Goal: Task Accomplishment & Management: Use online tool/utility

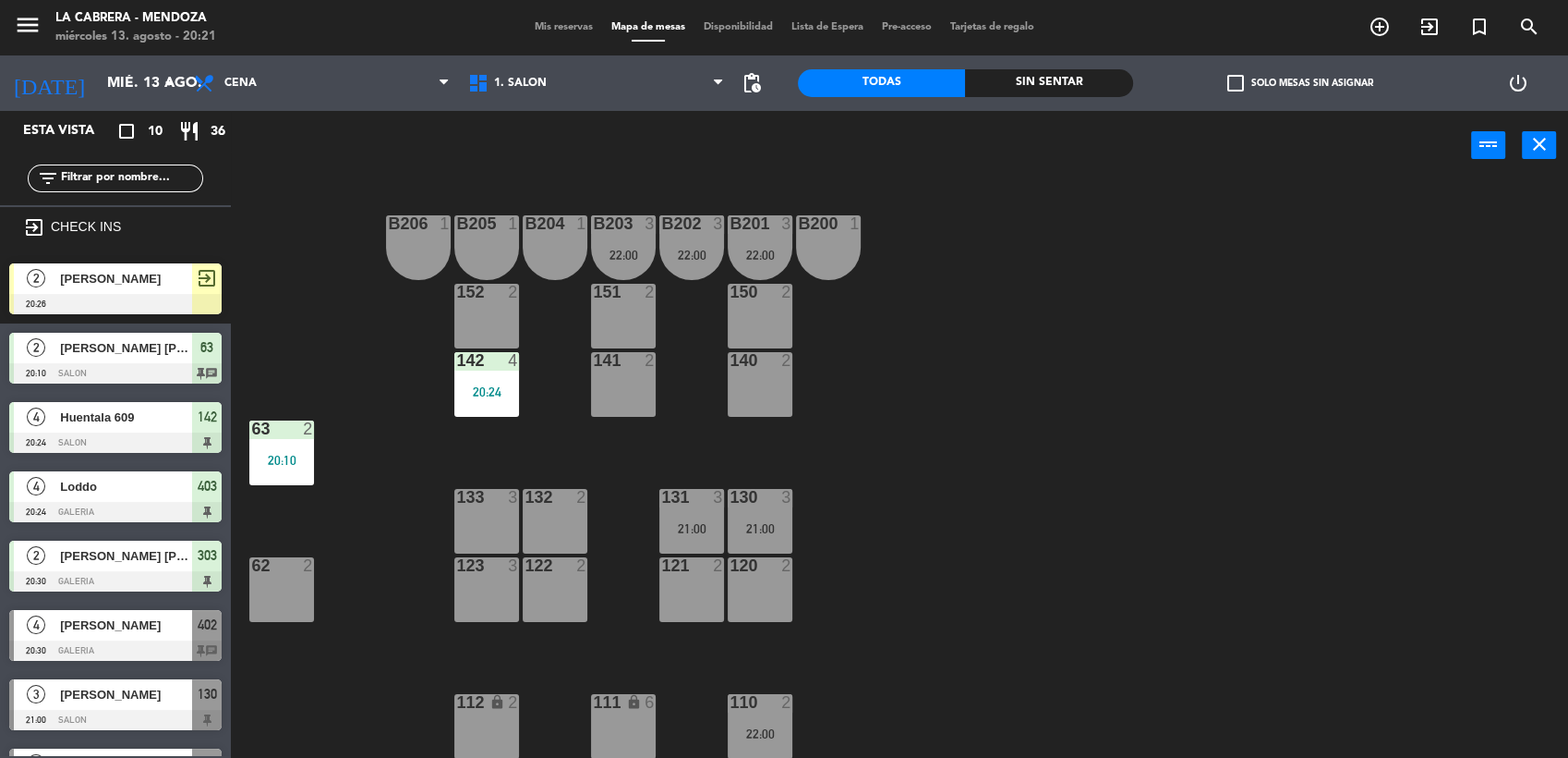
click at [111, 289] on div "[PERSON_NAME]" at bounding box center [125, 278] width 134 height 31
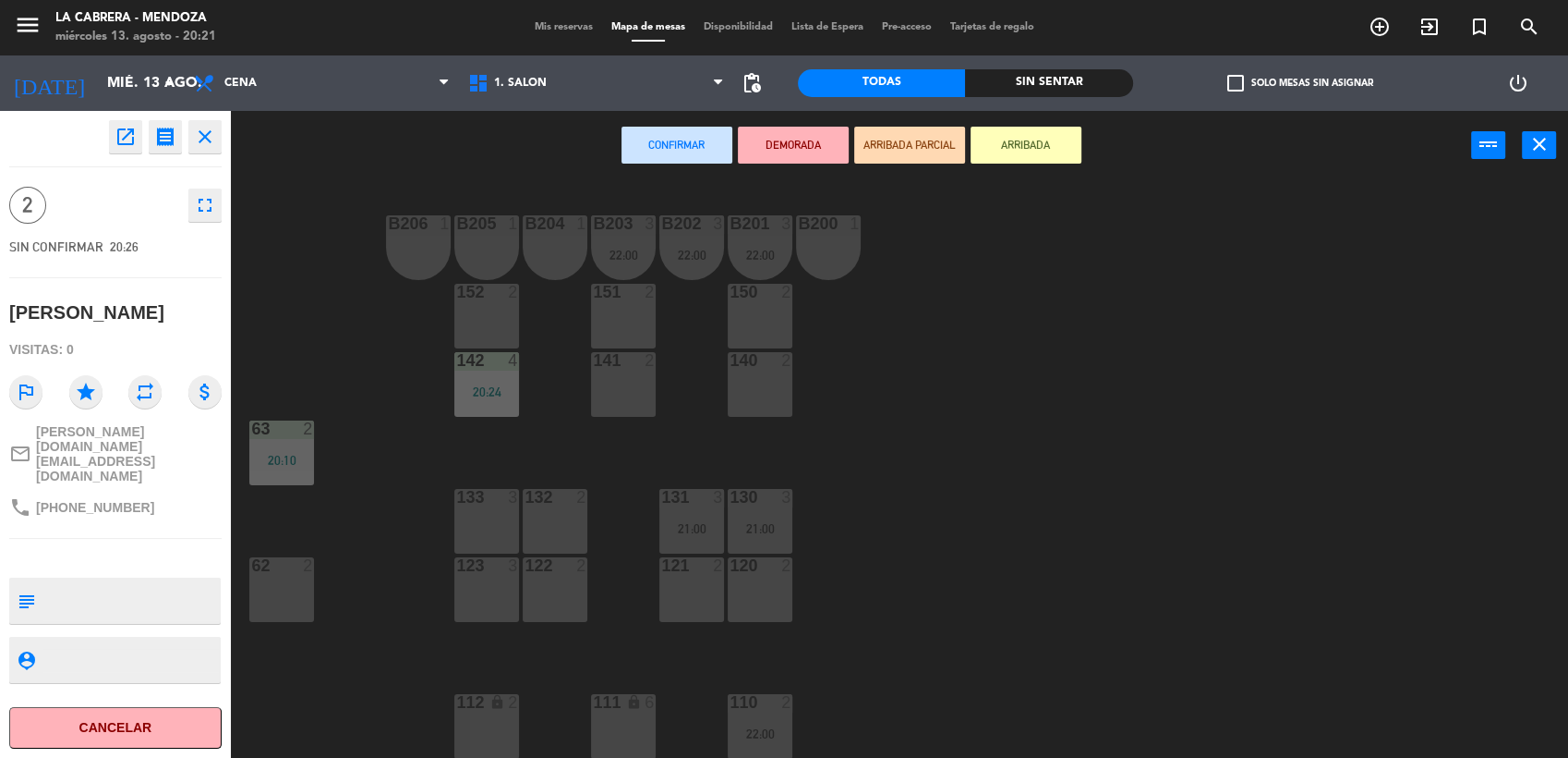
click at [288, 588] on div "62 2" at bounding box center [282, 590] width 65 height 65
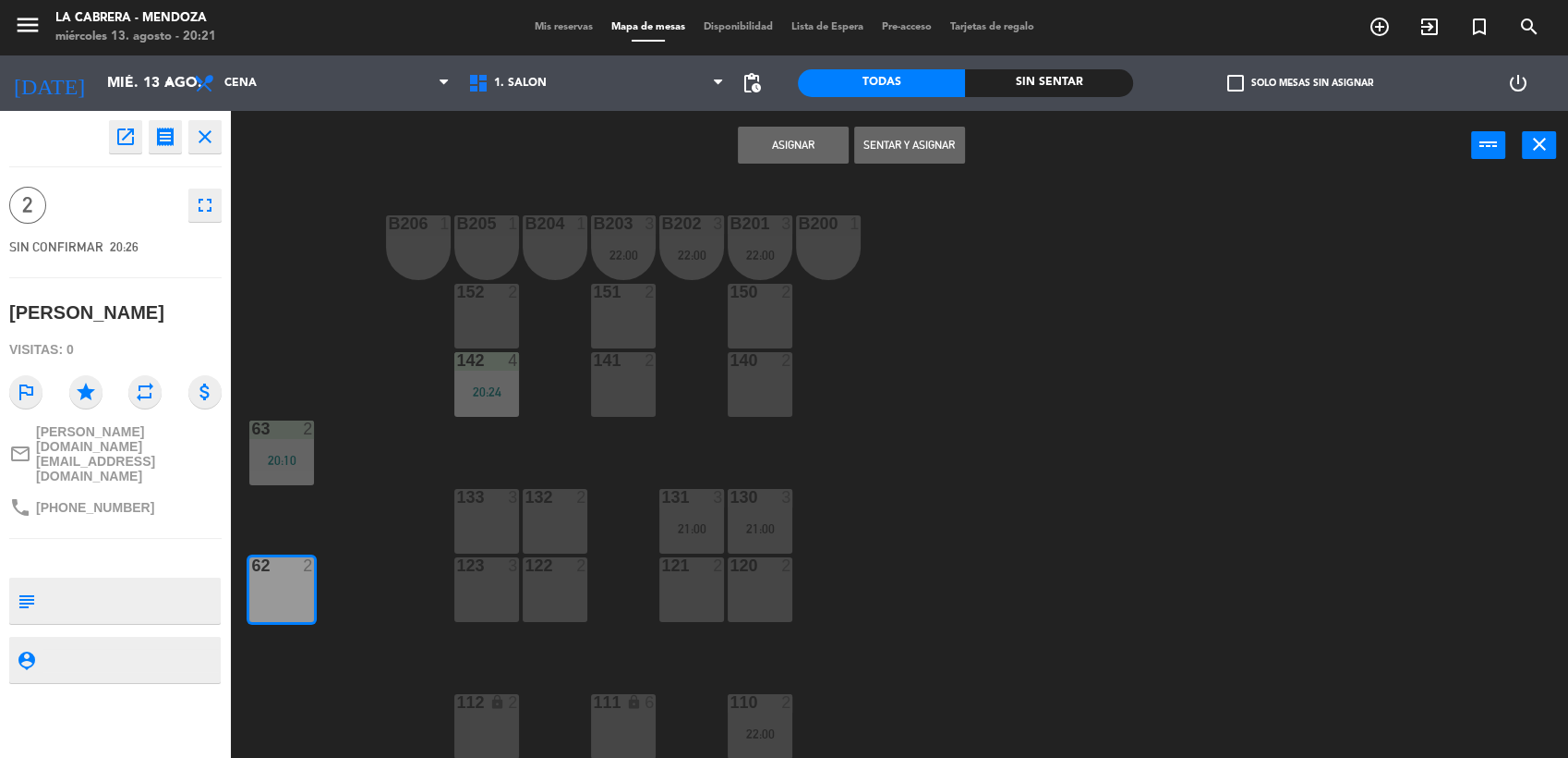
click at [908, 148] on button "Sentar y Asignar" at bounding box center [909, 145] width 111 height 37
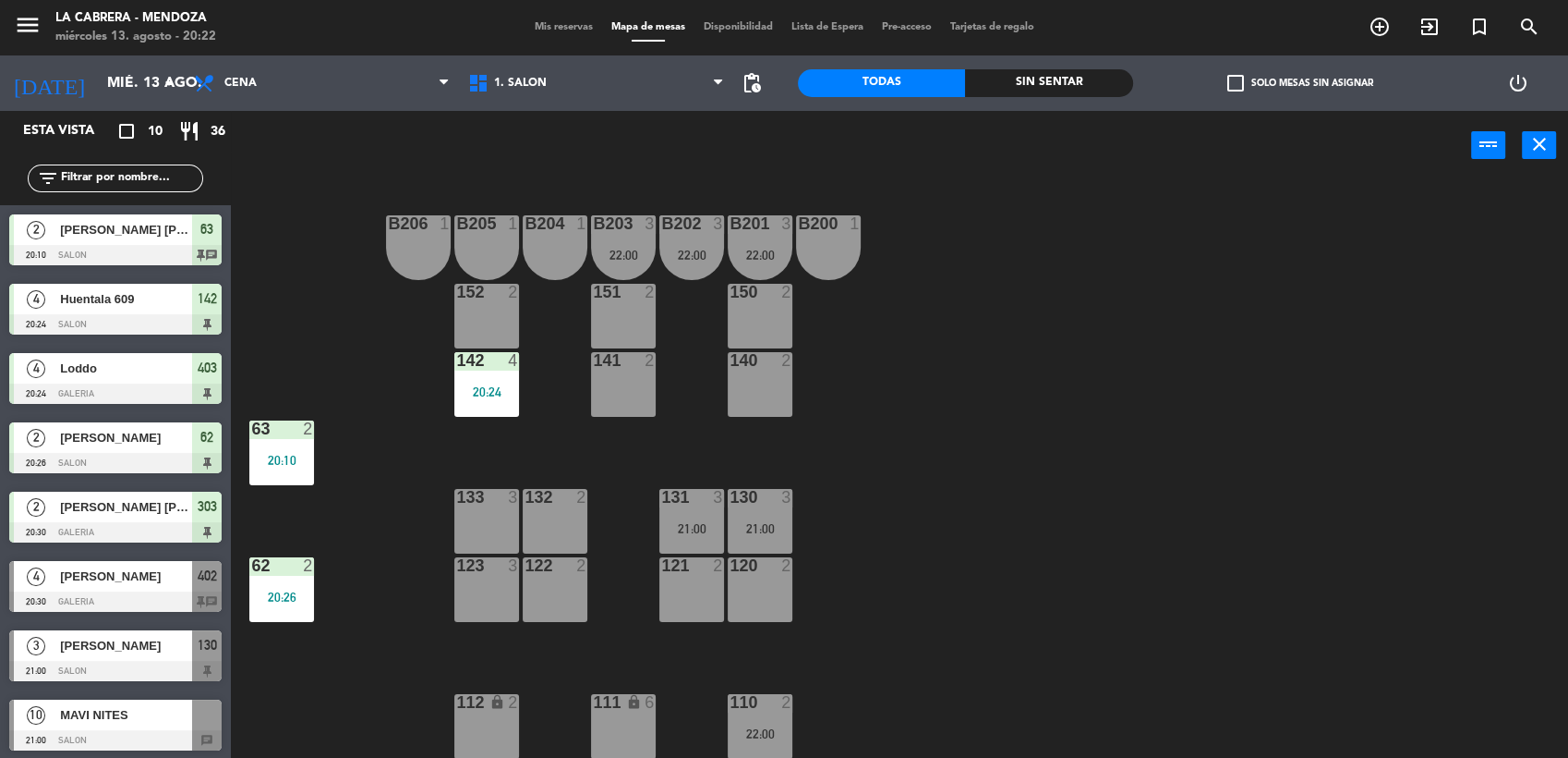
scroll to position [204, 0]
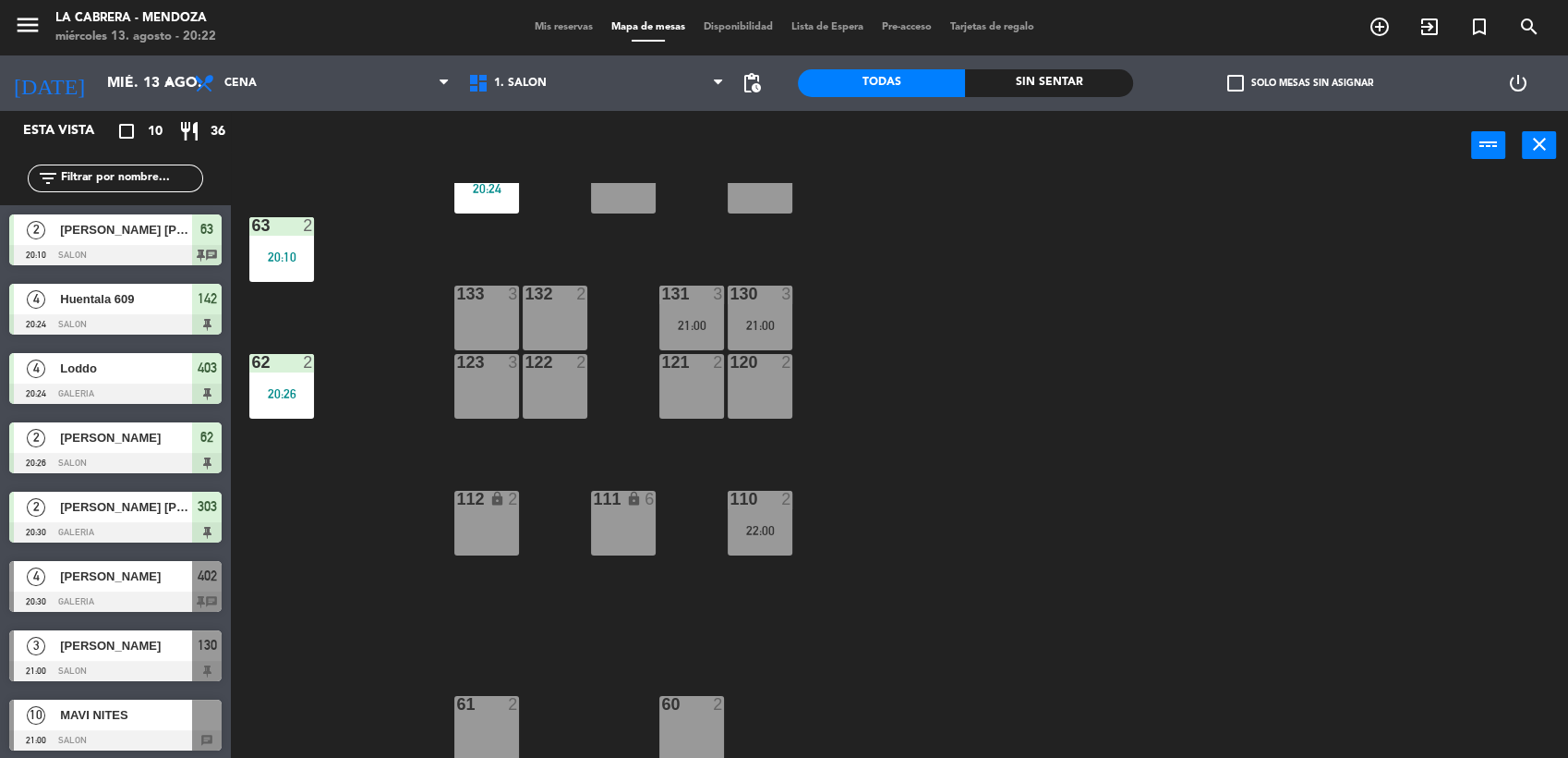
click at [539, 103] on div "1. SALON 2. GALERIA 3. [GEOGRAPHIC_DATA]. SALON 1. SALON 2. GALERIA 3. JARDIN" at bounding box center [596, 84] width 274 height 56
click at [538, 83] on span "1. SALON" at bounding box center [520, 83] width 53 height 13
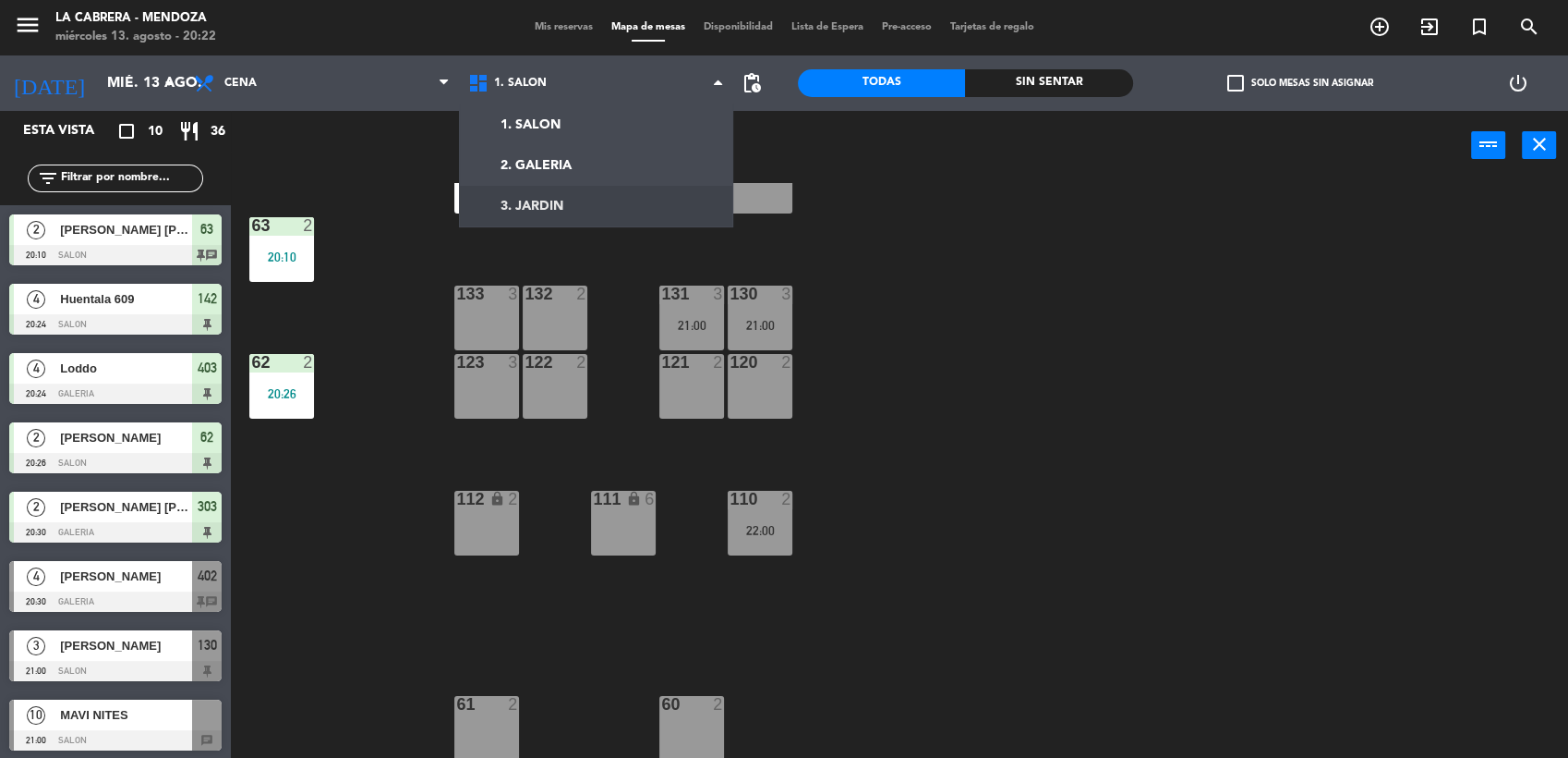
click at [934, 401] on div "B206 1 B205 1 B204 1 B203 3 22:00 B202 3 22:00 B201 3 22:00 B200 1 150 2 151 2 …" at bounding box center [907, 472] width 1322 height 578
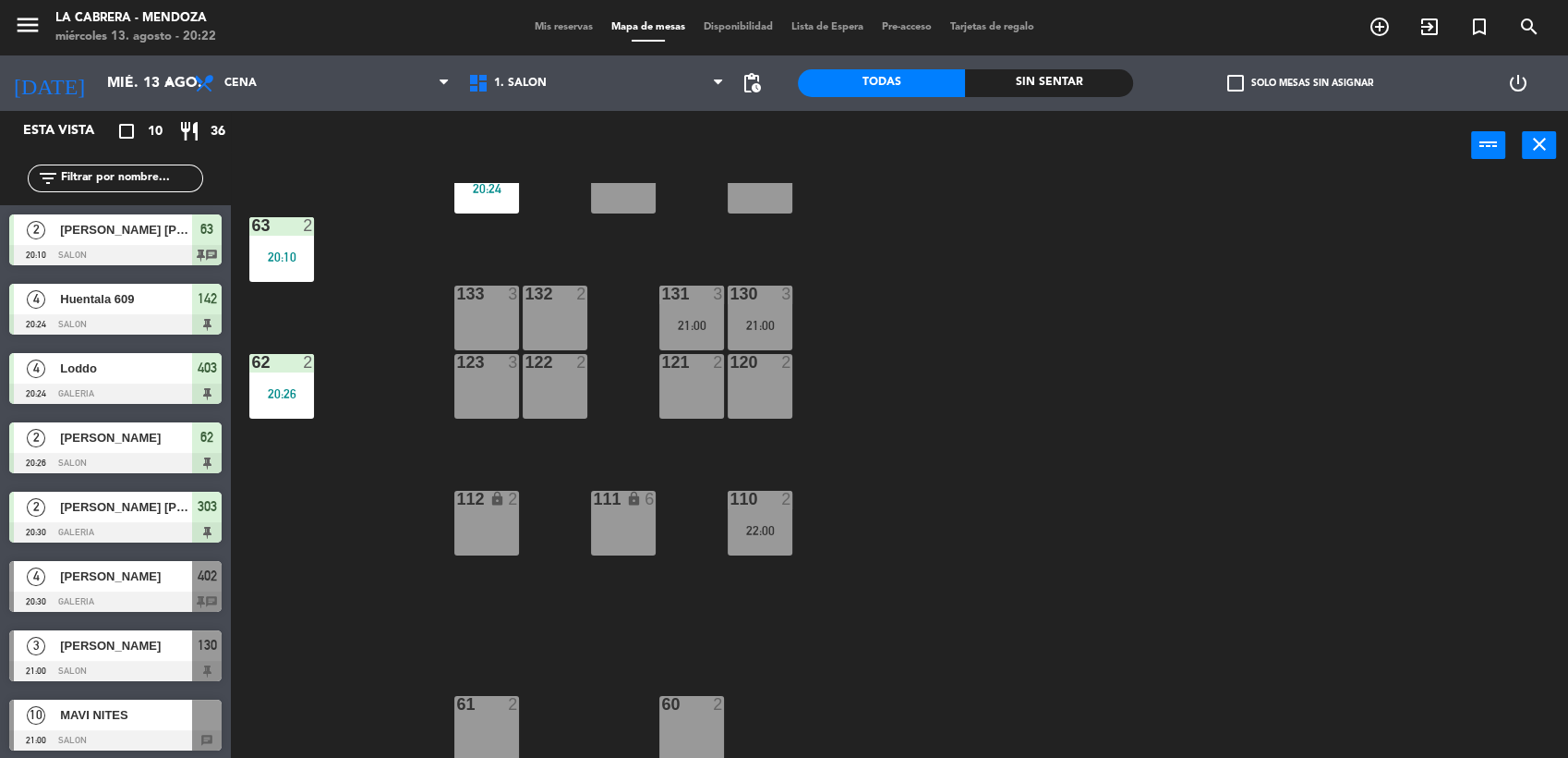
click at [754, 383] on div "120 2" at bounding box center [760, 386] width 65 height 65
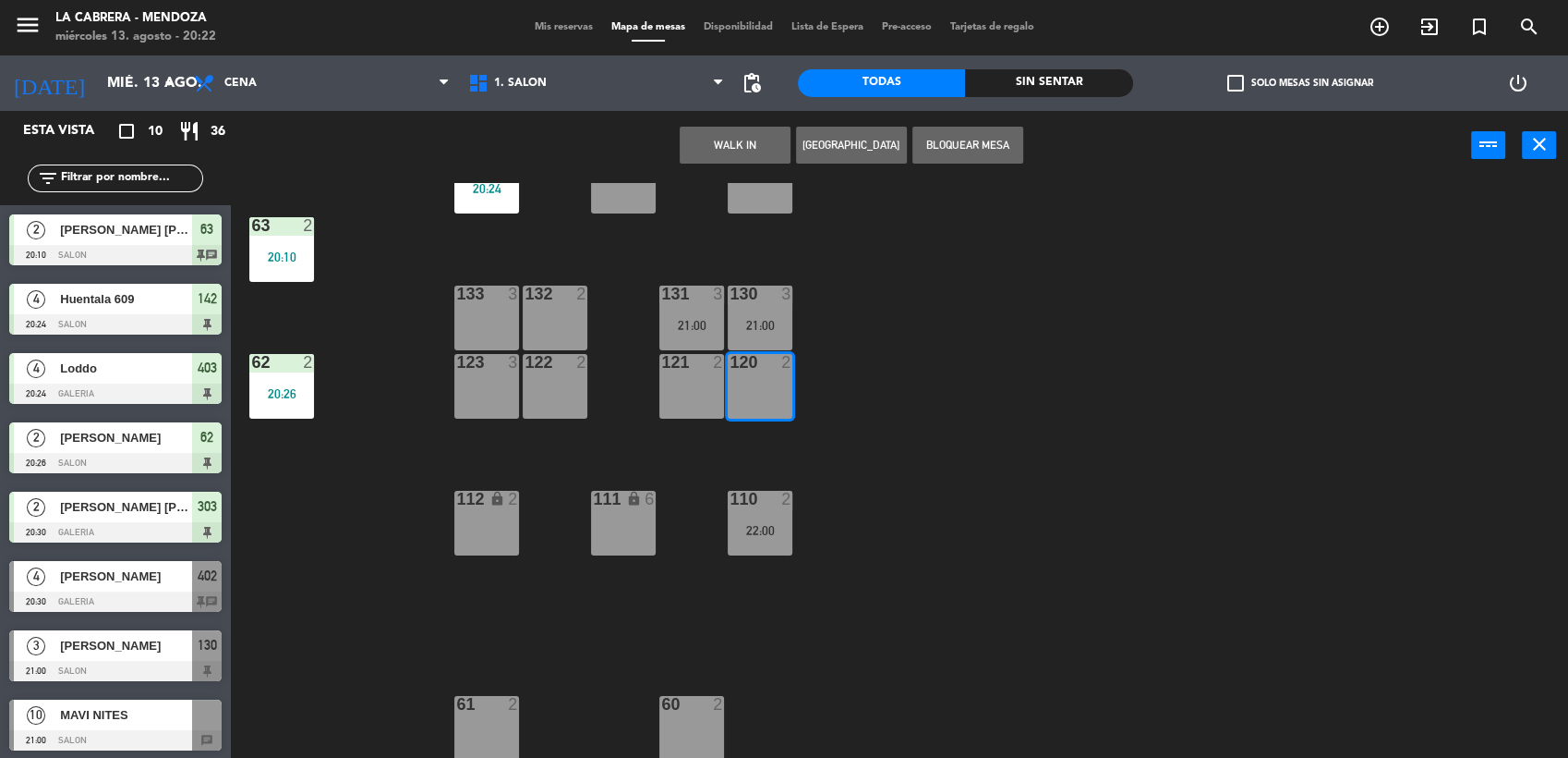
click at [728, 152] on button "WALK IN" at bounding box center [734, 145] width 111 height 37
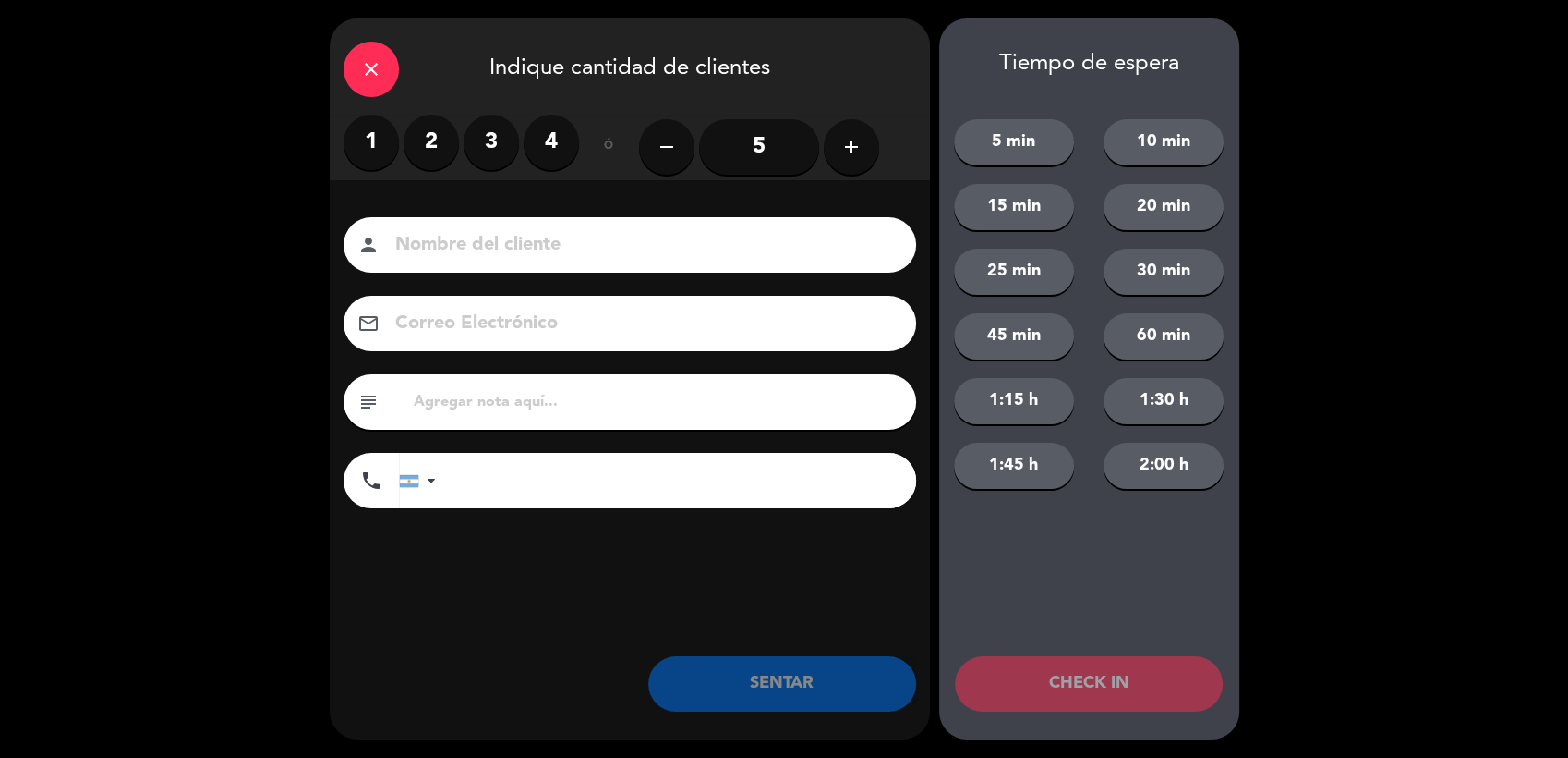
click at [497, 147] on label "3" at bounding box center [492, 142] width 56 height 56
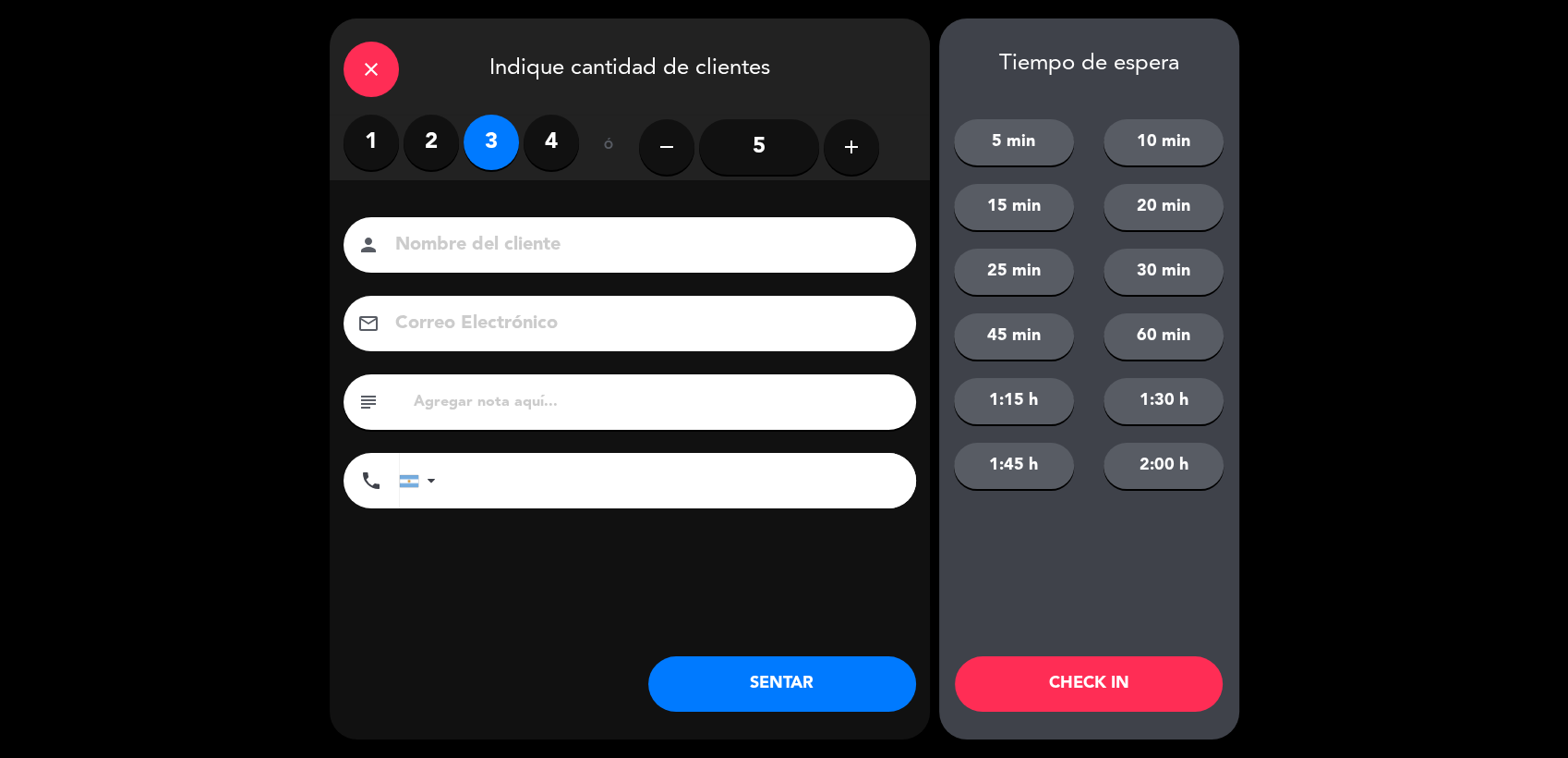
click at [543, 256] on input at bounding box center [642, 245] width 498 height 33
type input "[PERSON_NAME] [PERSON_NAME]"
click at [807, 701] on button "SENTAR" at bounding box center [782, 684] width 268 height 56
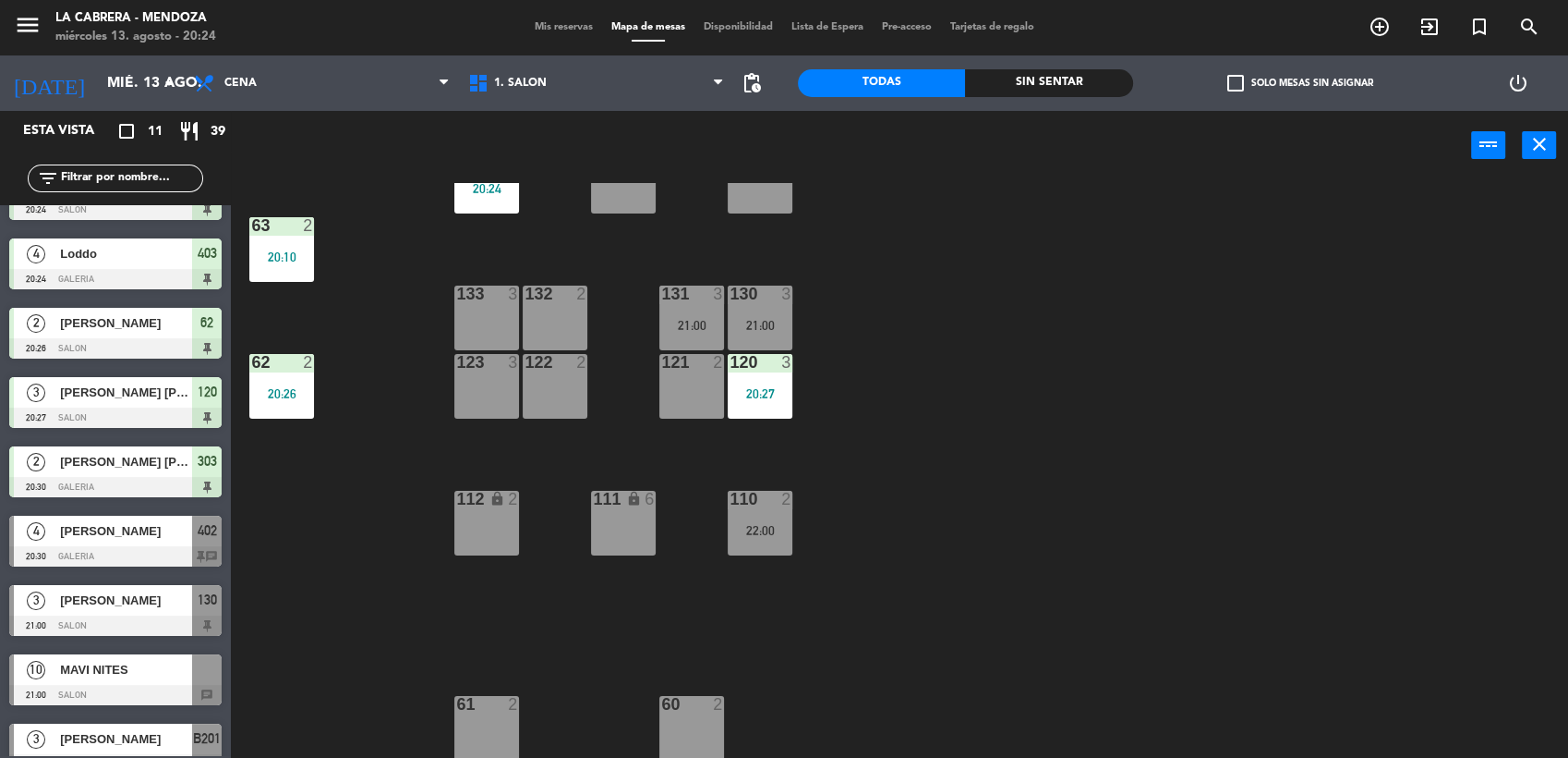
scroll to position [210, 0]
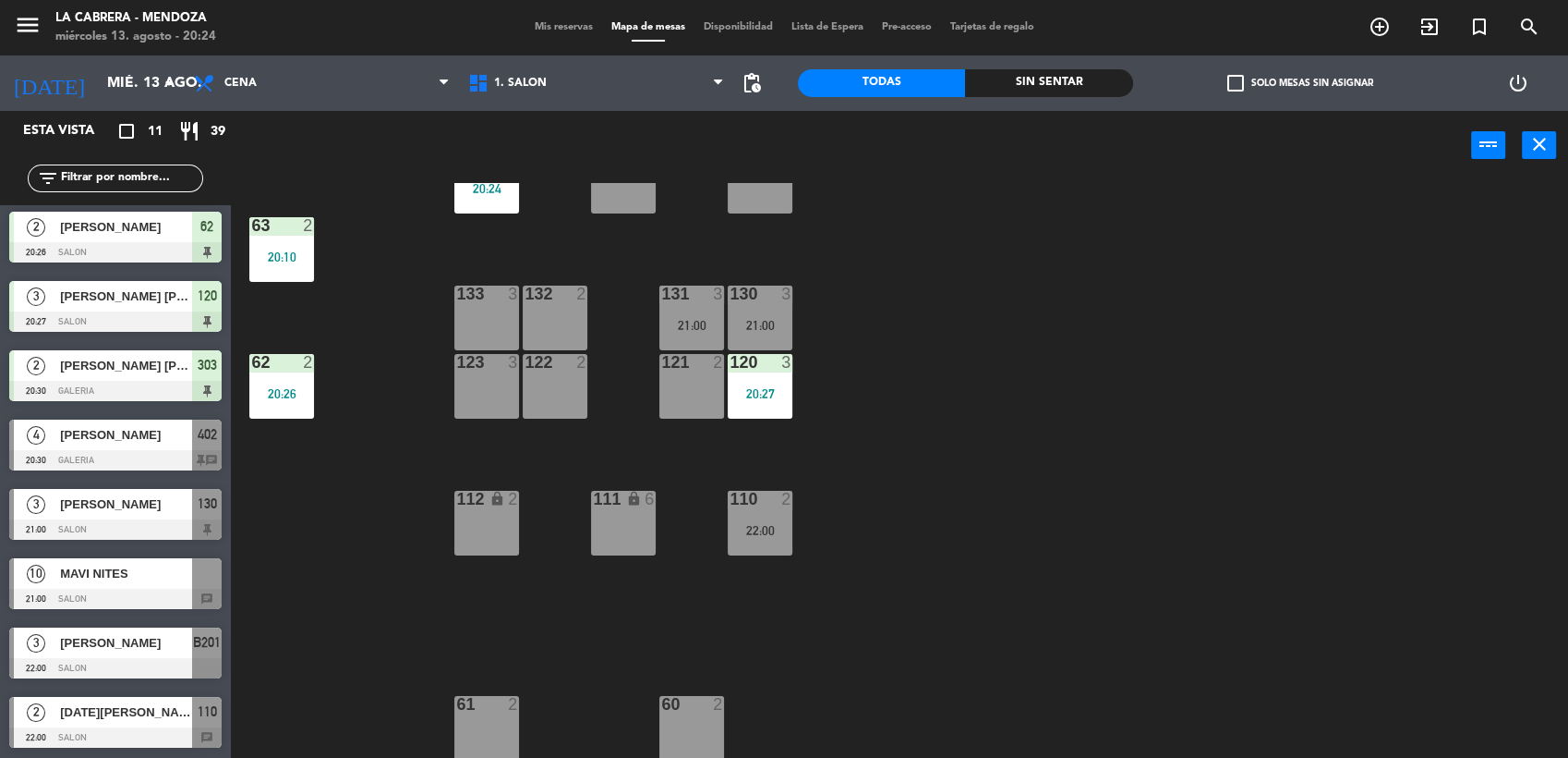
click at [135, 430] on span "[PERSON_NAME]" at bounding box center [126, 434] width 132 height 20
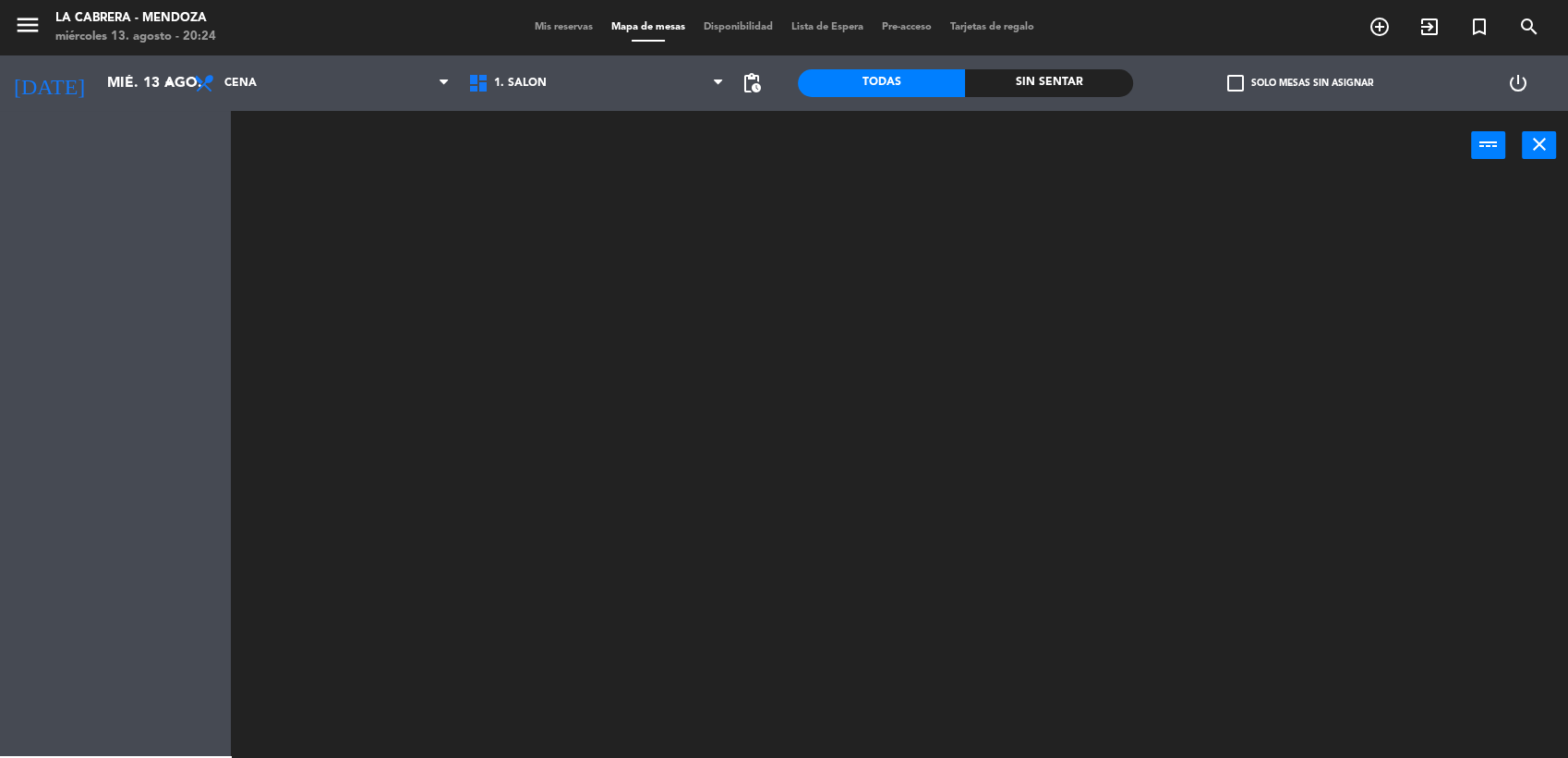
scroll to position [0, 0]
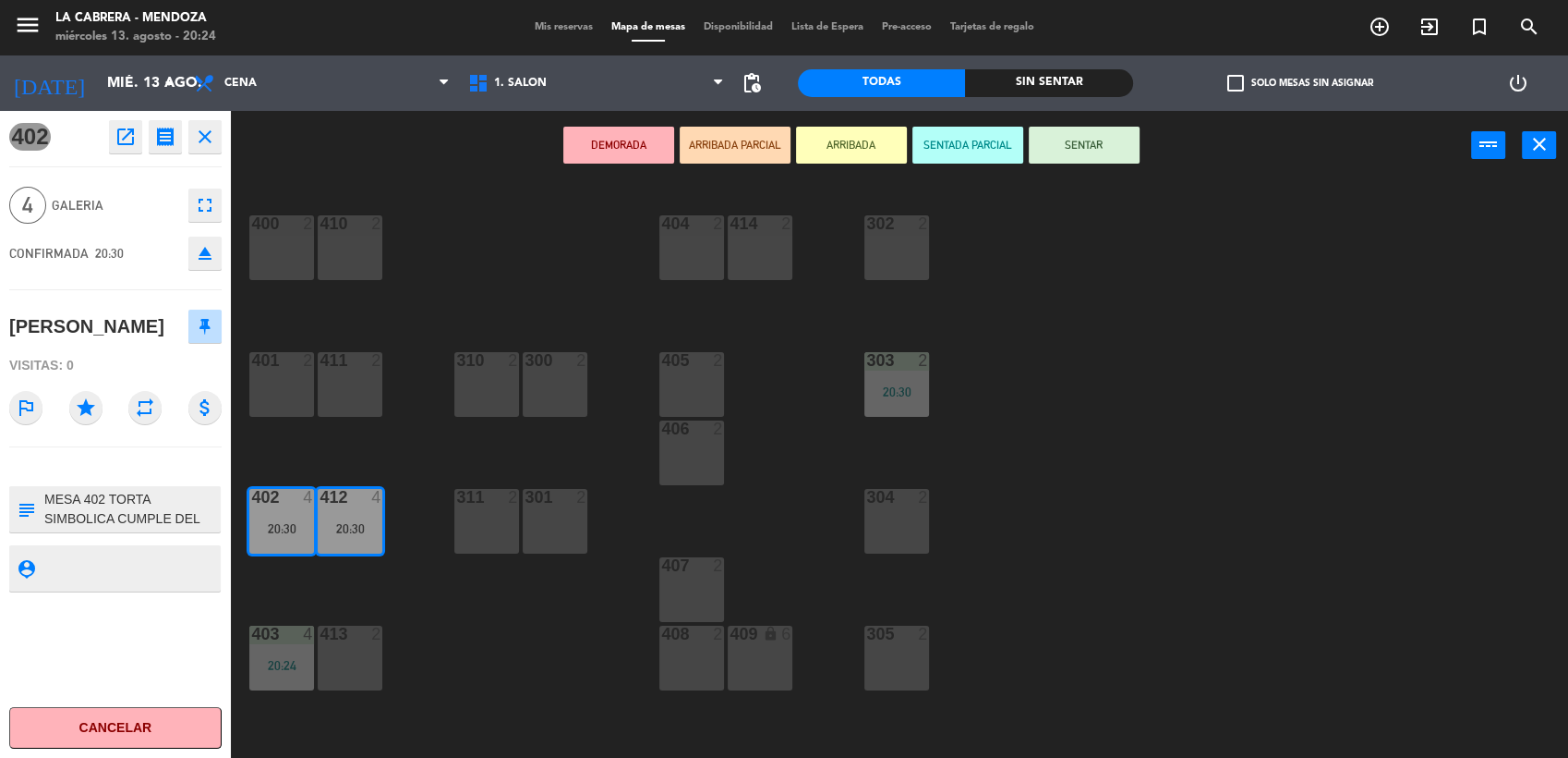
click at [1062, 137] on button "SENTAR" at bounding box center [1084, 145] width 111 height 37
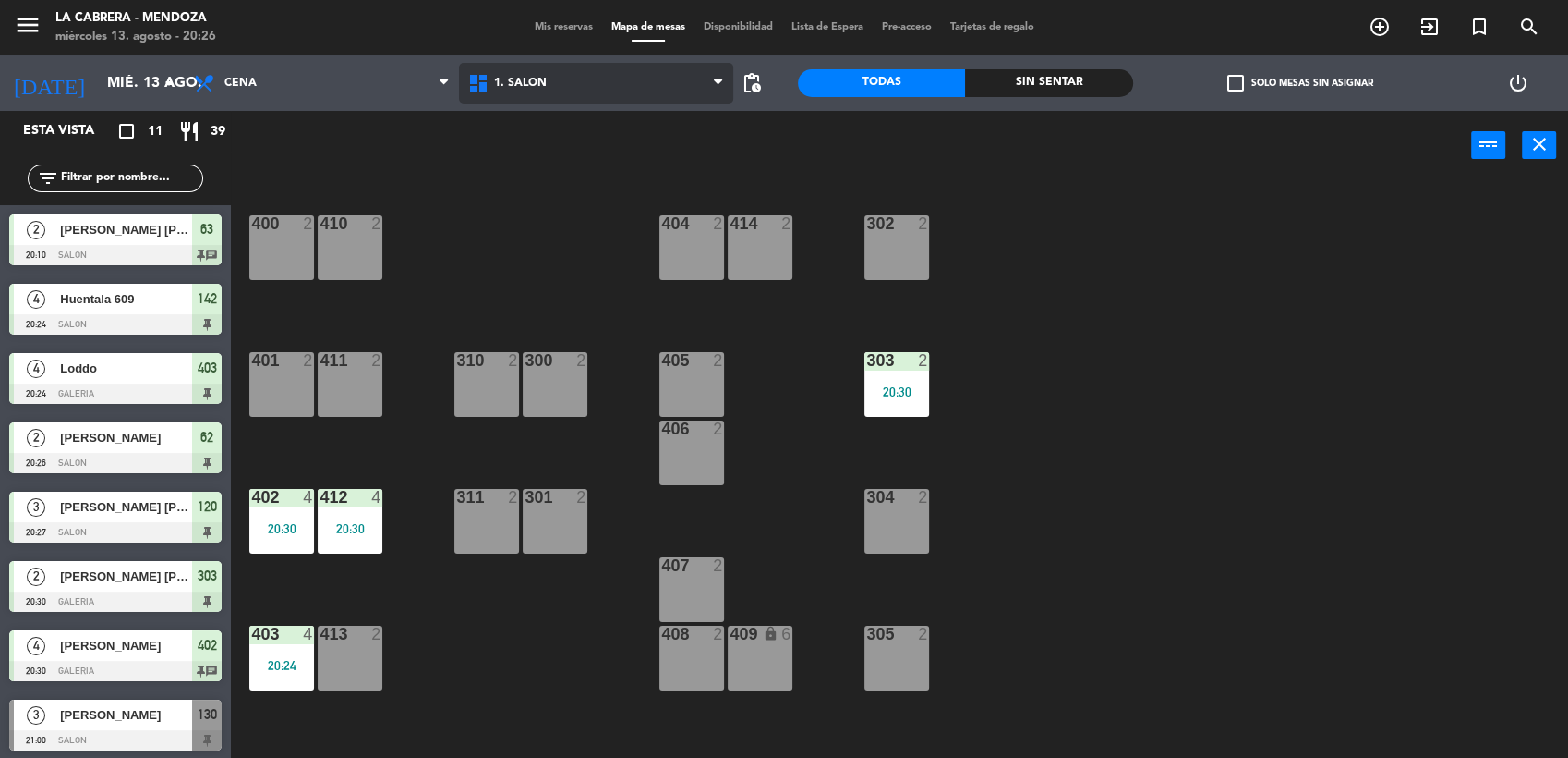
click at [567, 91] on span "1. SALON" at bounding box center [596, 84] width 274 height 41
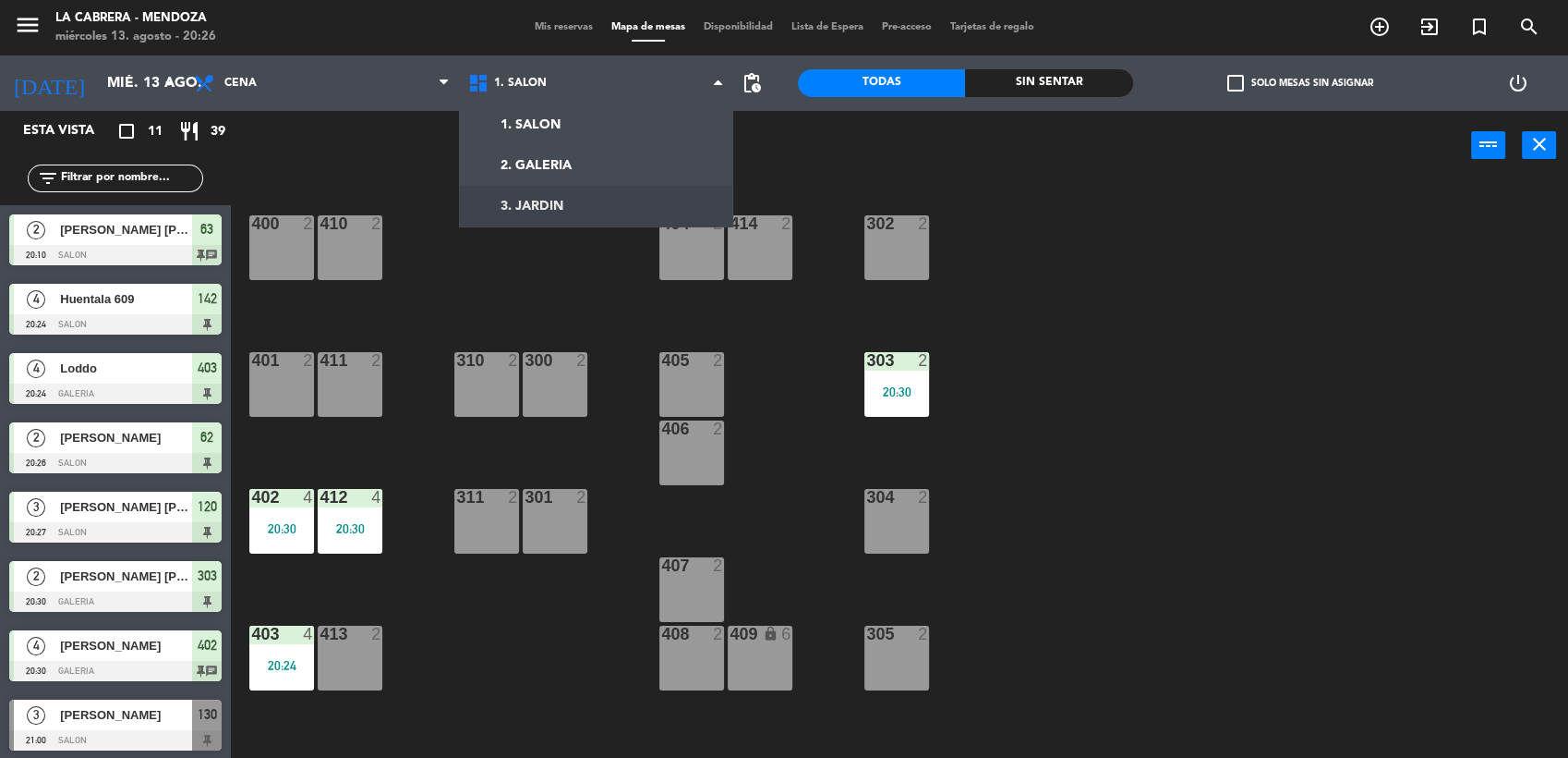
click at [456, 682] on div "400 2 410 2 404 2 414 2 302 2 401 2 411 2 310 2 300 2 303 2 20:30 405 2 406 2 4…" at bounding box center [907, 472] width 1322 height 578
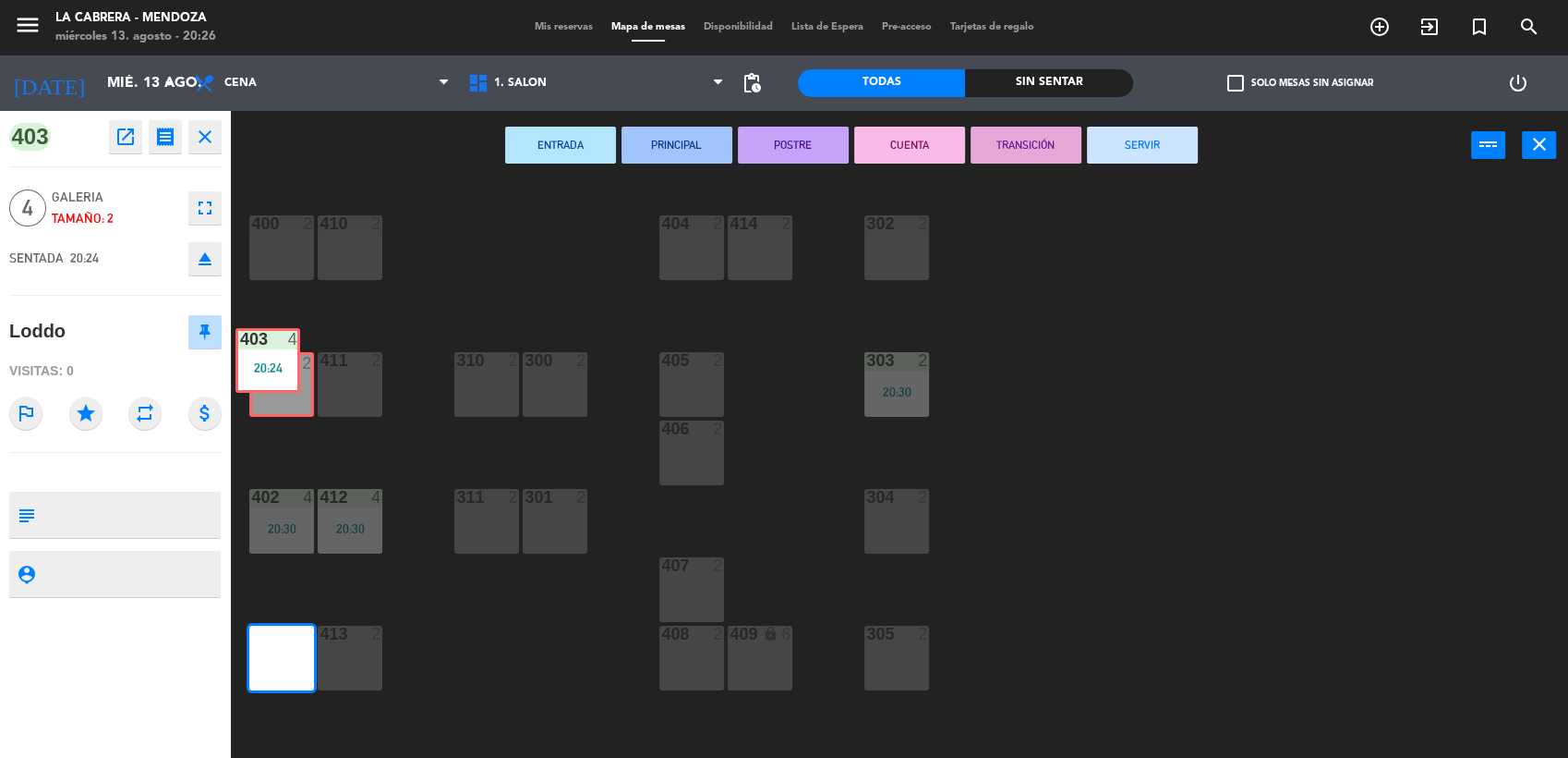
drag, startPoint x: 270, startPoint y: 666, endPoint x: 265, endPoint y: 382, distance: 284.0
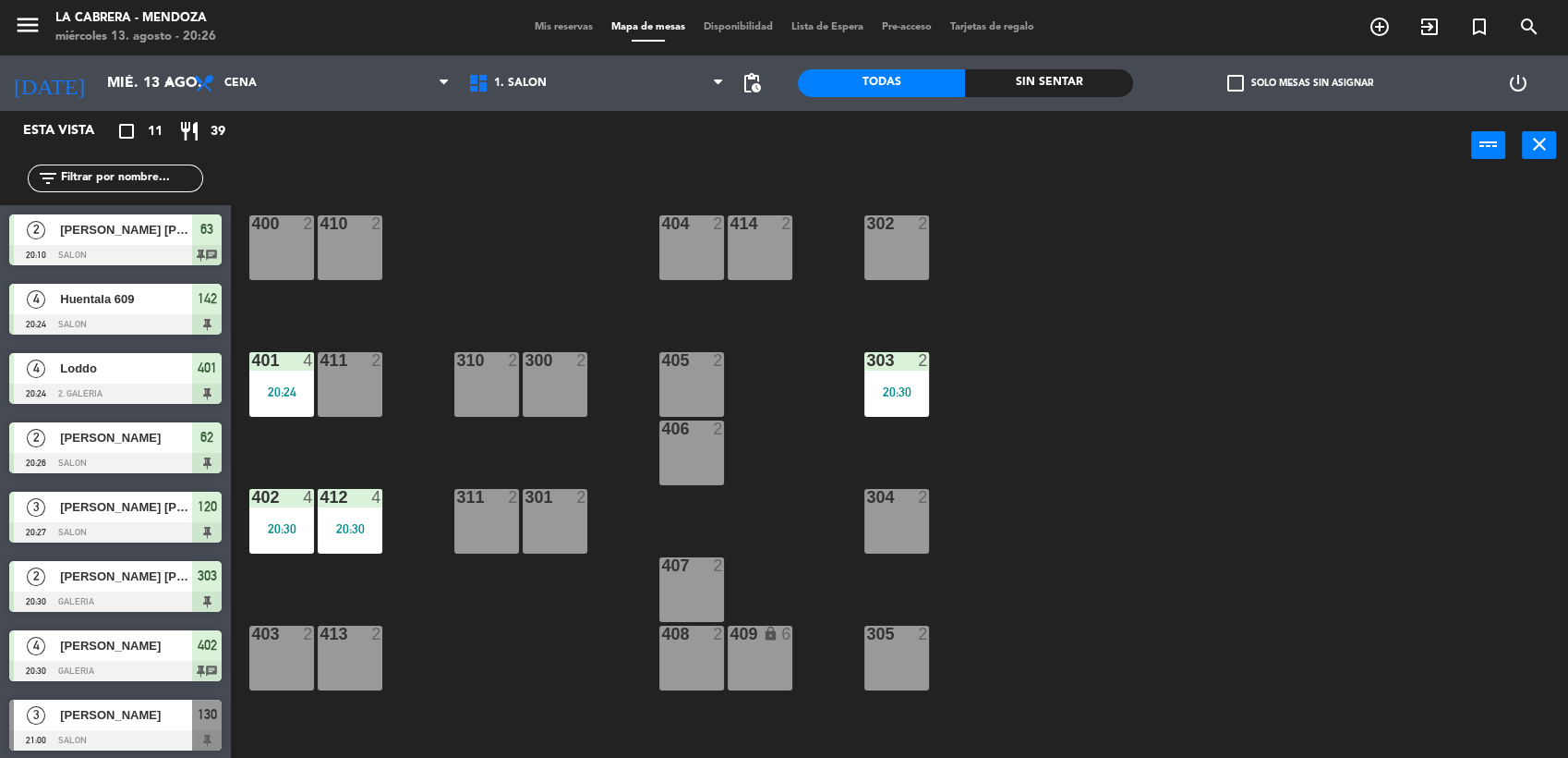
click at [525, 30] on span "Mis reservas" at bounding box center [563, 27] width 76 height 10
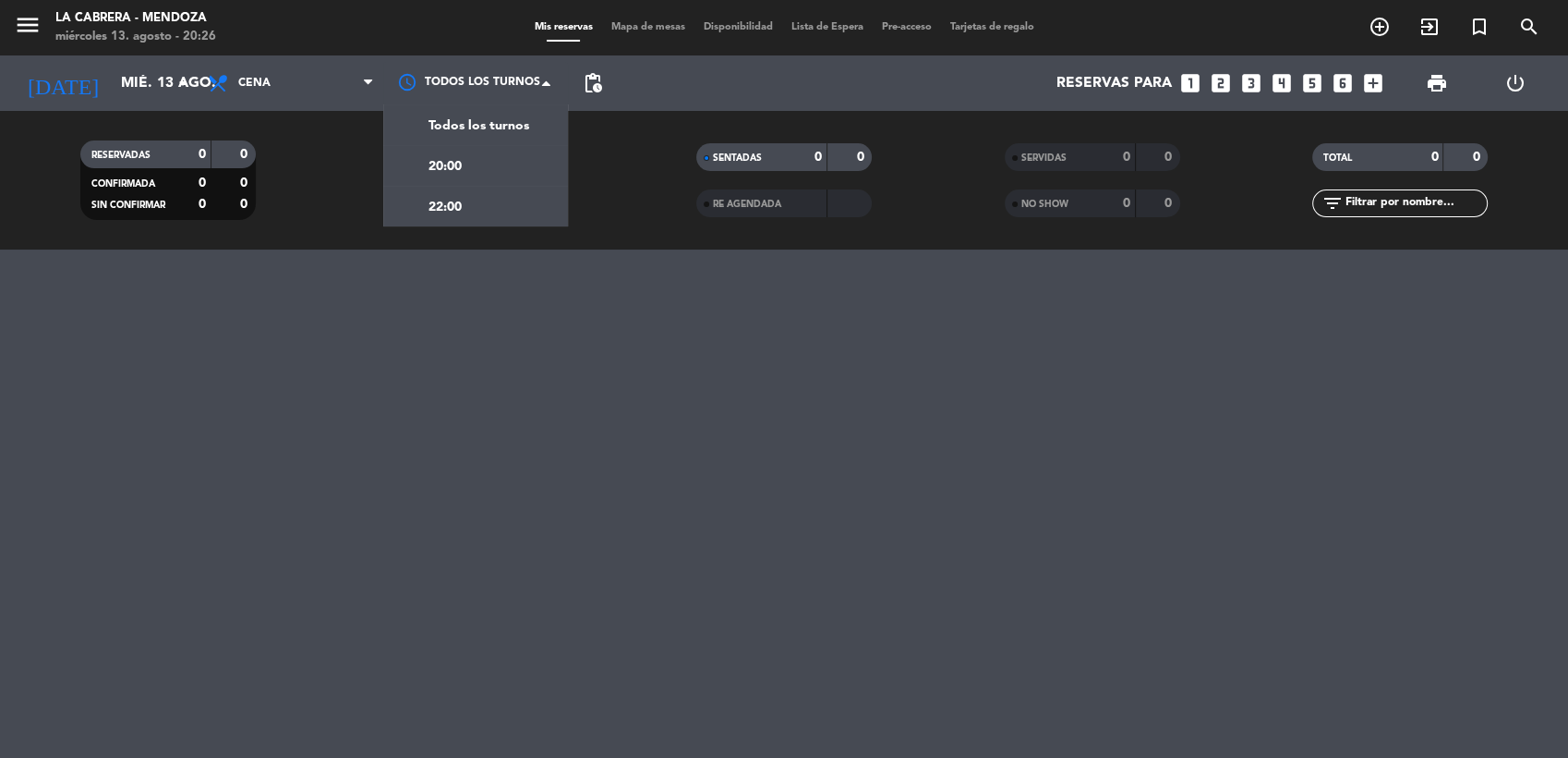
click at [621, 25] on span "Mapa de mesas" at bounding box center [648, 27] width 92 height 10
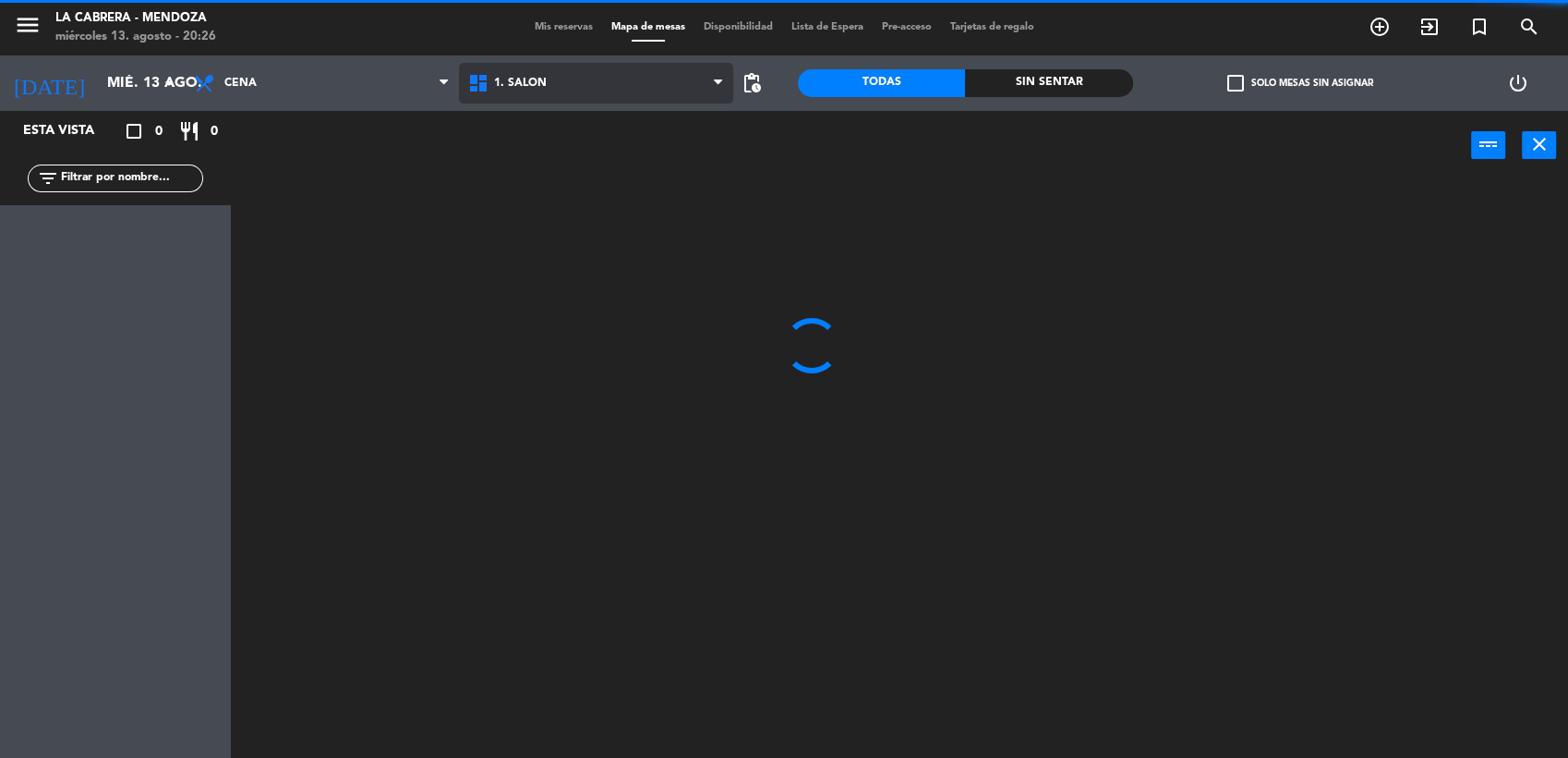
click at [502, 73] on span "1. SALON" at bounding box center [596, 84] width 274 height 41
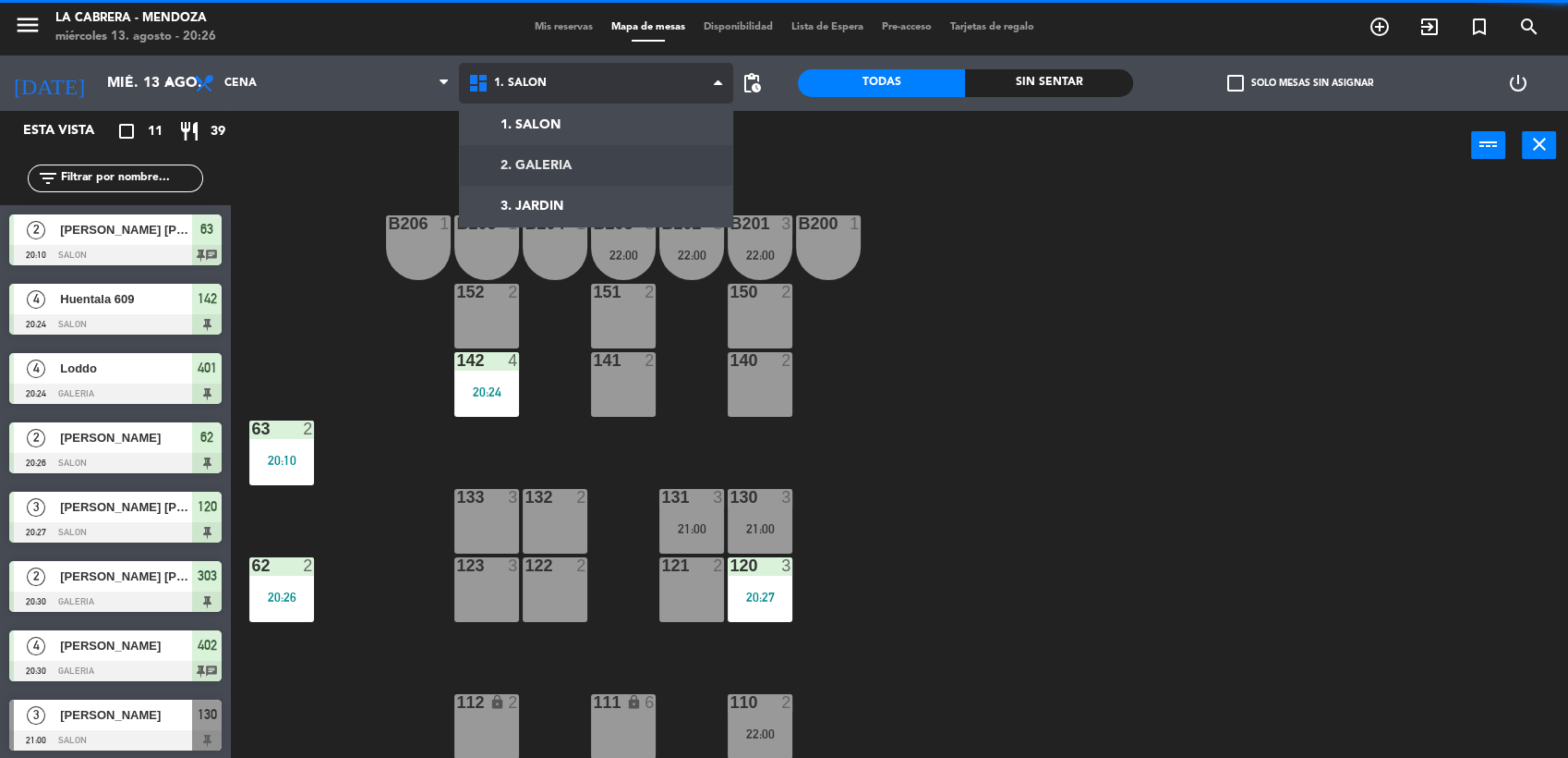
click at [535, 163] on ng-component "menu [PERSON_NAME] miércoles 13. agosto - 20:26 Mis reservas Mapa de mesas Disp…" at bounding box center [784, 380] width 1568 height 761
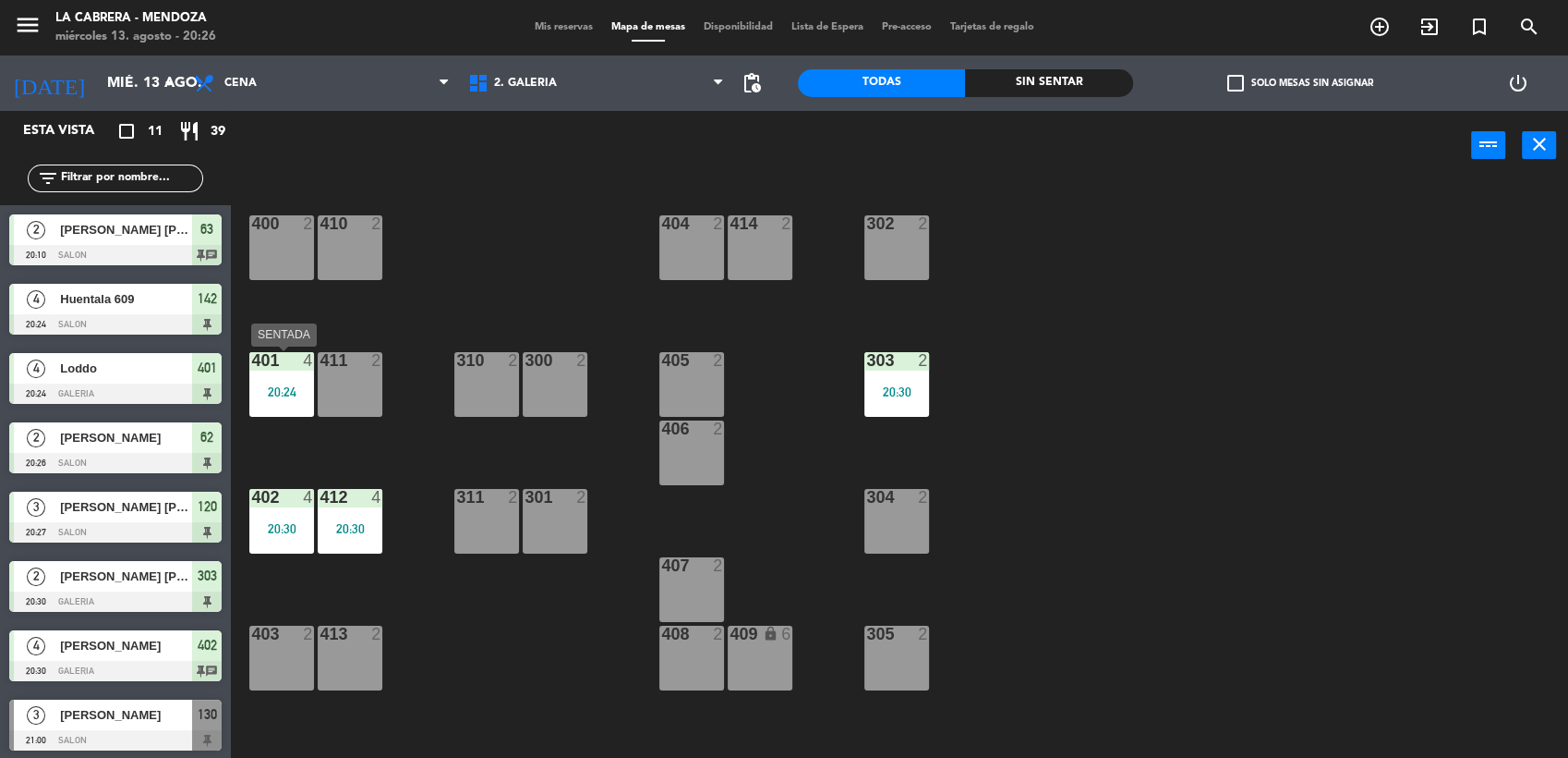
click at [306, 399] on div "401 4 20:24" at bounding box center [282, 384] width 65 height 65
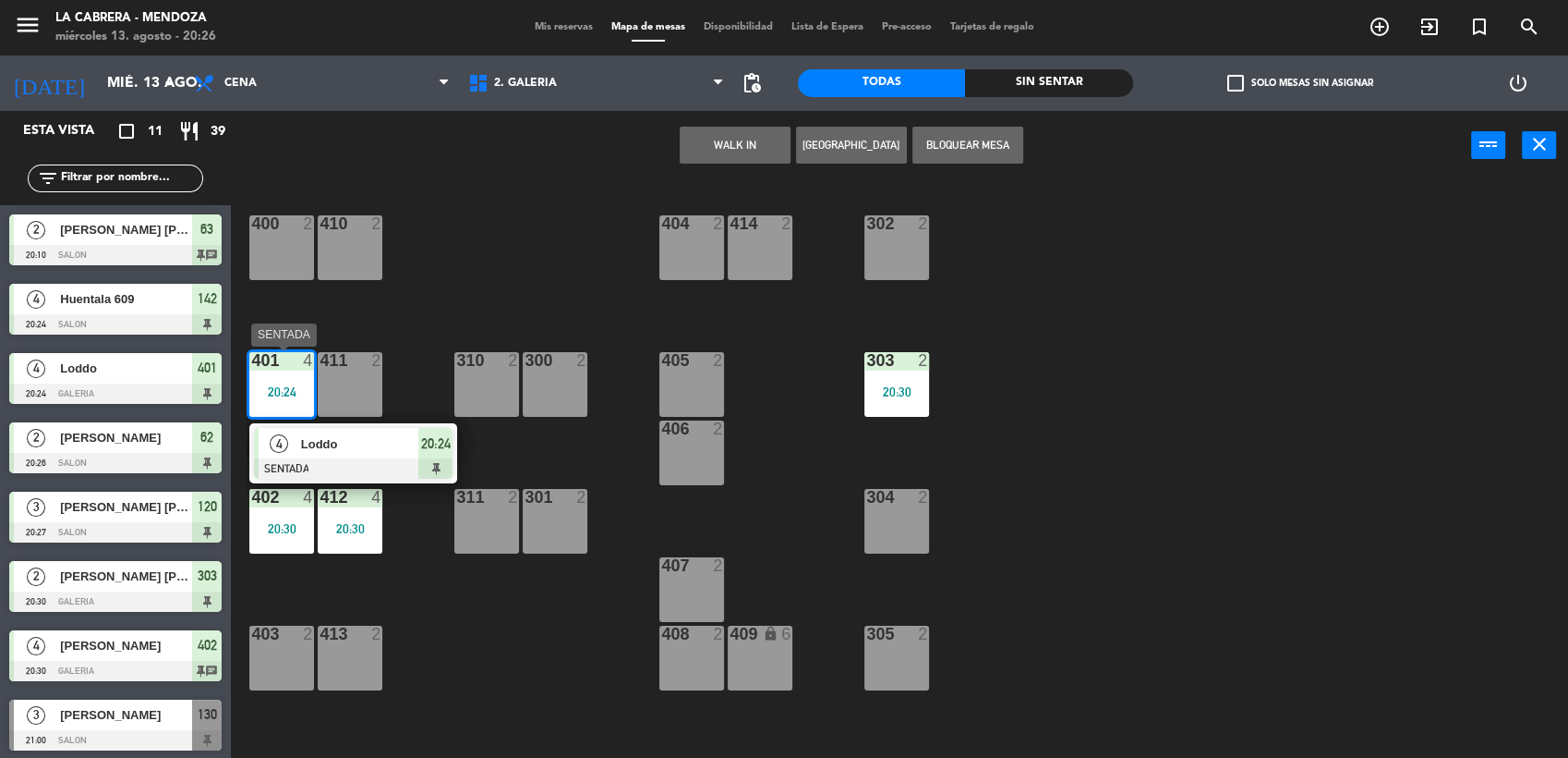
click at [346, 440] on span "Loddo" at bounding box center [360, 444] width 118 height 20
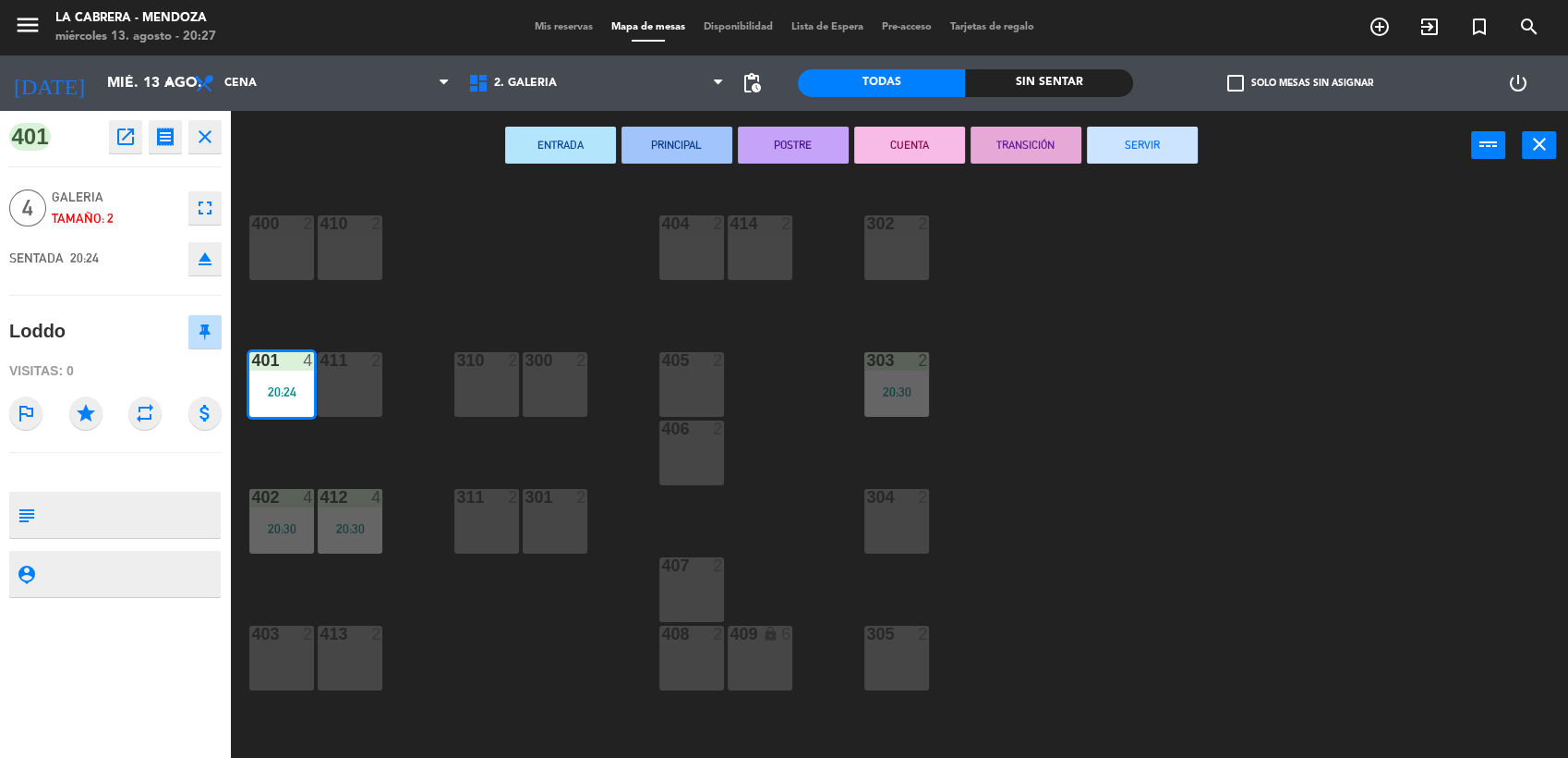
click at [198, 504] on textarea at bounding box center [131, 514] width 177 height 39
paste textarea "701 Huentala"
type textarea "701 Huentala"
click at [185, 468] on div at bounding box center [115, 472] width 212 height 13
click at [430, 225] on div "400 2 410 2 404 2 414 2 302 2 401 4 20:24 411 2 310 2 300 2 303 2 20:30 405 2 4…" at bounding box center [907, 472] width 1322 height 578
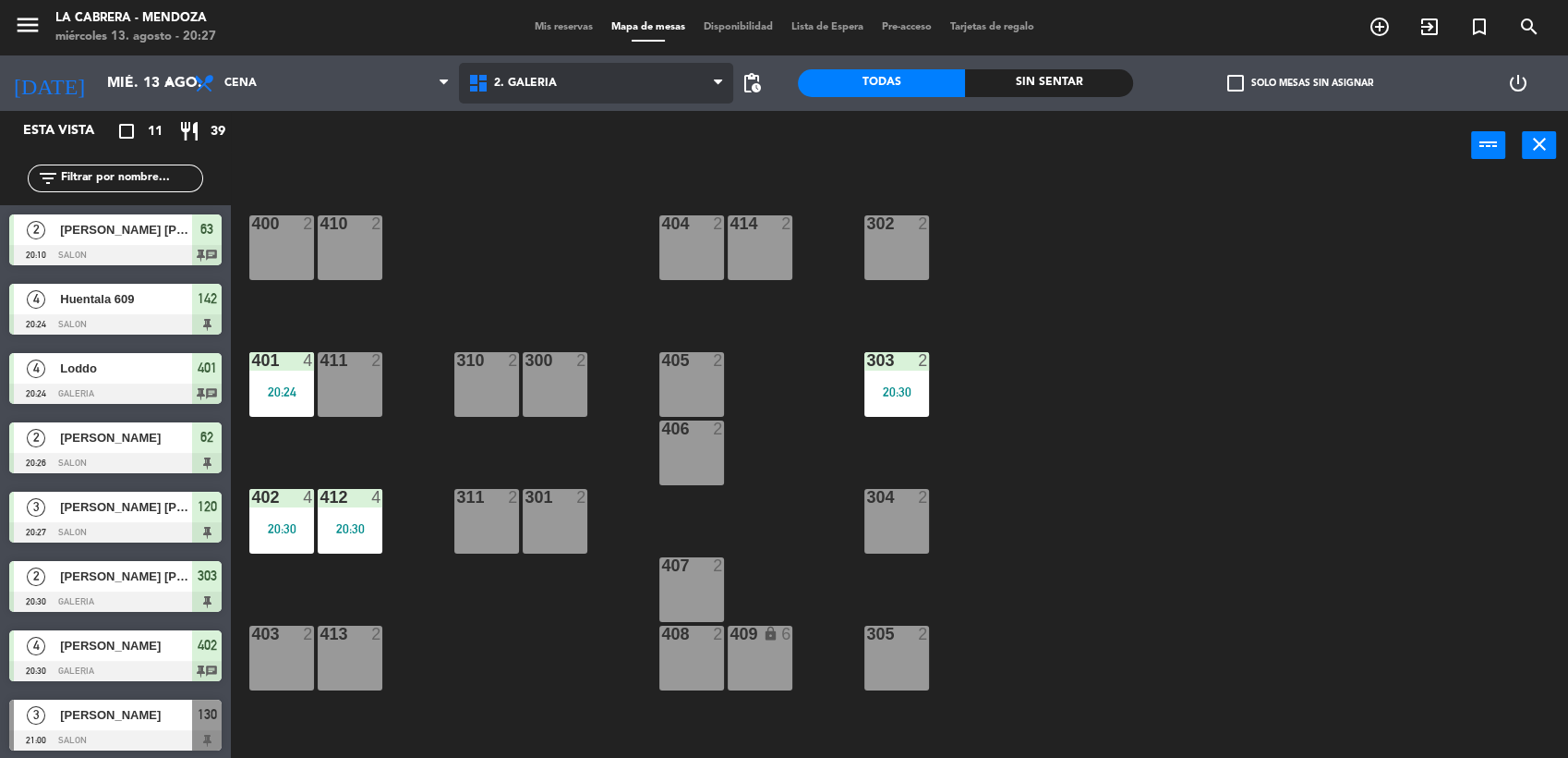
click at [507, 87] on span "2. GALERIA" at bounding box center [525, 83] width 63 height 13
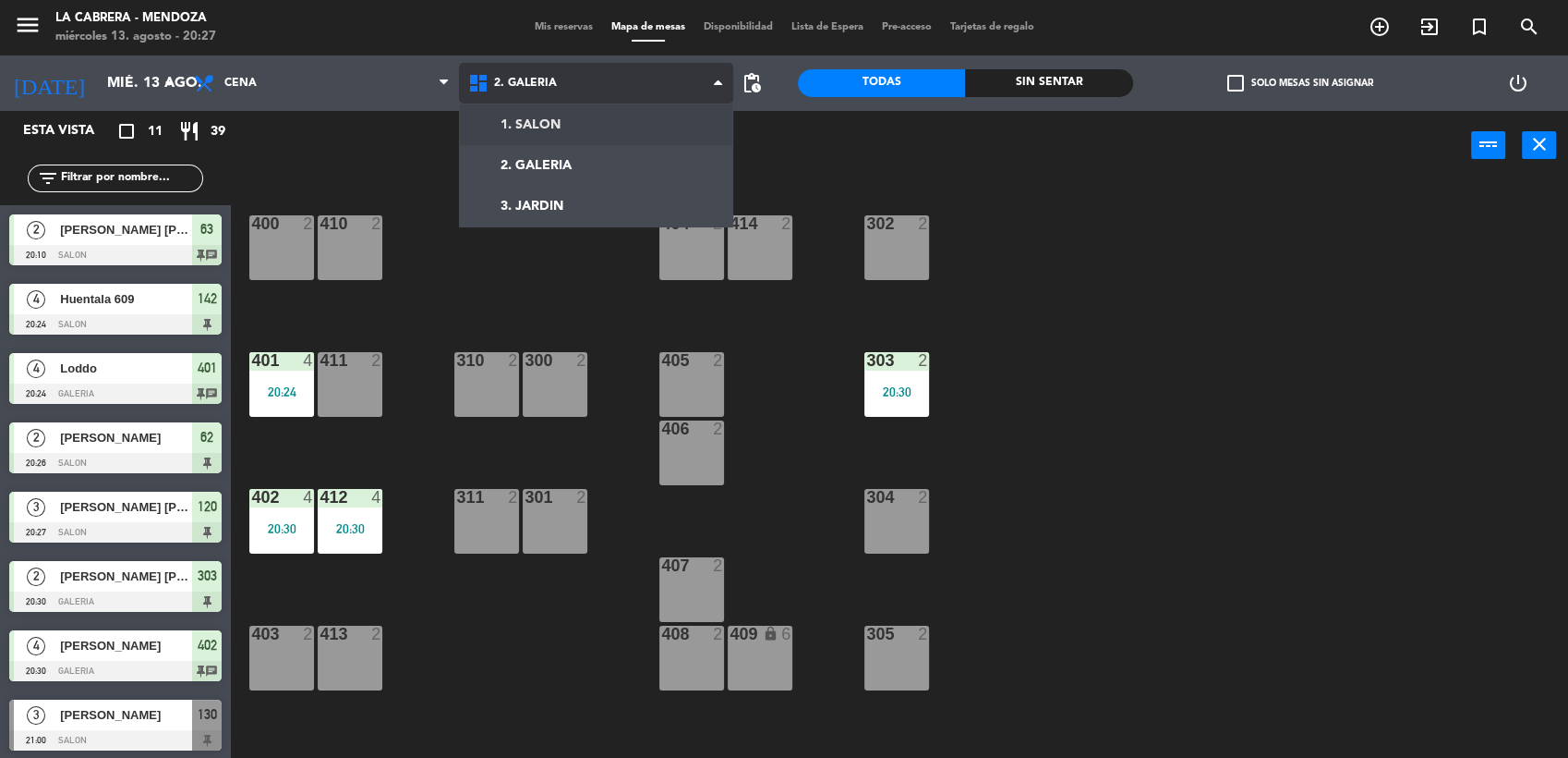
click at [527, 115] on ng-component "menu [PERSON_NAME] miércoles 13. agosto - 20:27 Mis reservas Mapa de mesas Disp…" at bounding box center [784, 380] width 1568 height 761
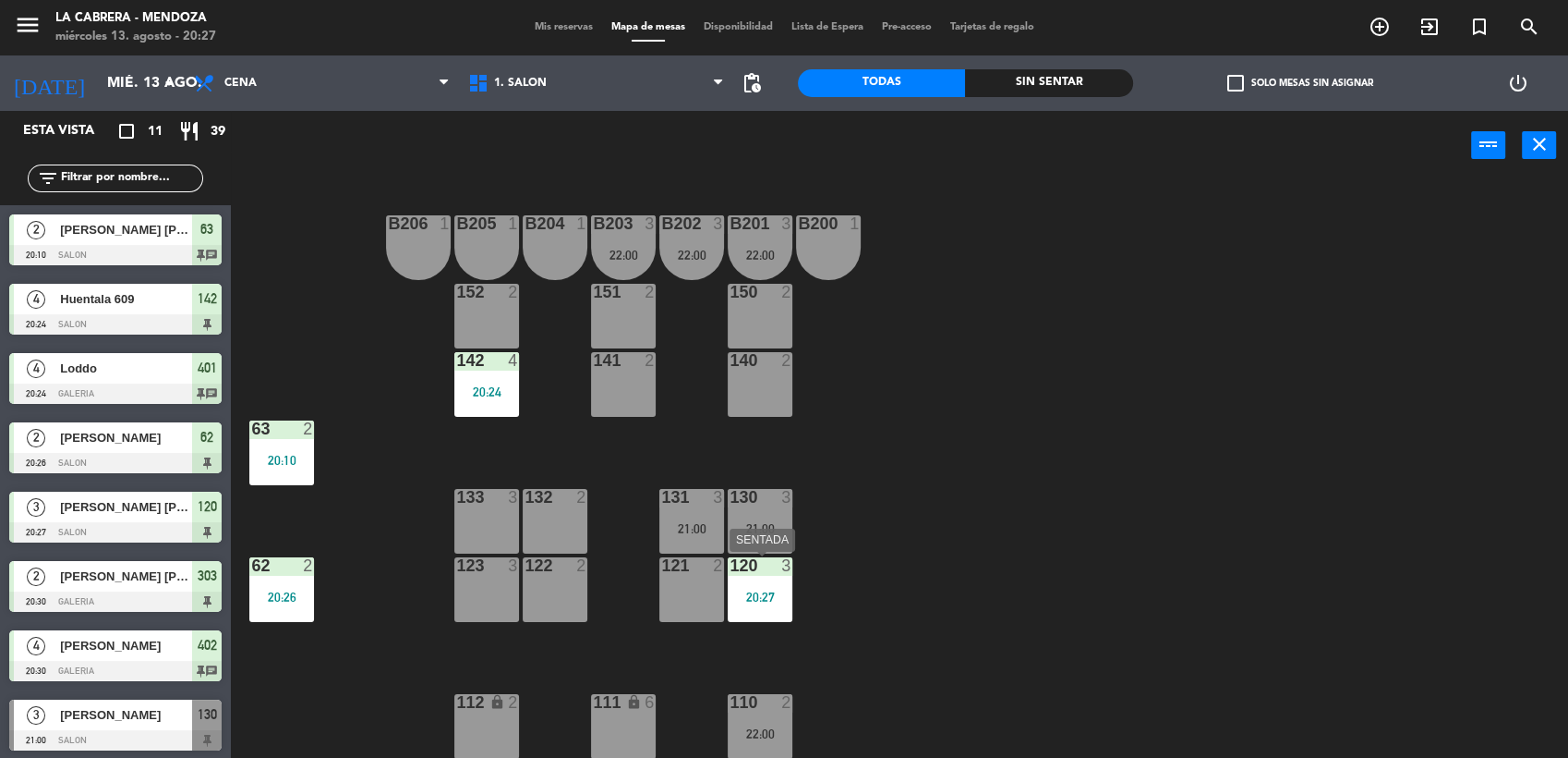
click at [769, 606] on div "120 3 20:27" at bounding box center [760, 590] width 65 height 65
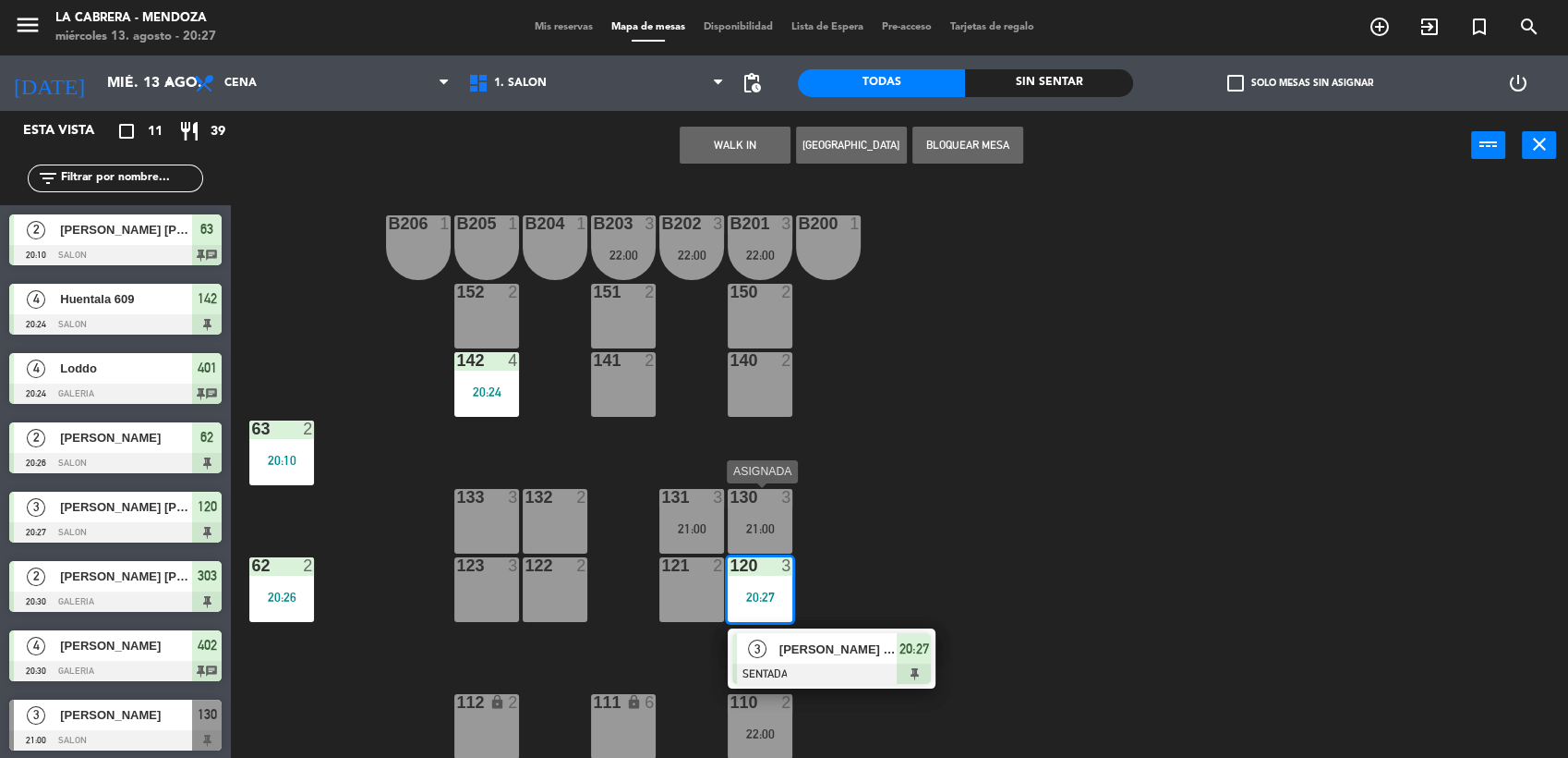
click at [755, 530] on div "21:00" at bounding box center [760, 528] width 65 height 13
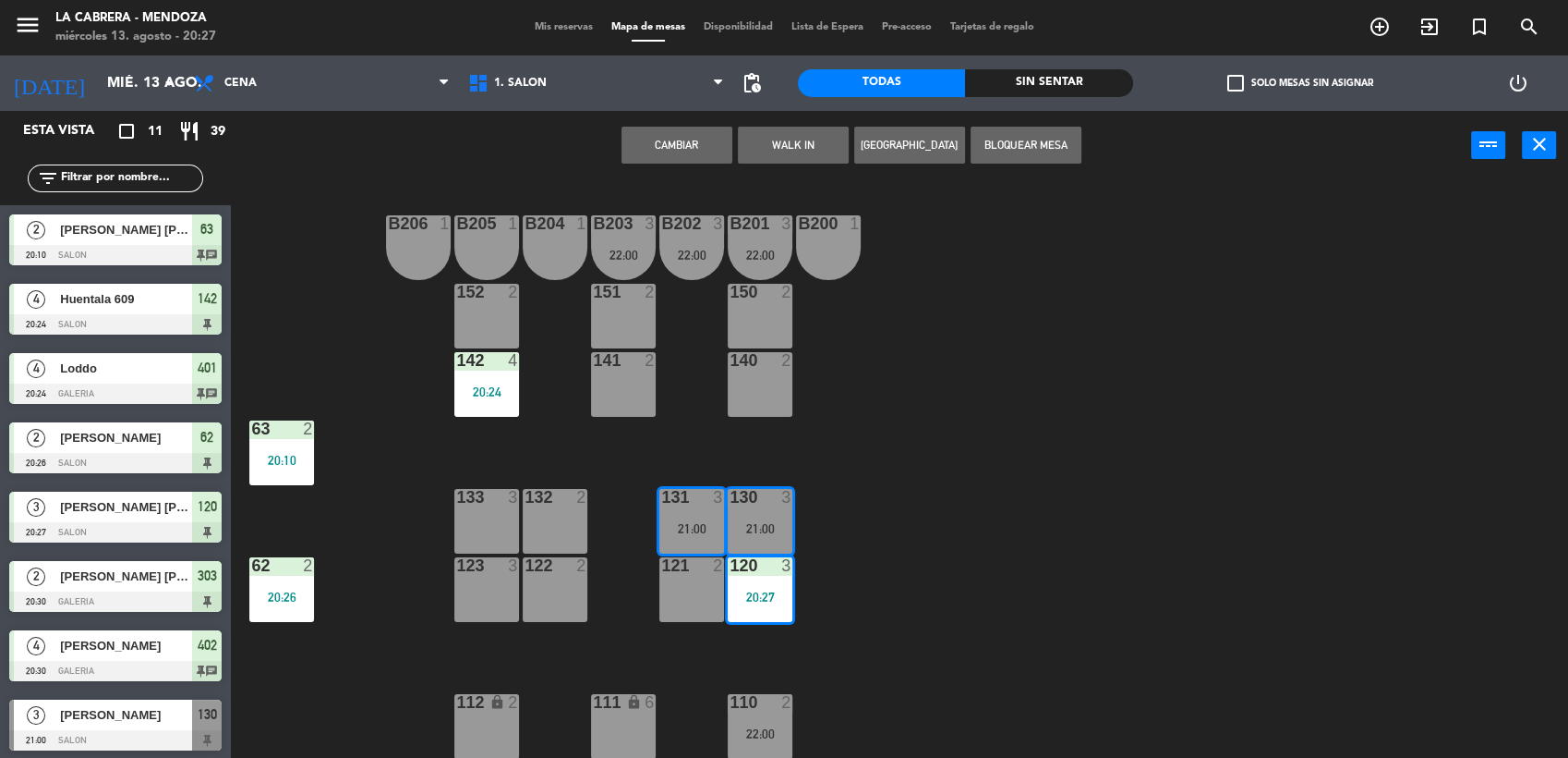
click at [714, 137] on button "Cambiar" at bounding box center [677, 145] width 111 height 37
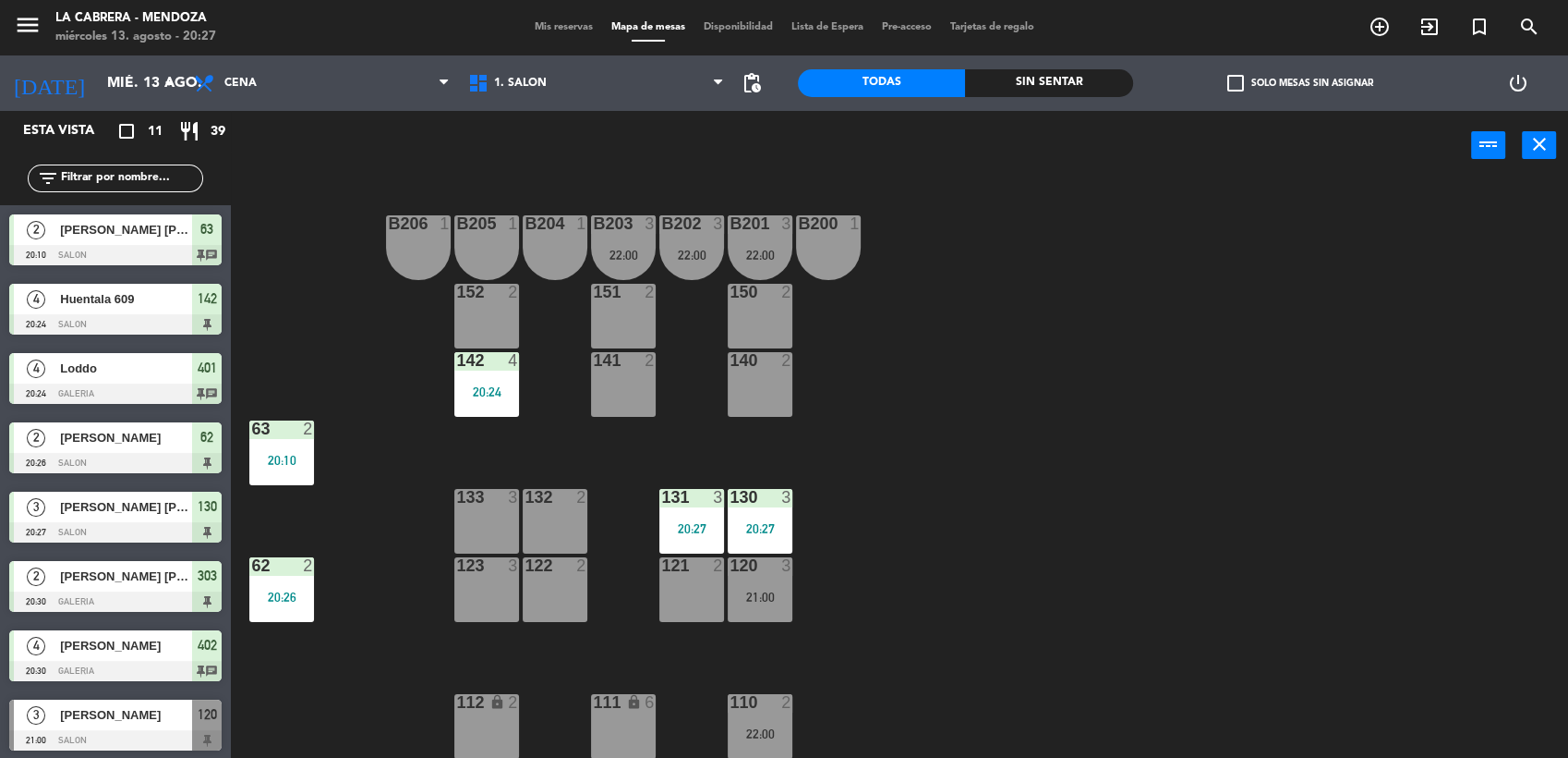
drag, startPoint x: 642, startPoint y: 241, endPoint x: 641, endPoint y: 360, distance: 119.0
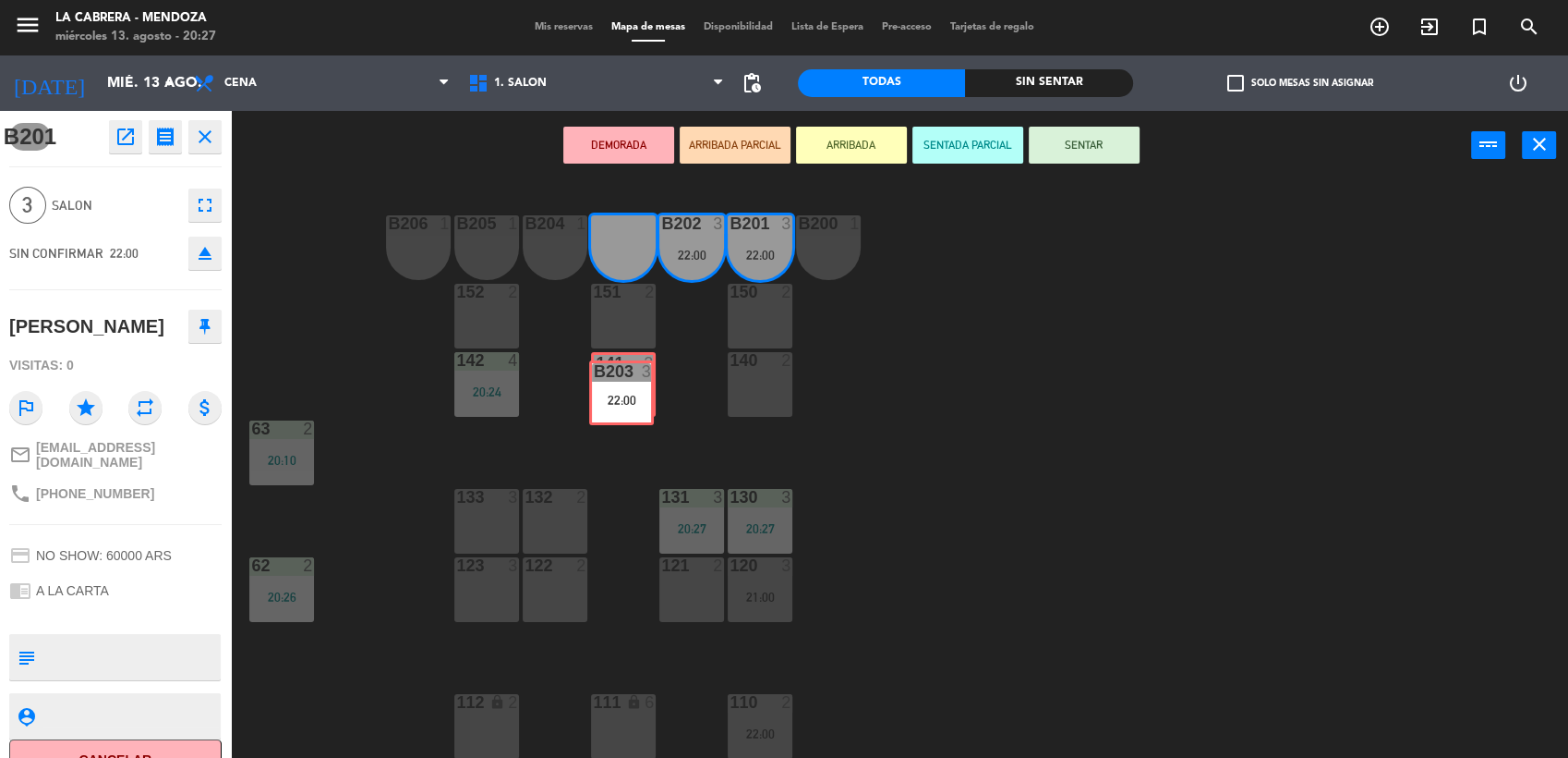
drag, startPoint x: 641, startPoint y: 360, endPoint x: 619, endPoint y: 393, distance: 39.7
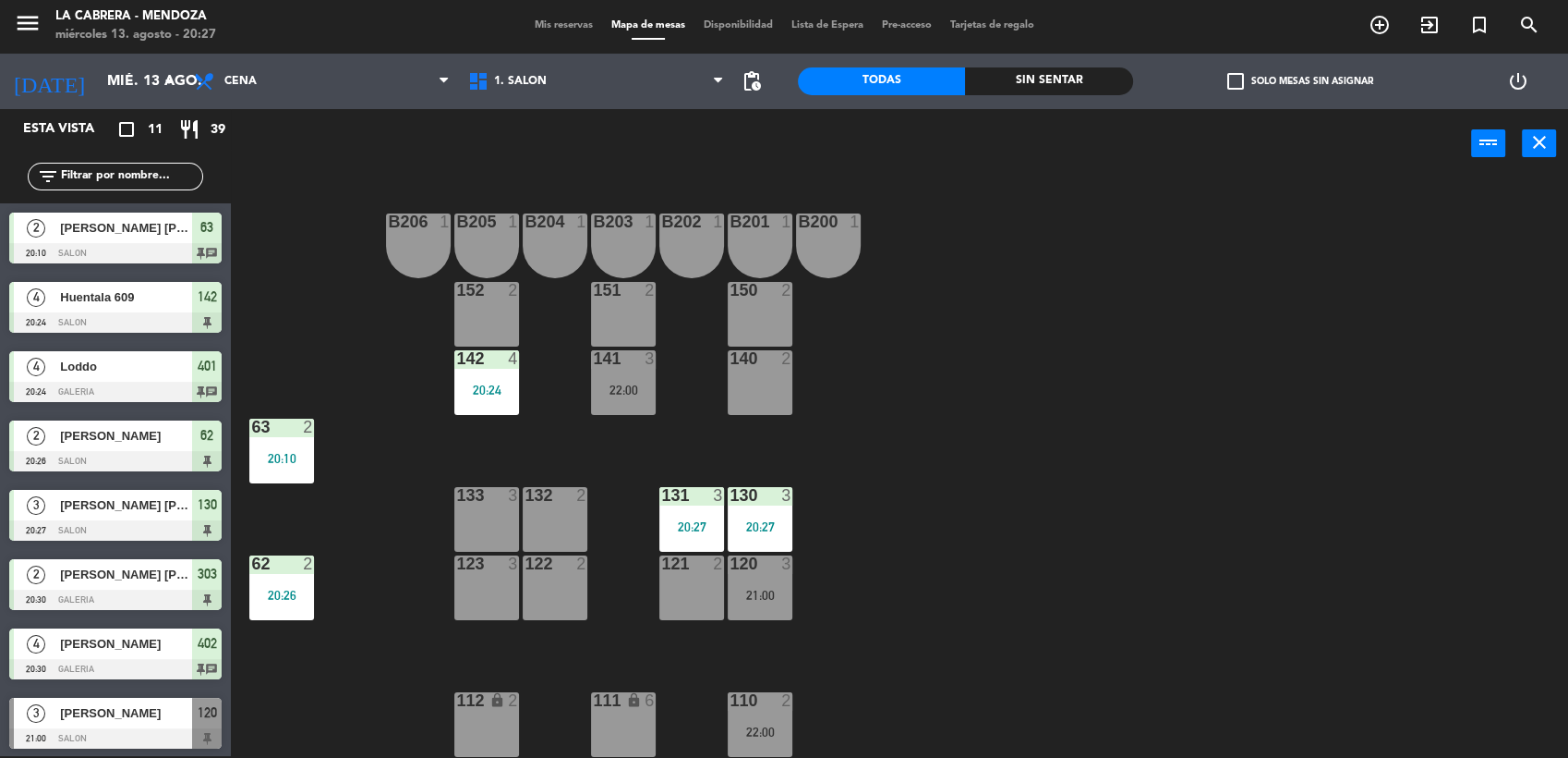
scroll to position [136, 0]
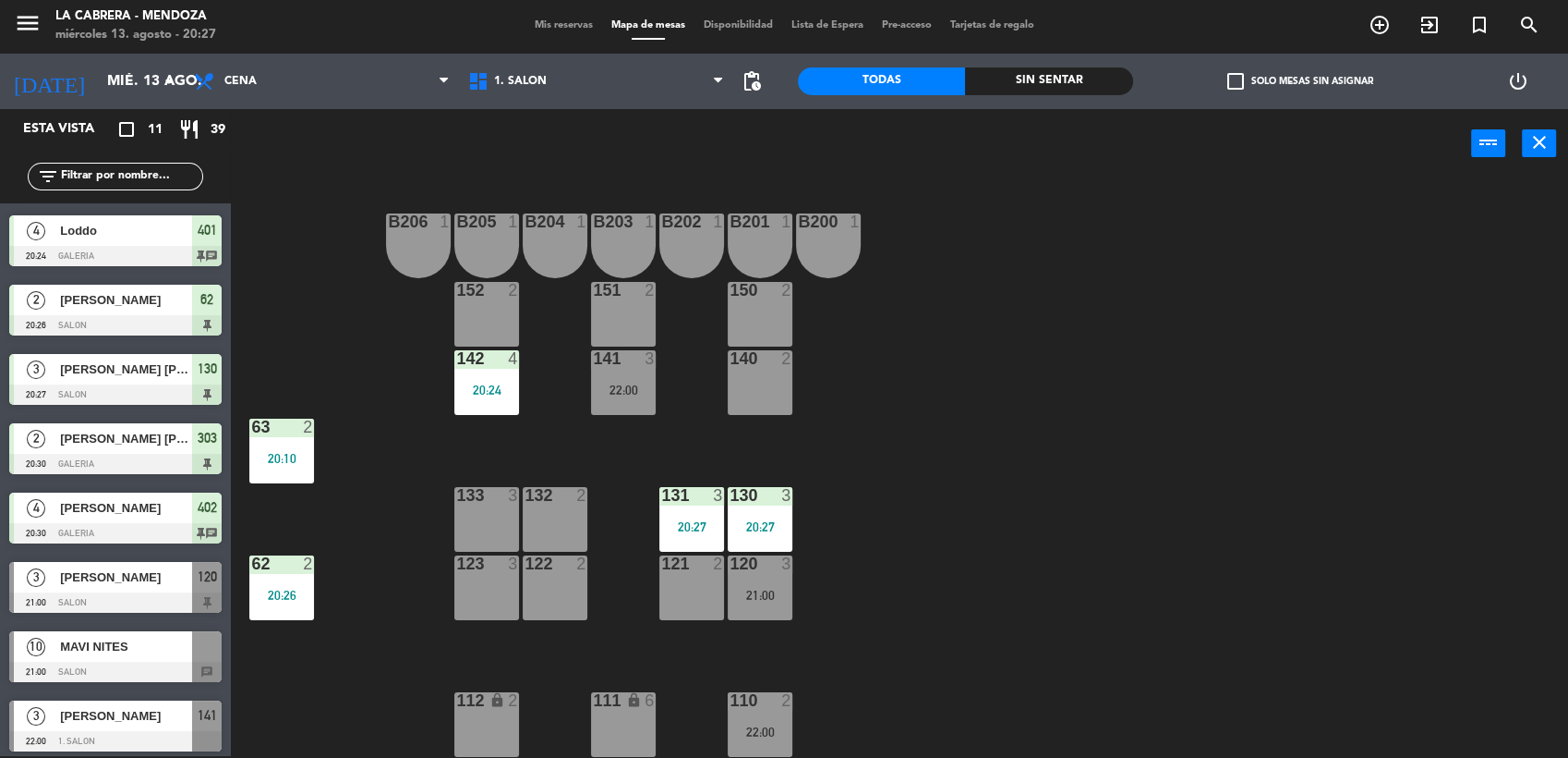
click at [510, 395] on div "20:24" at bounding box center [487, 390] width 65 height 13
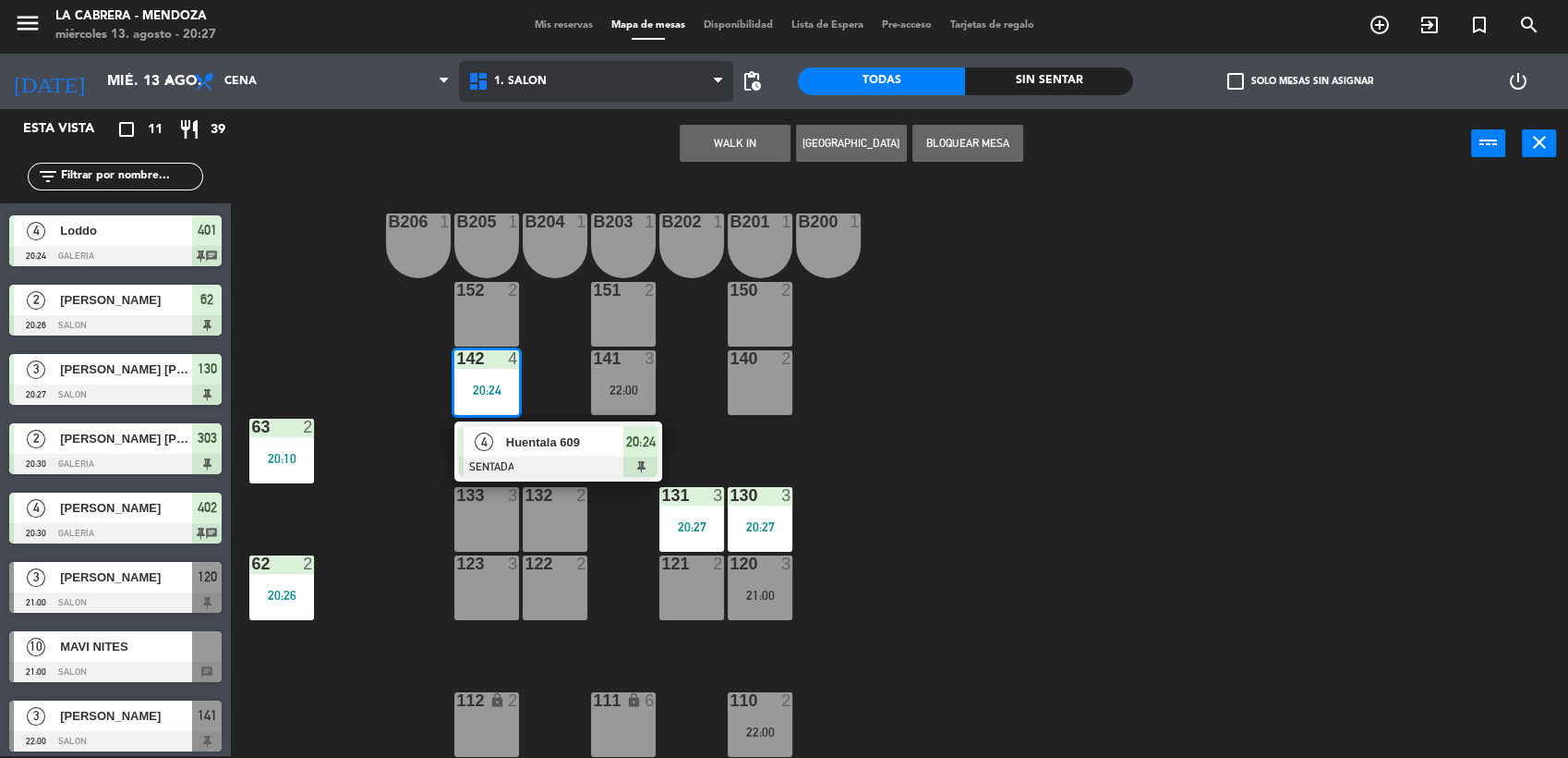
click at [502, 74] on span "1. SALON" at bounding box center [520, 81] width 53 height 13
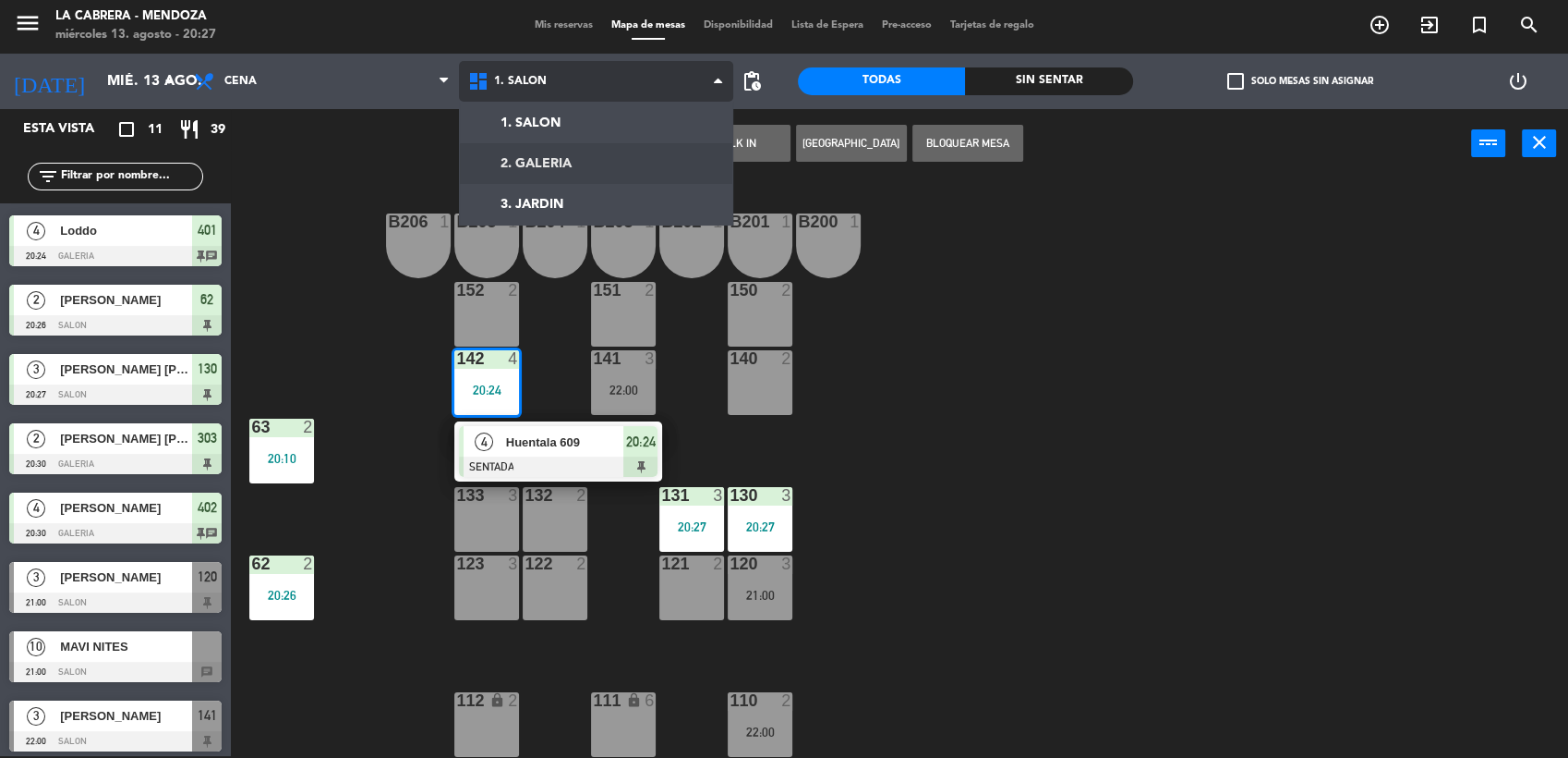
click at [524, 173] on ng-component "menu [PERSON_NAME] miércoles 13. agosto - 20:27 Mis reservas Mapa de mesas Disp…" at bounding box center [784, 379] width 1568 height 761
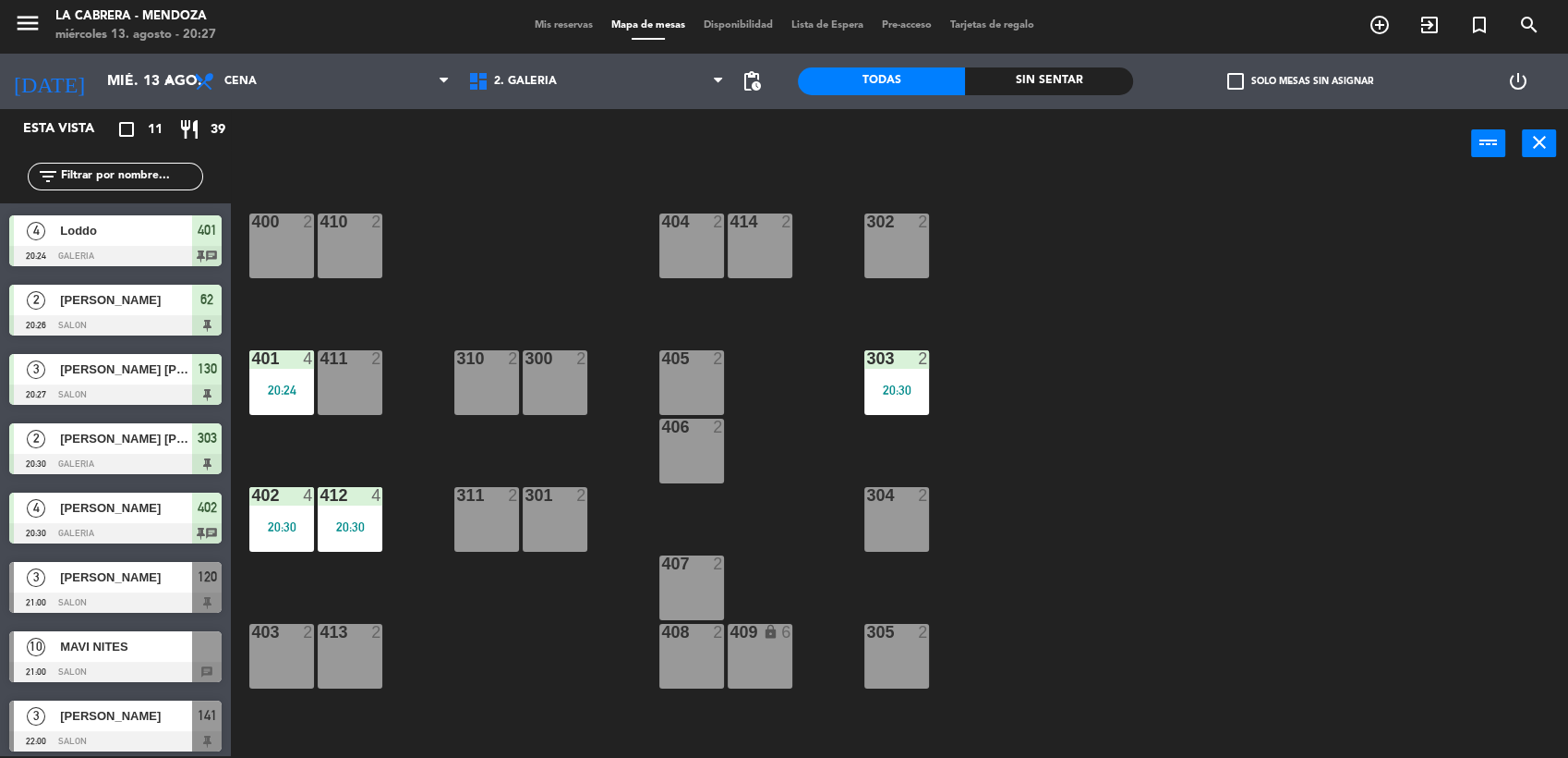
click at [710, 259] on div "404 2" at bounding box center [692, 246] width 65 height 65
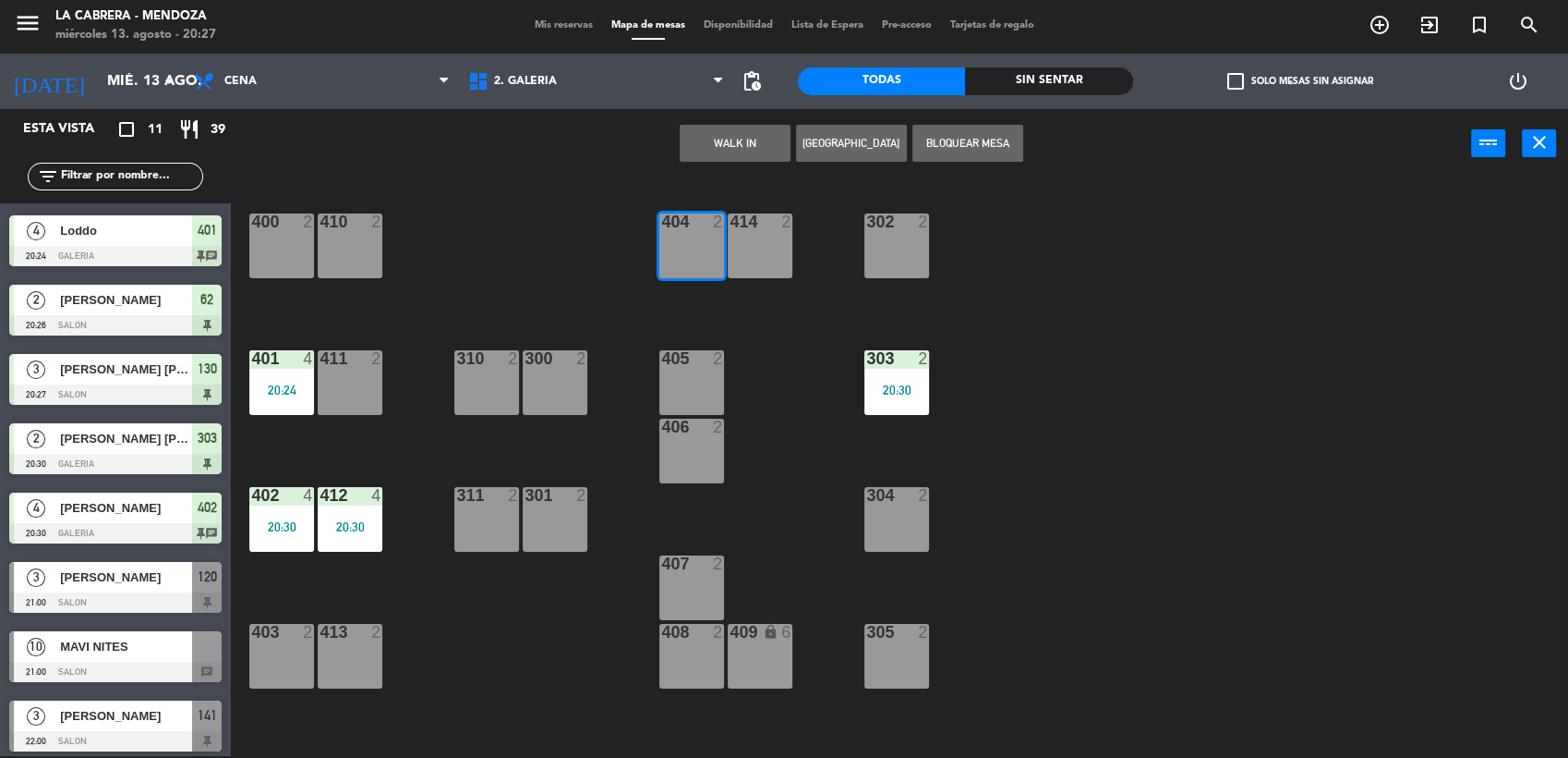
click at [771, 144] on button "WALK IN" at bounding box center [734, 143] width 111 height 37
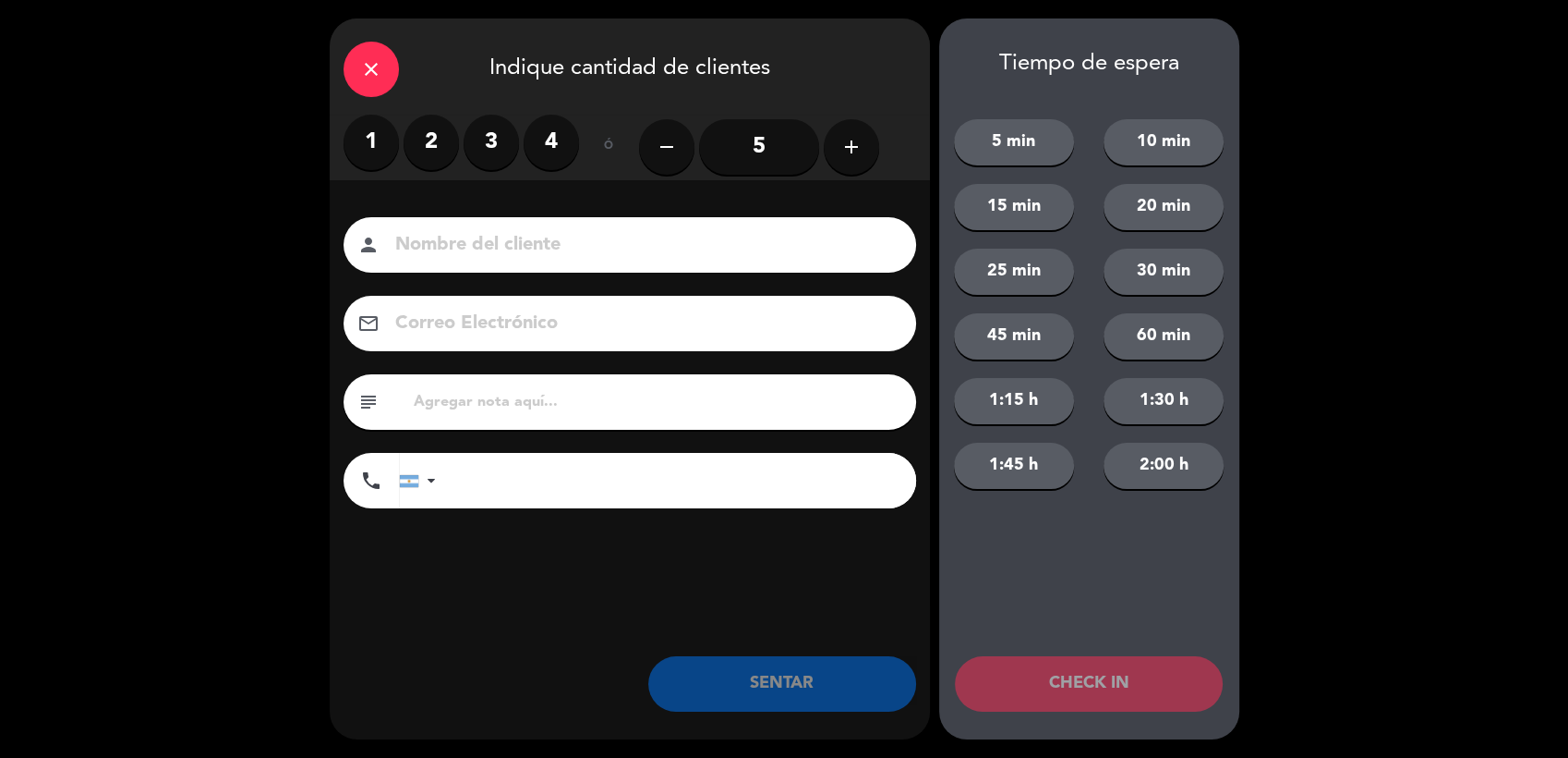
click at [369, 67] on icon "close" at bounding box center [371, 70] width 22 height 22
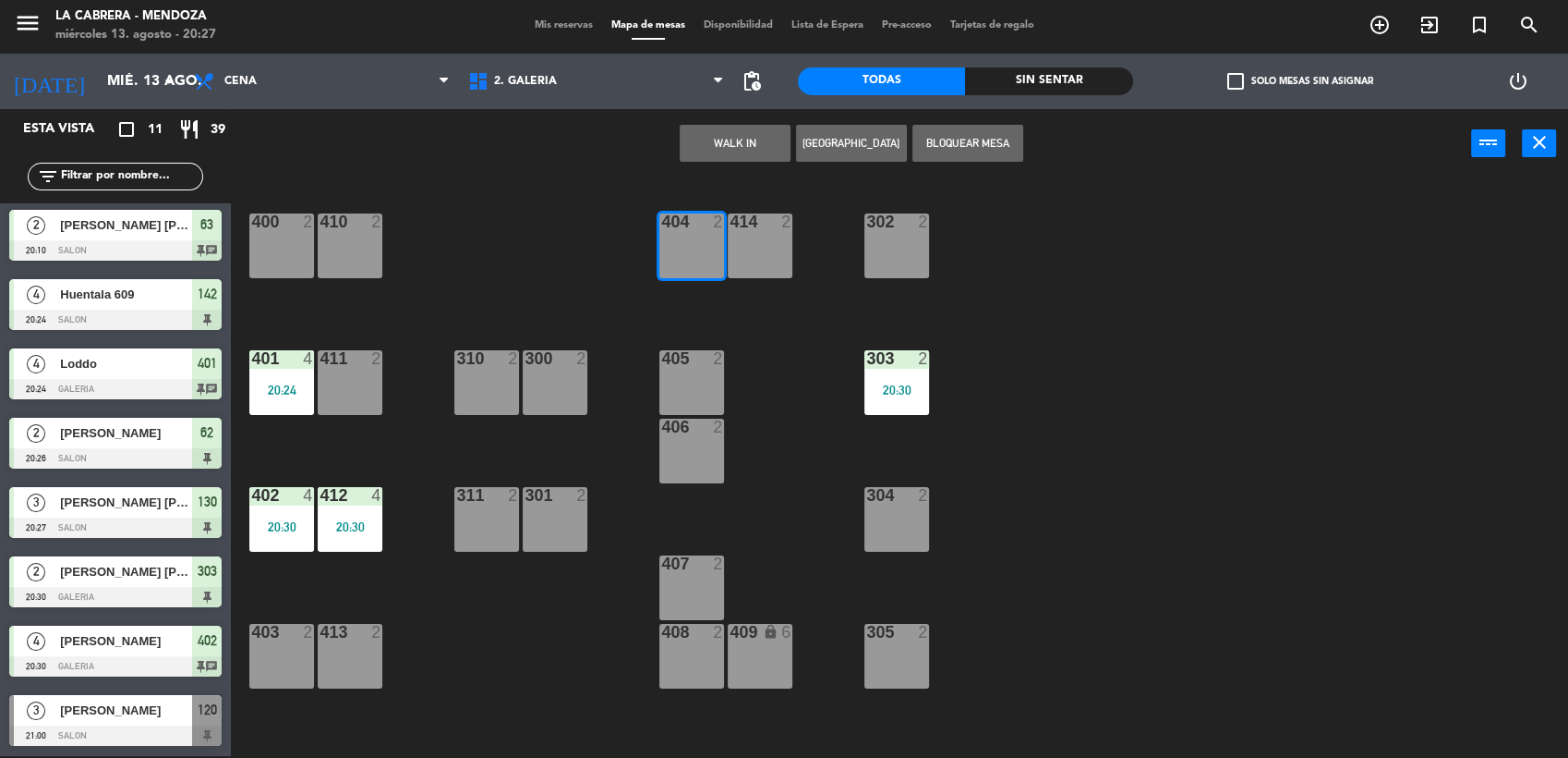
scroll to position [0, 0]
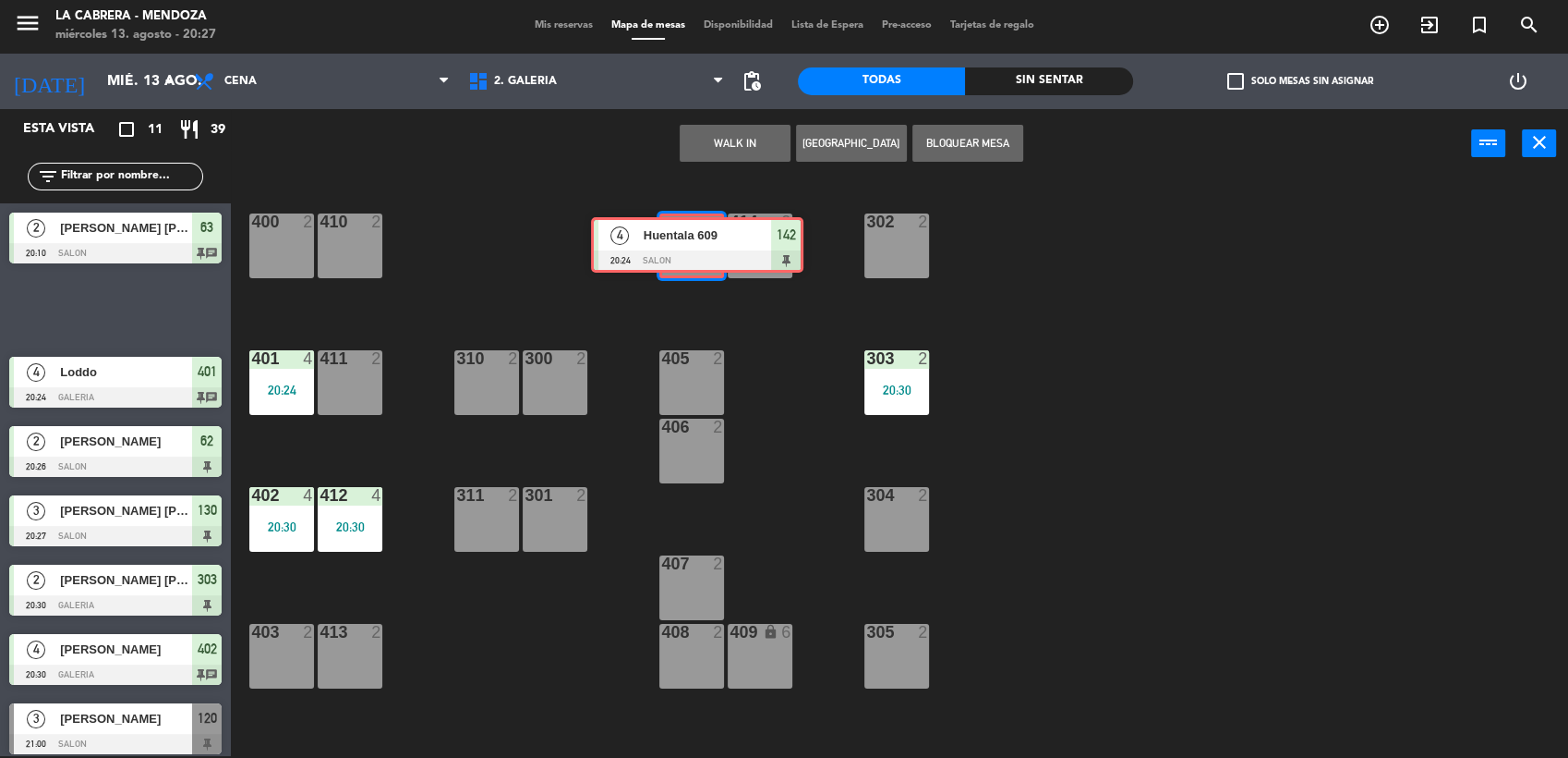
drag, startPoint x: 112, startPoint y: 319, endPoint x: 694, endPoint y: 254, distance: 585.6
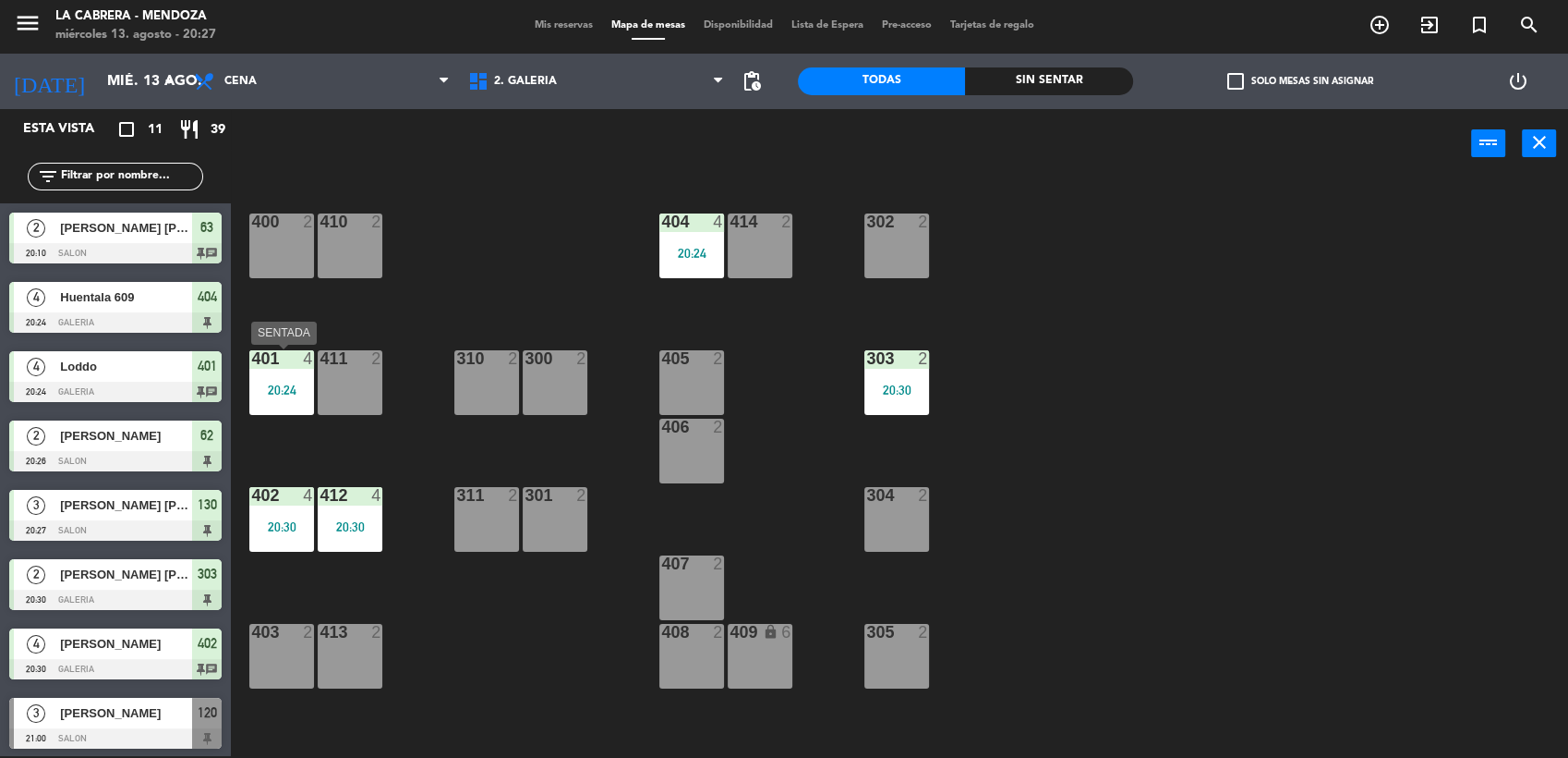
click at [296, 372] on div "401 4 20:24" at bounding box center [282, 382] width 65 height 65
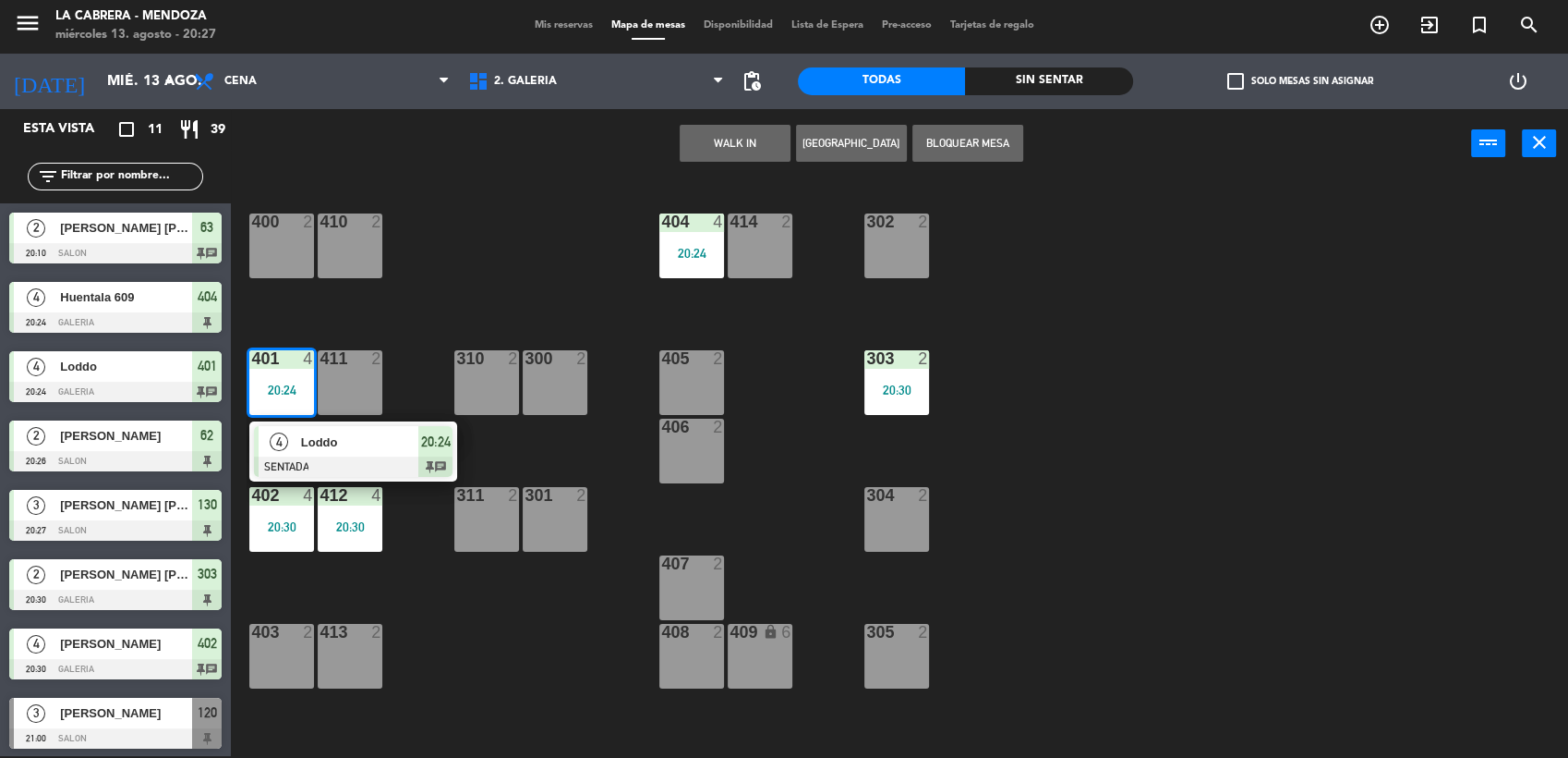
click at [463, 282] on div "400 2 410 2 404 4 20:24 414 2 302 2 401 4 20:24 4 Loddo SENTADA 20:24 chat 411 …" at bounding box center [907, 470] width 1322 height 578
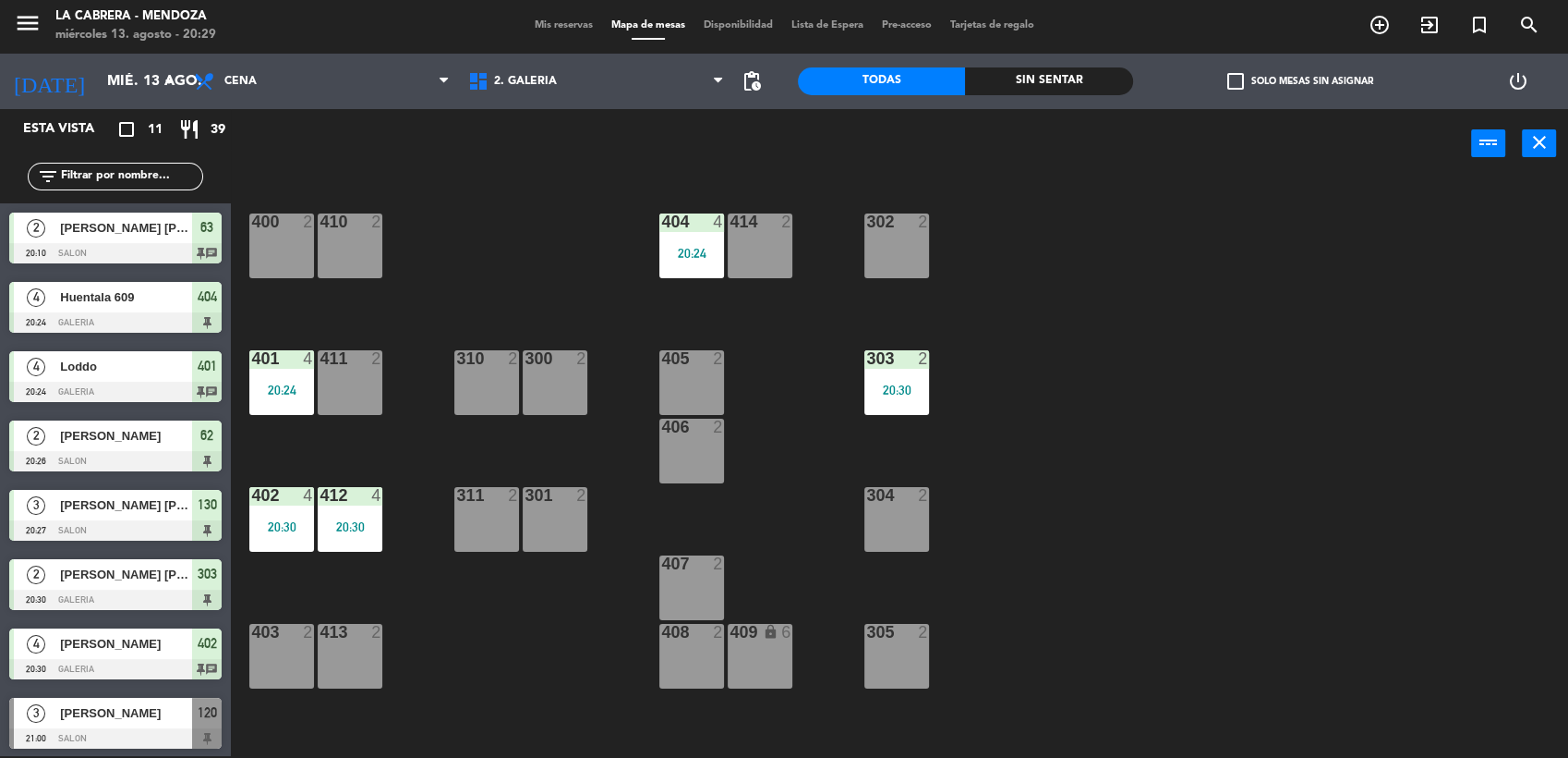
click at [903, 261] on div "302 2" at bounding box center [897, 246] width 65 height 65
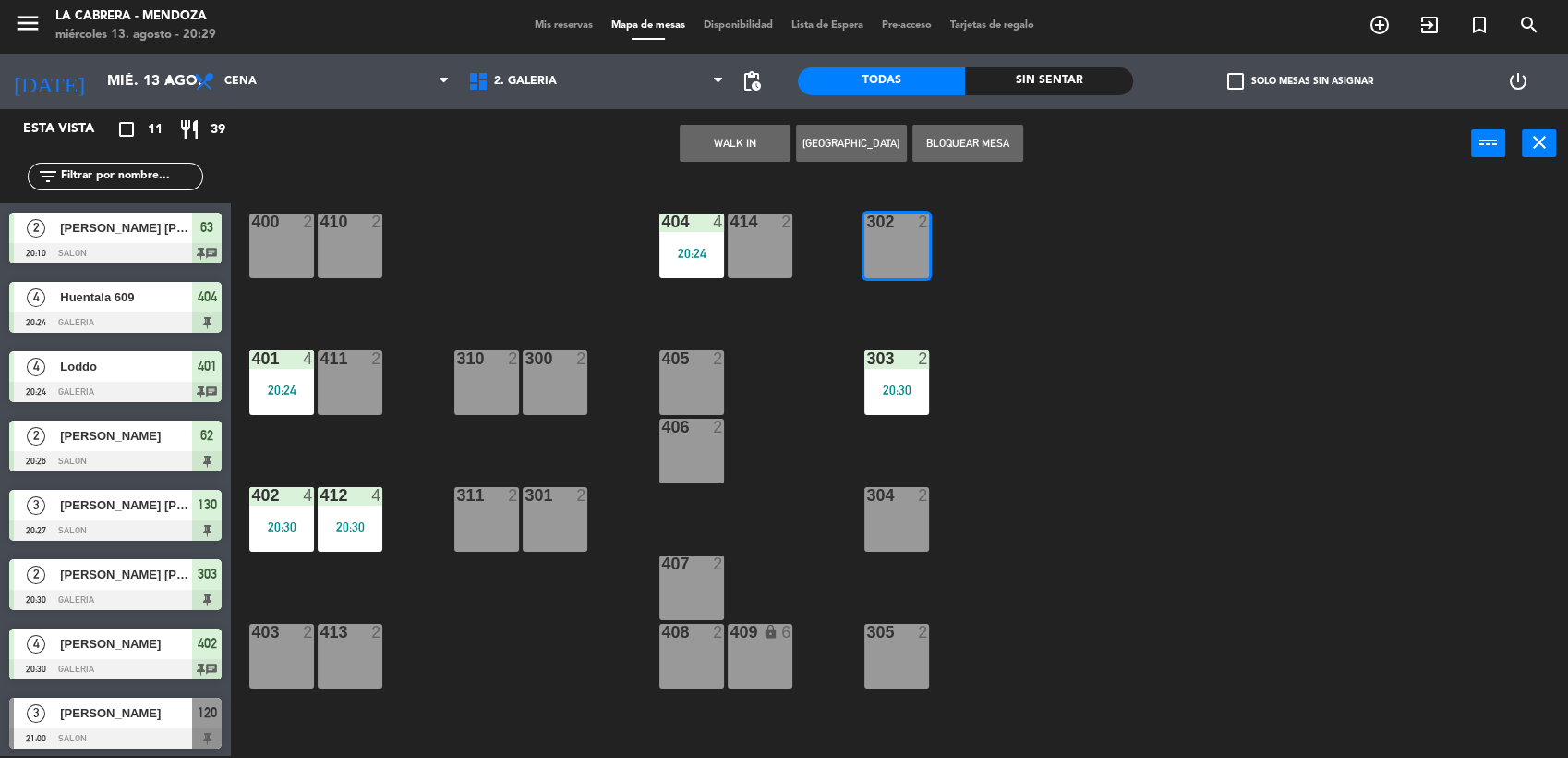
click at [962, 138] on button "Bloquear Mesa" at bounding box center [967, 143] width 111 height 37
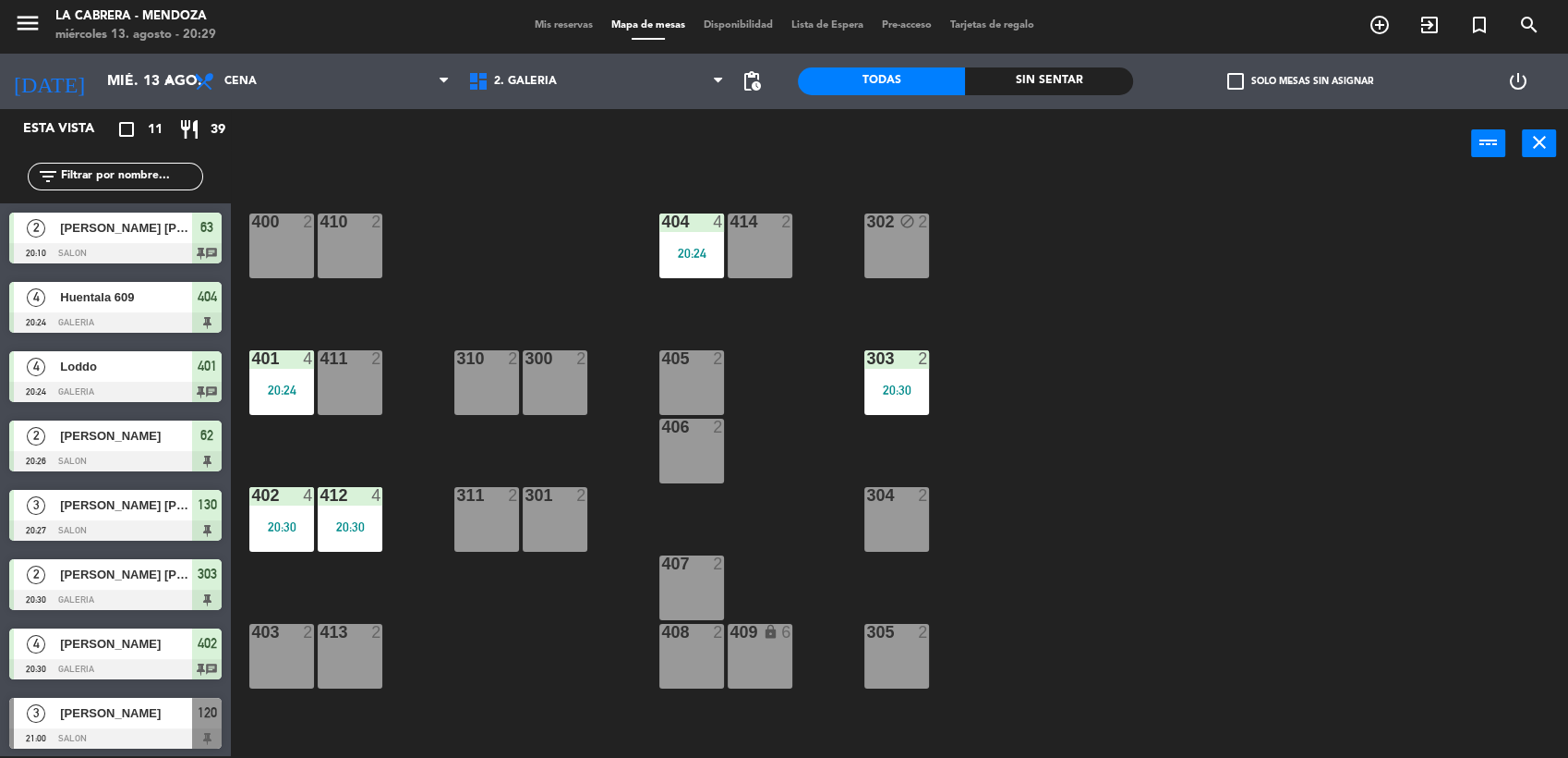
click at [1016, 364] on div "400 2 410 2 404 4 20:24 414 2 302 block 2 401 4 20:24 411 2 310 2 300 2 303 2 2…" at bounding box center [907, 470] width 1322 height 578
click at [530, 75] on span "2. GALERIA" at bounding box center [525, 81] width 63 height 13
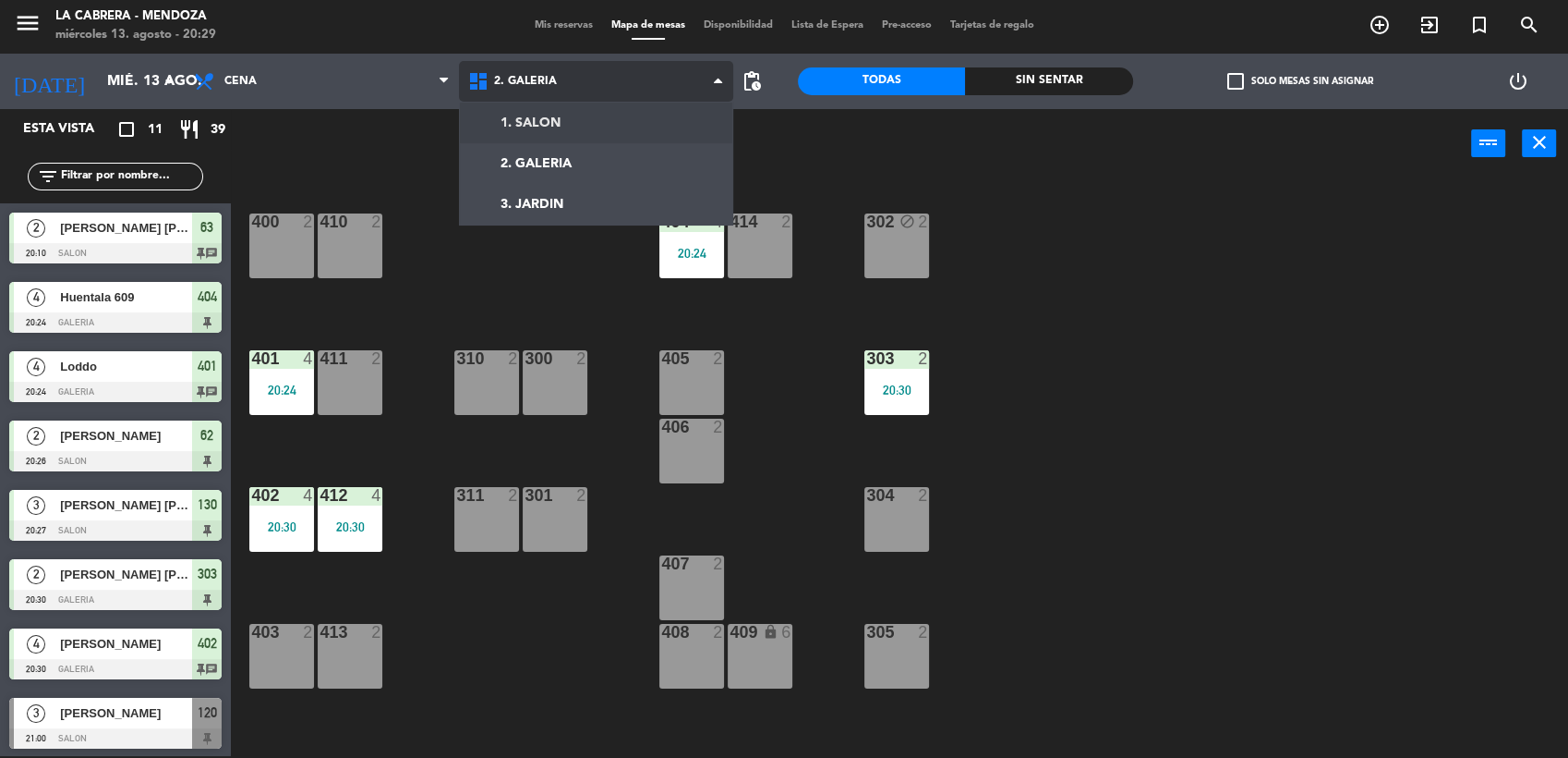
click at [541, 119] on ng-component "menu [PERSON_NAME] miércoles 13. agosto - 20:29 Mis reservas Mapa de mesas Disp…" at bounding box center [784, 379] width 1568 height 761
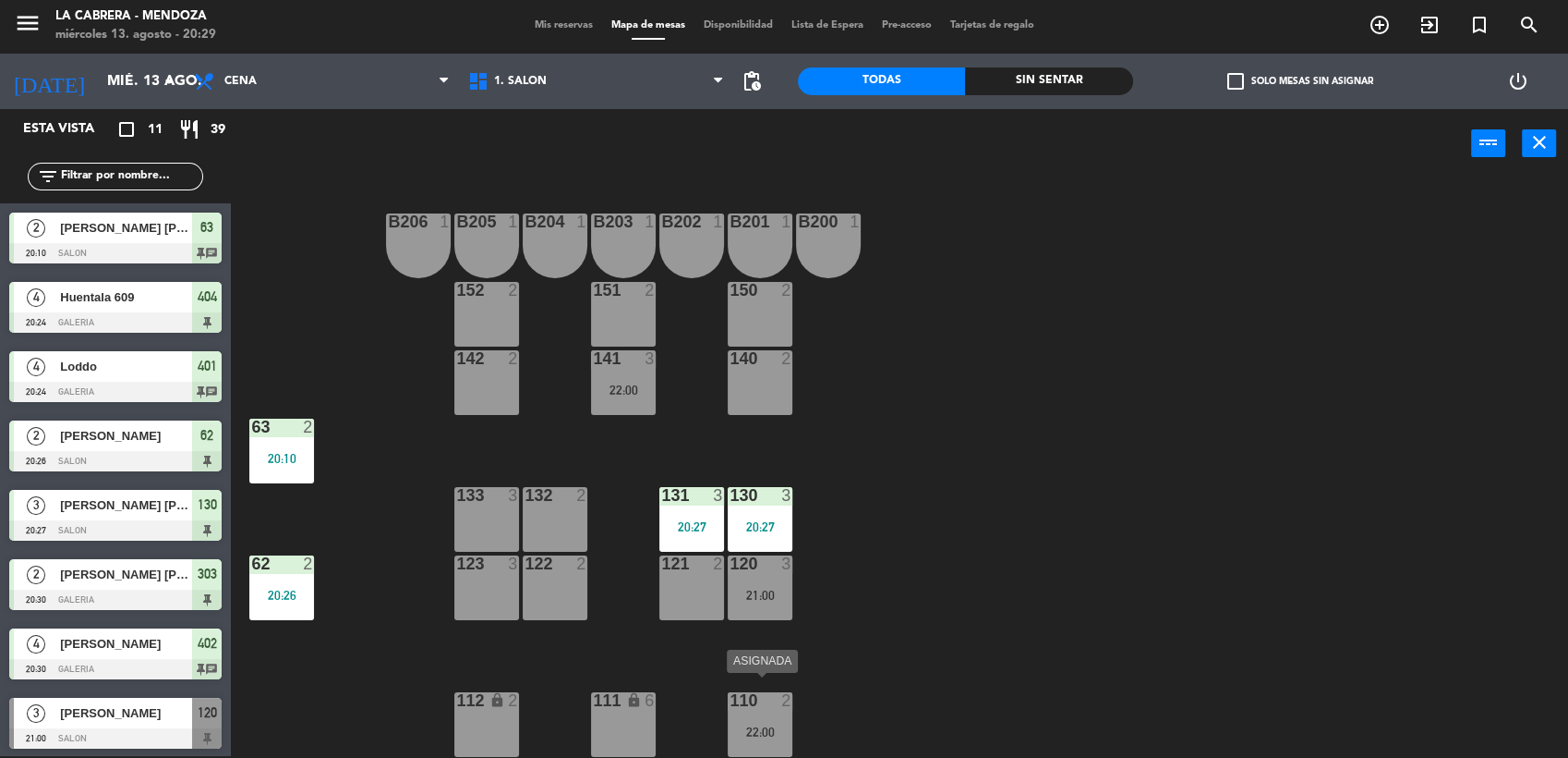
scroll to position [204, 0]
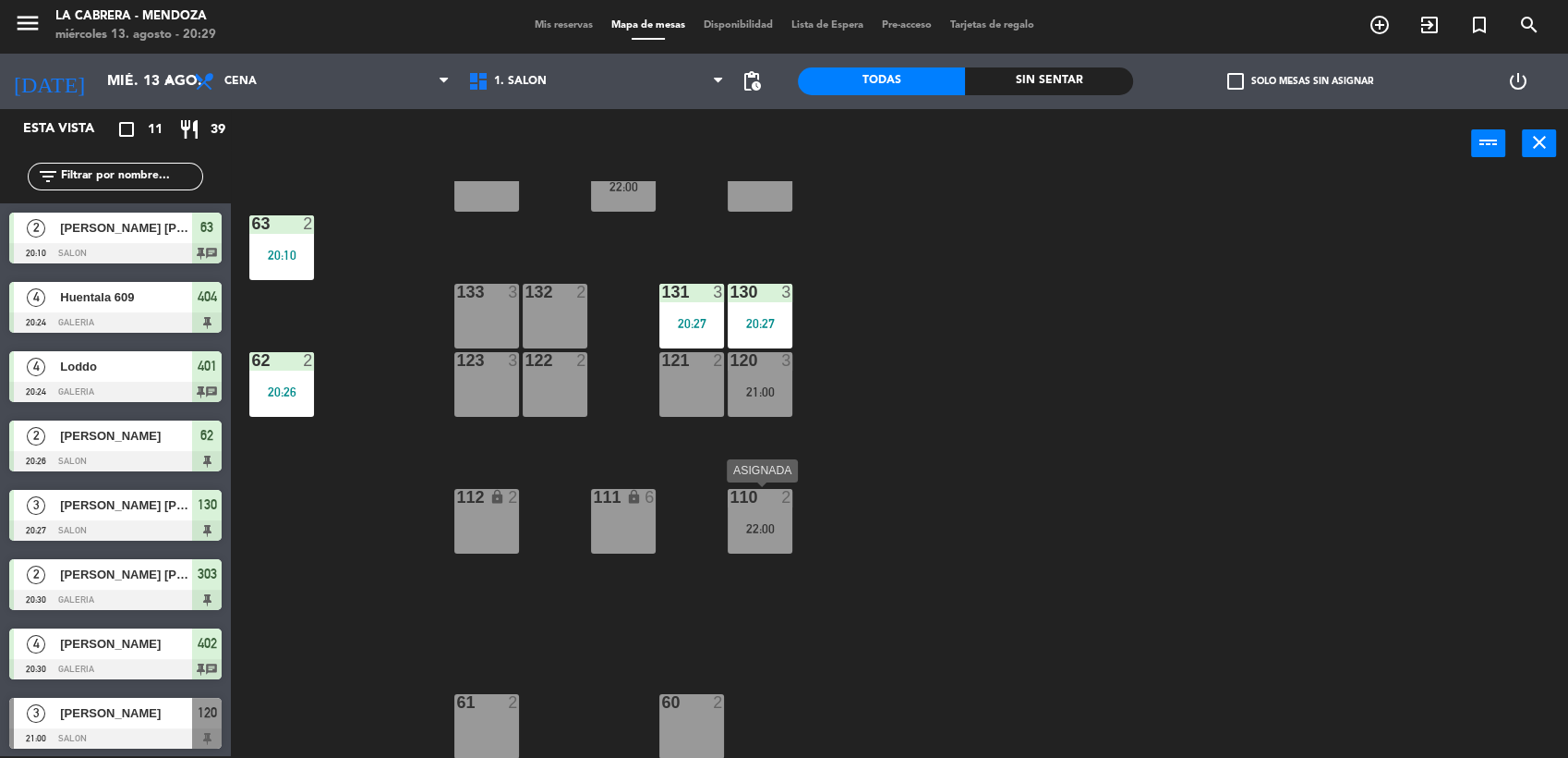
click at [765, 539] on div "110 2 22:00" at bounding box center [760, 521] width 65 height 65
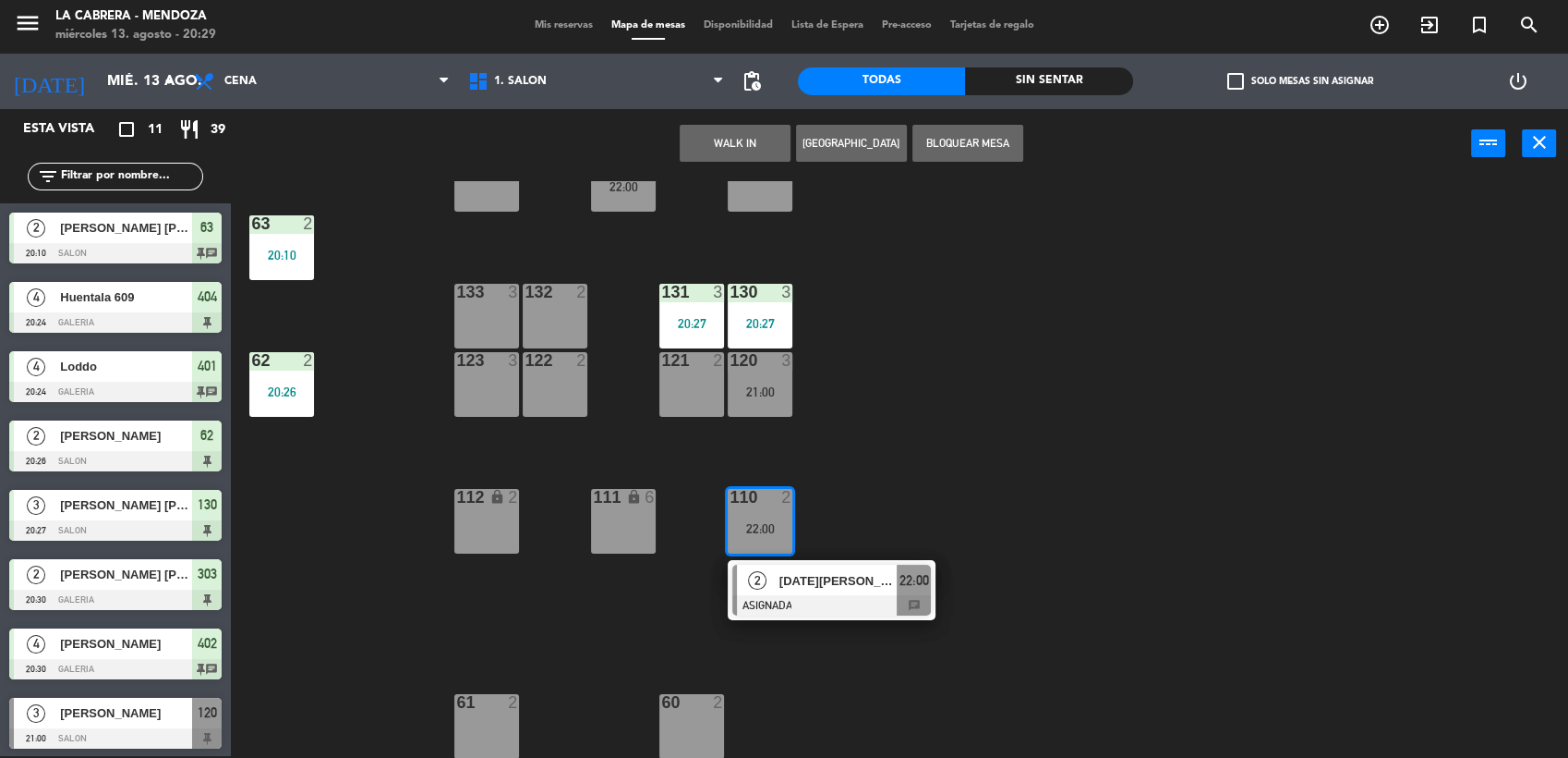
click at [484, 380] on div "123 3" at bounding box center [487, 384] width 65 height 65
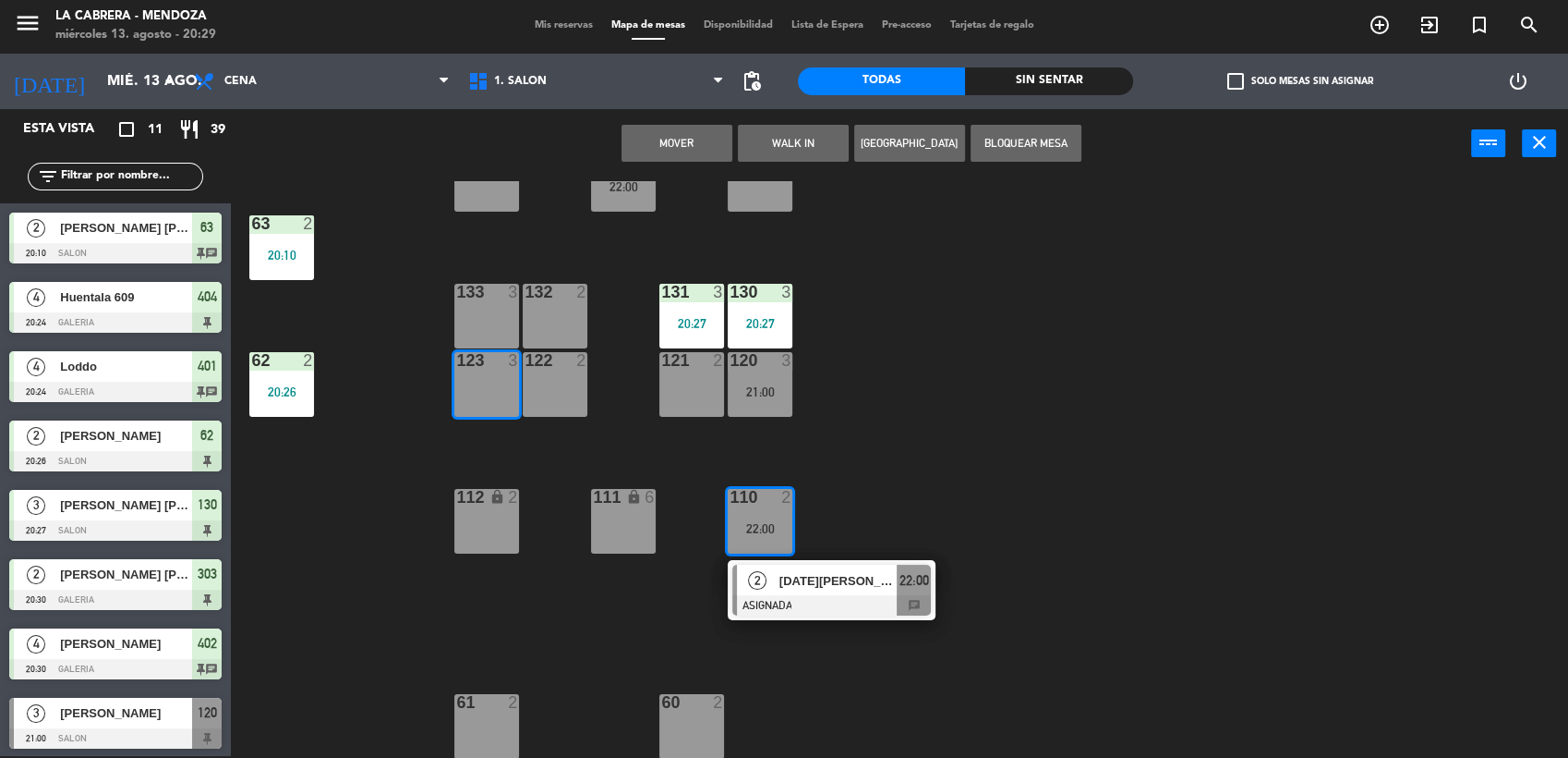
click at [662, 126] on button "Mover" at bounding box center [677, 143] width 111 height 37
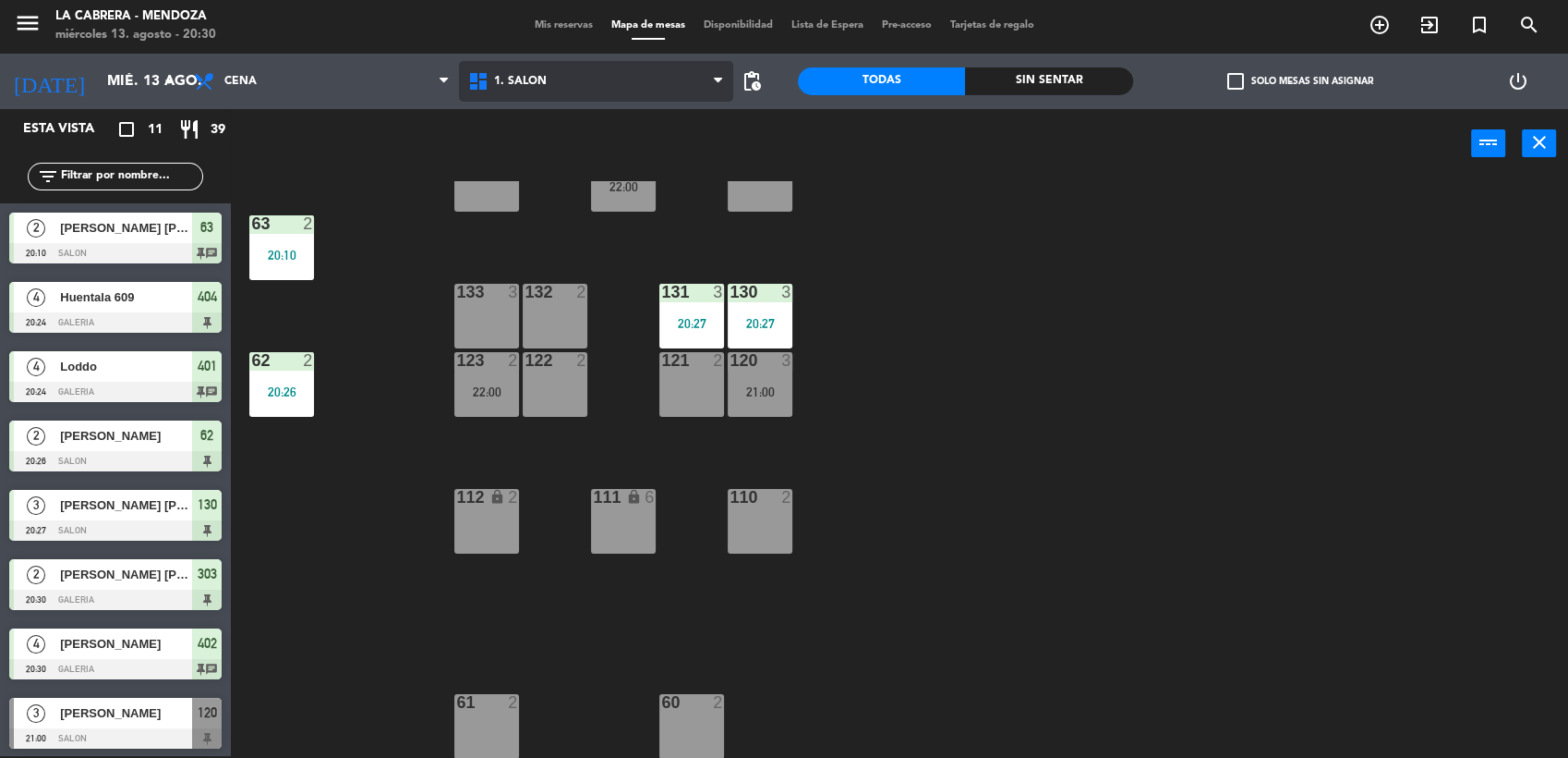
click at [502, 87] on span "1. SALON" at bounding box center [596, 82] width 274 height 41
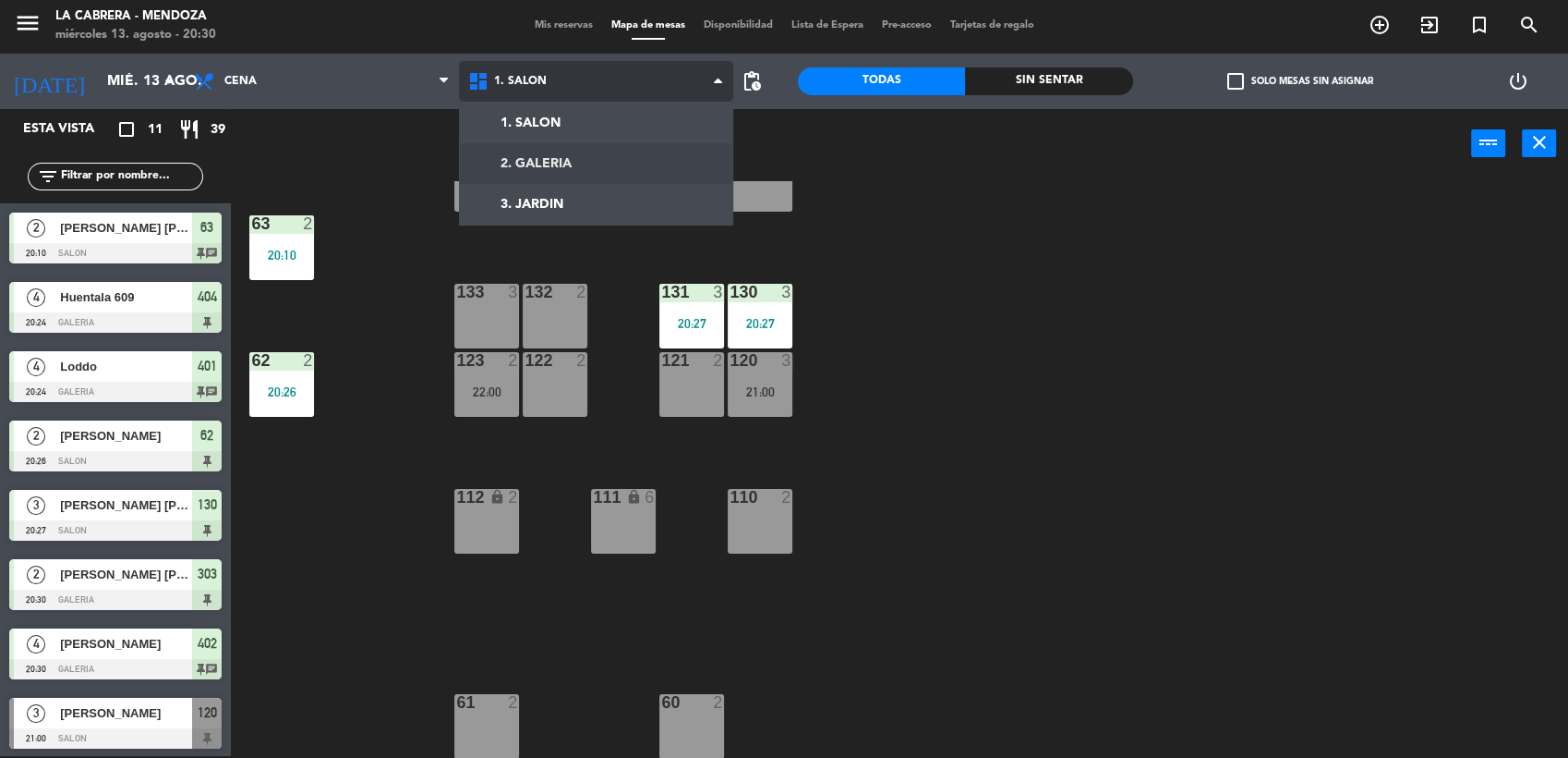
click at [533, 145] on ng-component "menu [PERSON_NAME] miércoles 13. agosto - 20:30 Mis reservas Mapa de mesas Disp…" at bounding box center [784, 379] width 1568 height 761
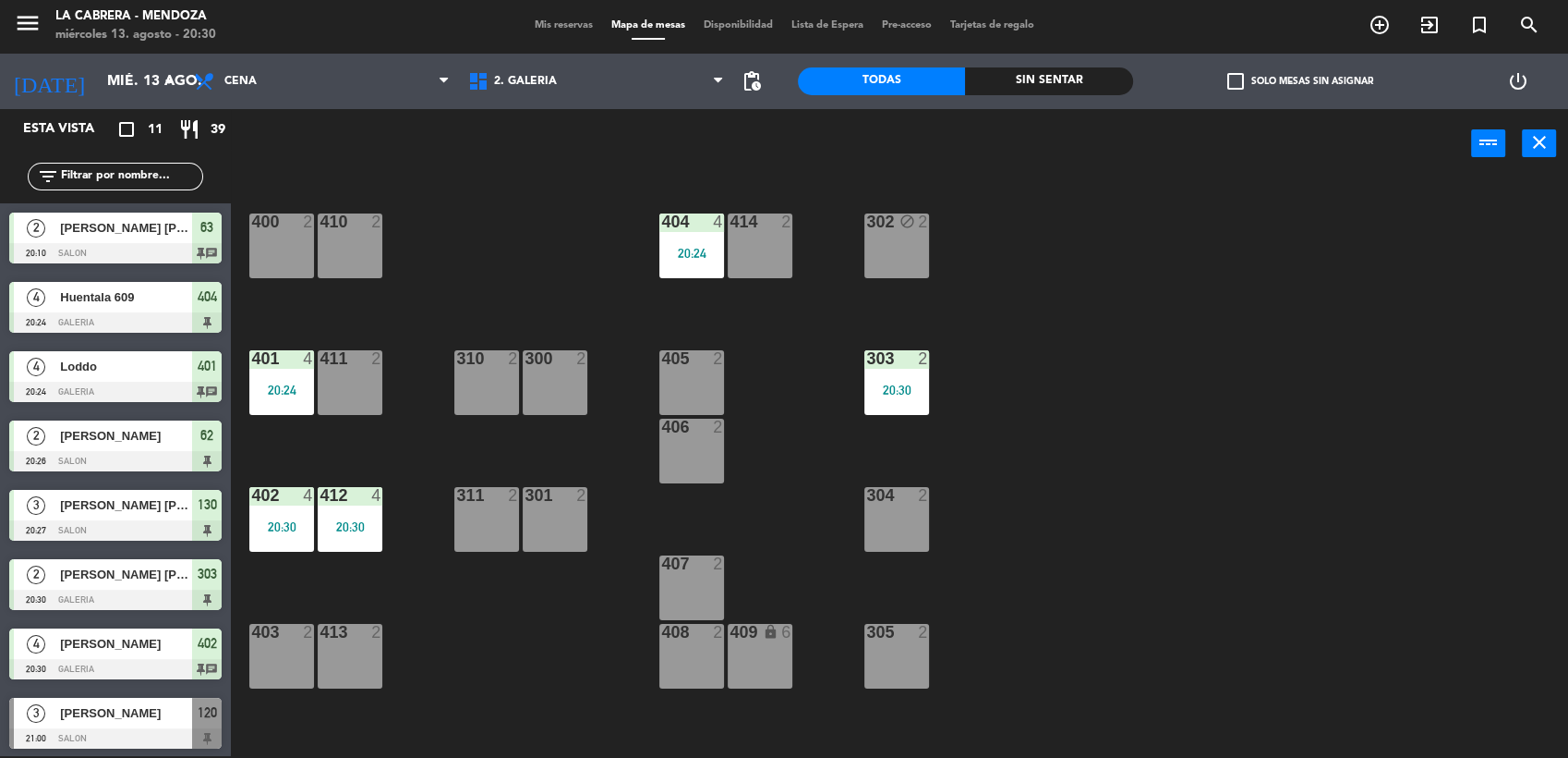
click at [889, 496] on div at bounding box center [897, 496] width 31 height 17
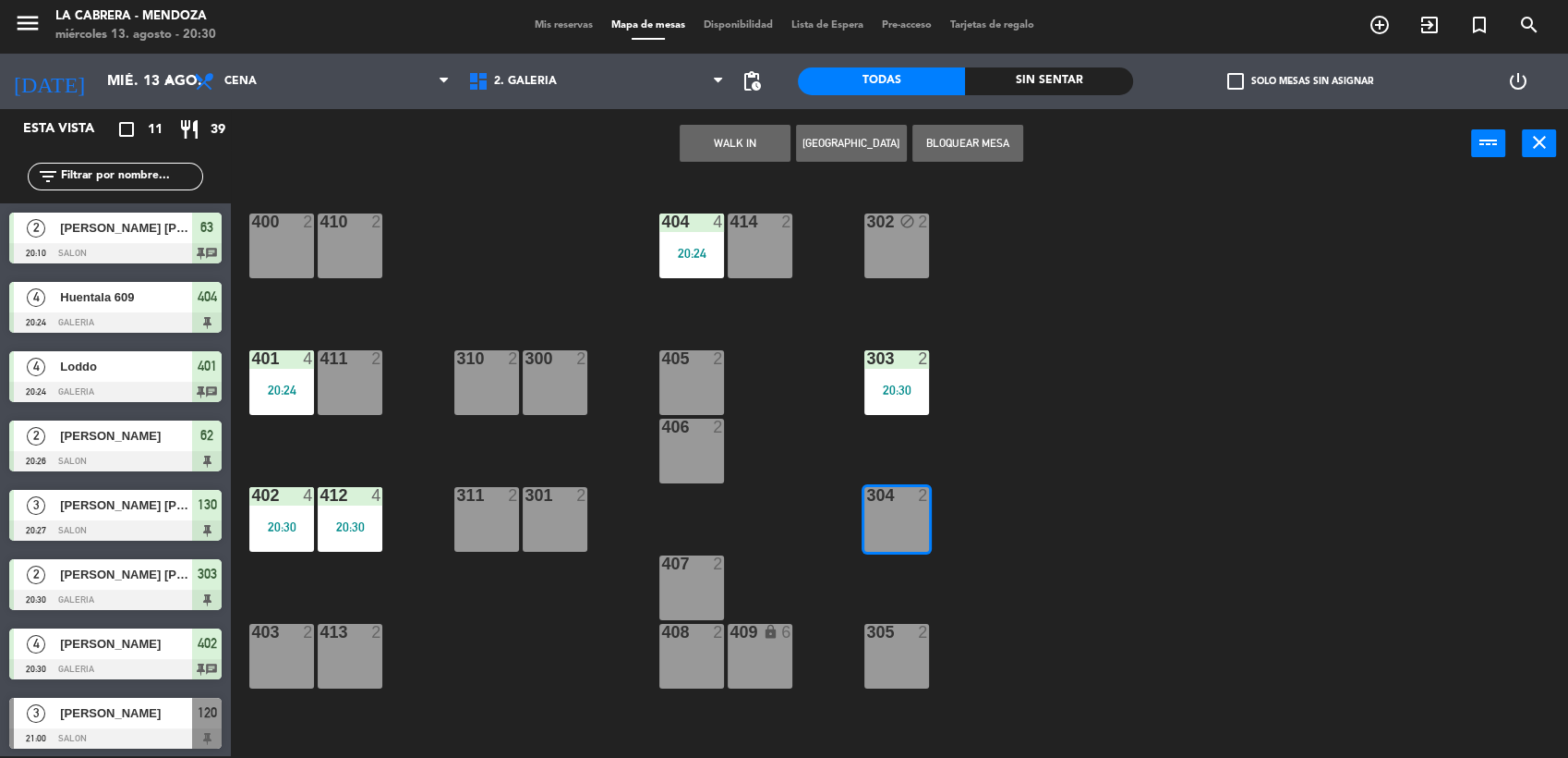
click at [738, 129] on button "WALK IN" at bounding box center [734, 143] width 111 height 37
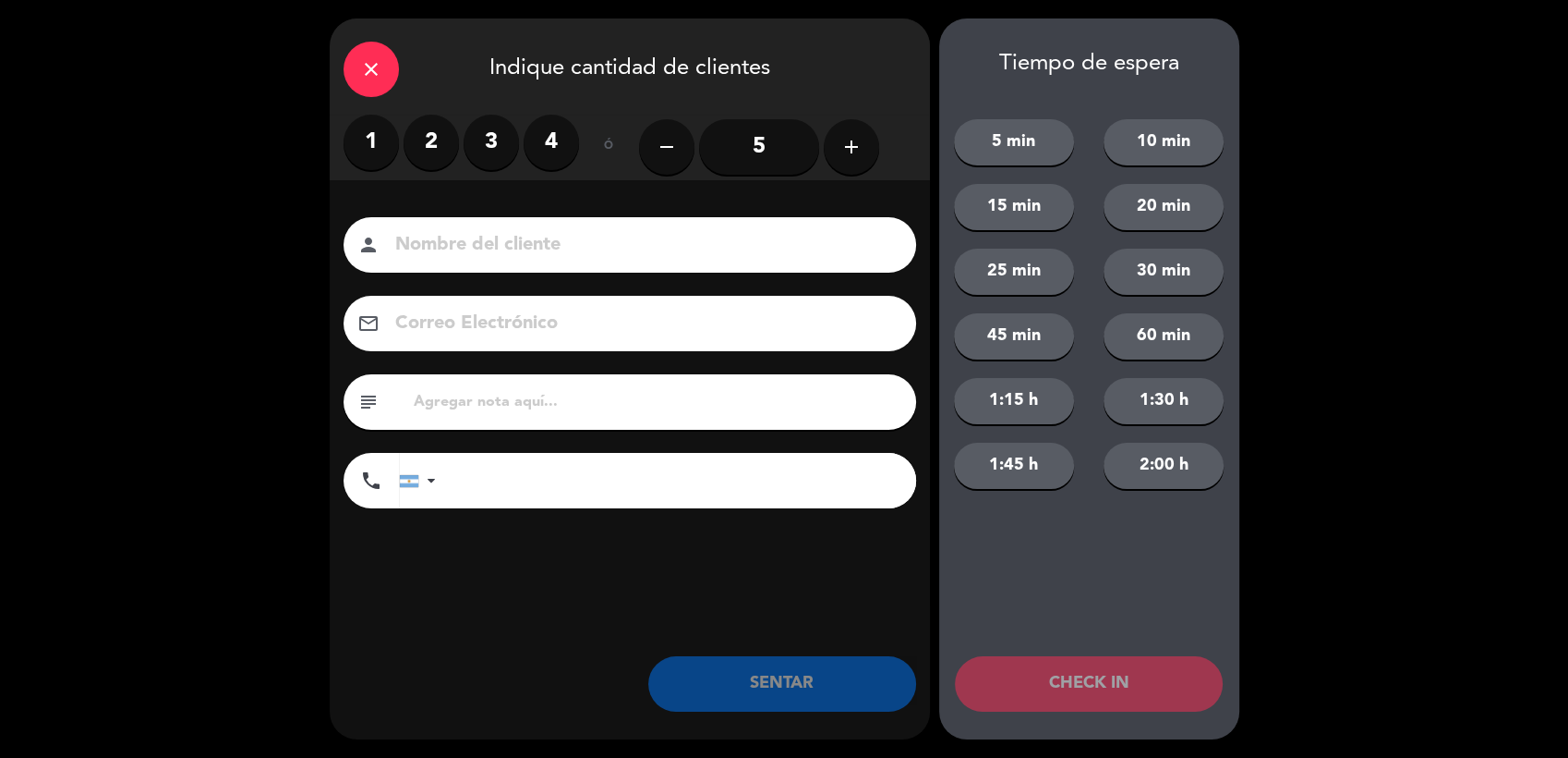
click at [421, 150] on label "2" at bounding box center [431, 142] width 56 height 56
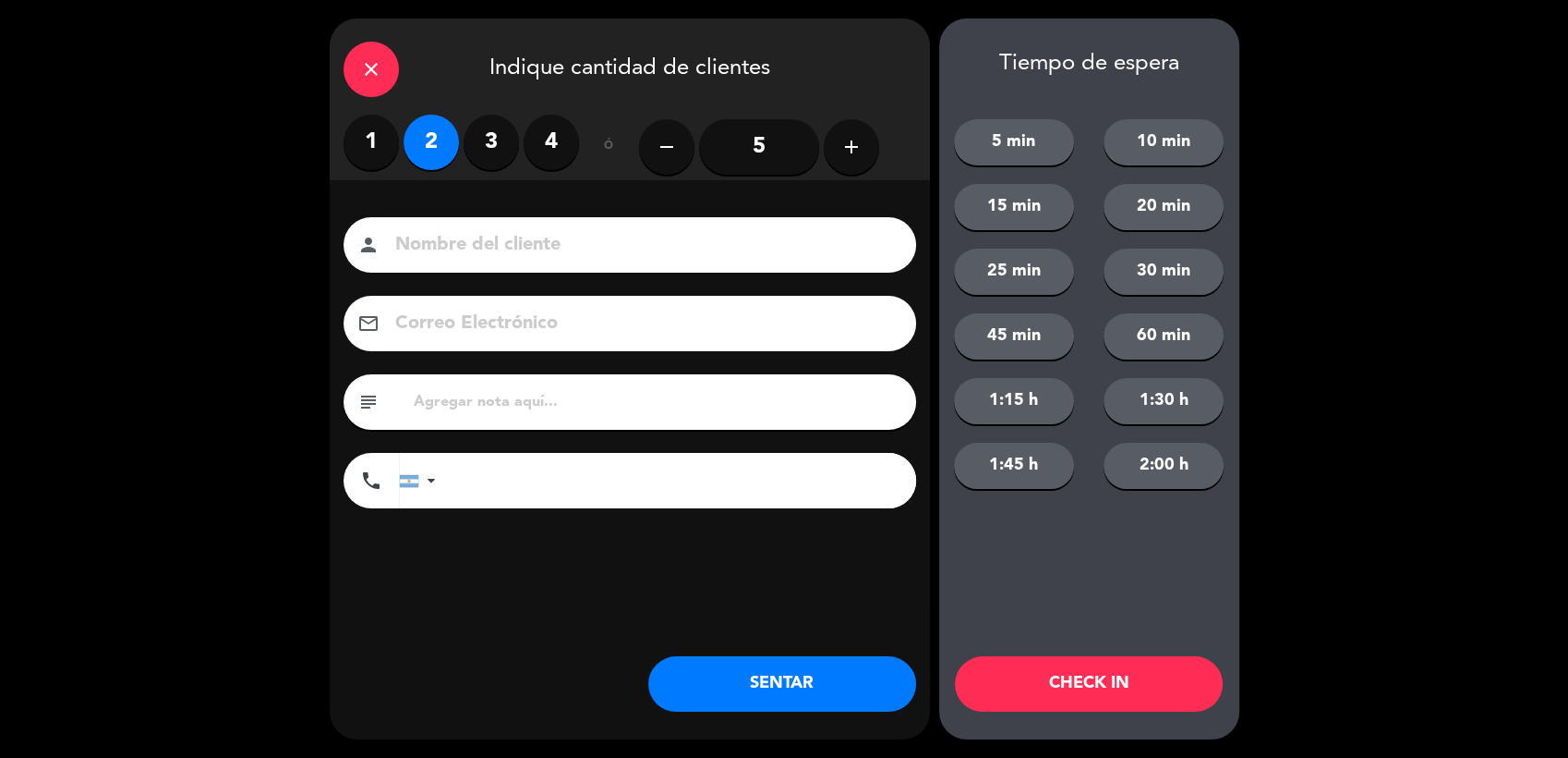
click at [485, 229] on input at bounding box center [642, 245] width 498 height 33
type input "[PERSON_NAME]"
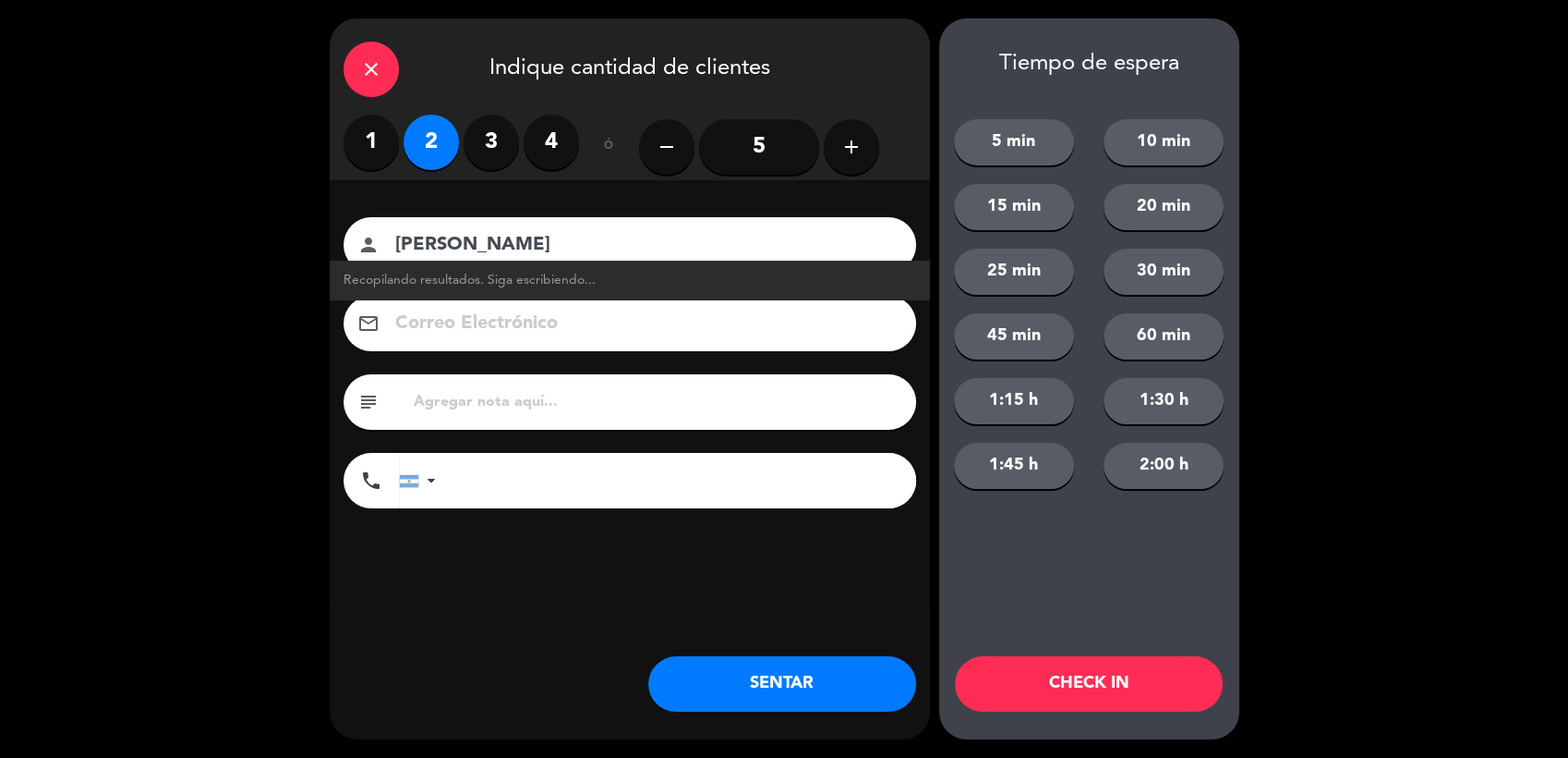
click at [803, 485] on input "tel" at bounding box center [685, 481] width 462 height 56
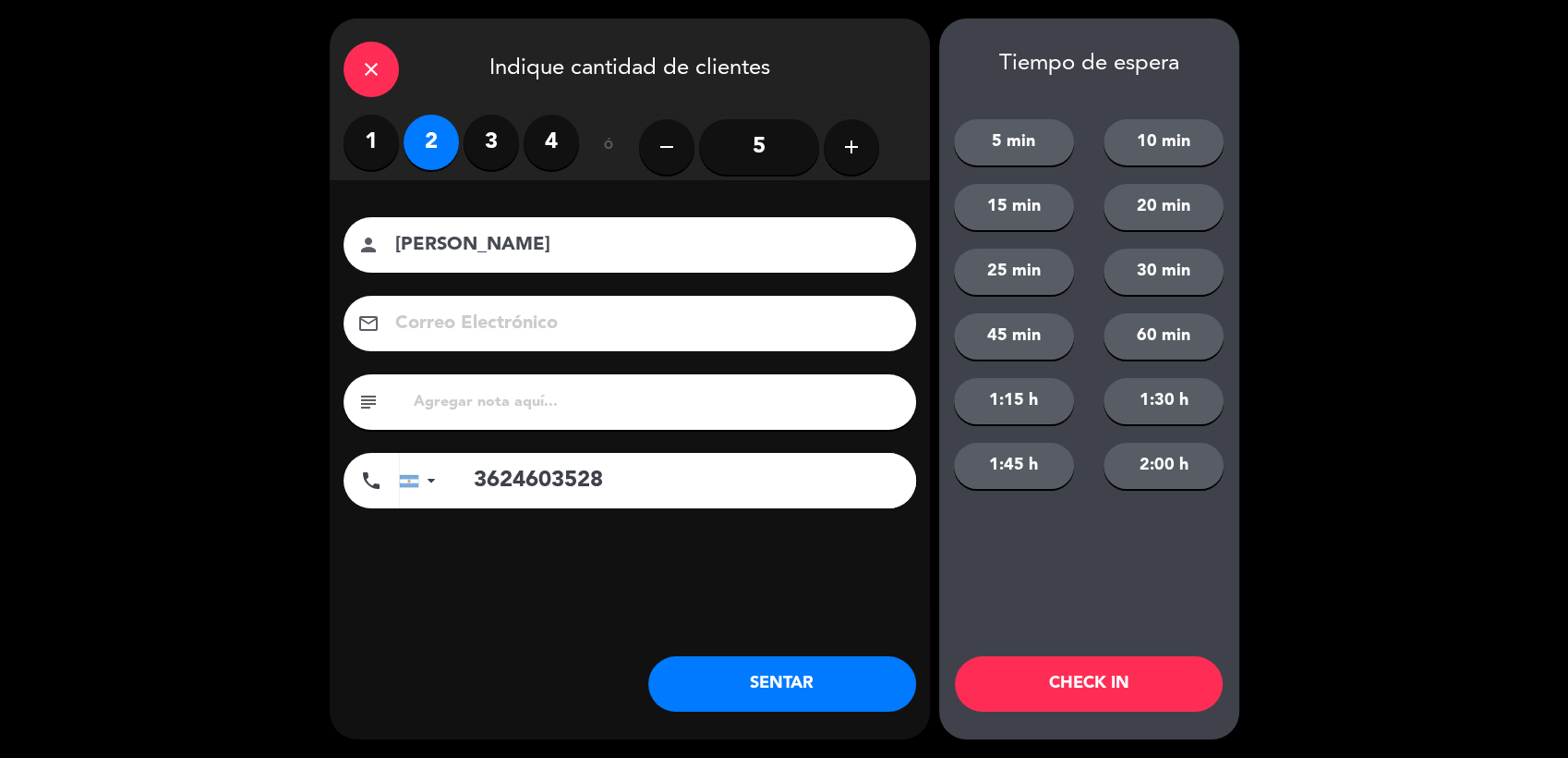
type input "3624603528"
click at [857, 691] on button "SENTAR" at bounding box center [782, 684] width 268 height 56
